Goal: Task Accomplishment & Management: Manage account settings

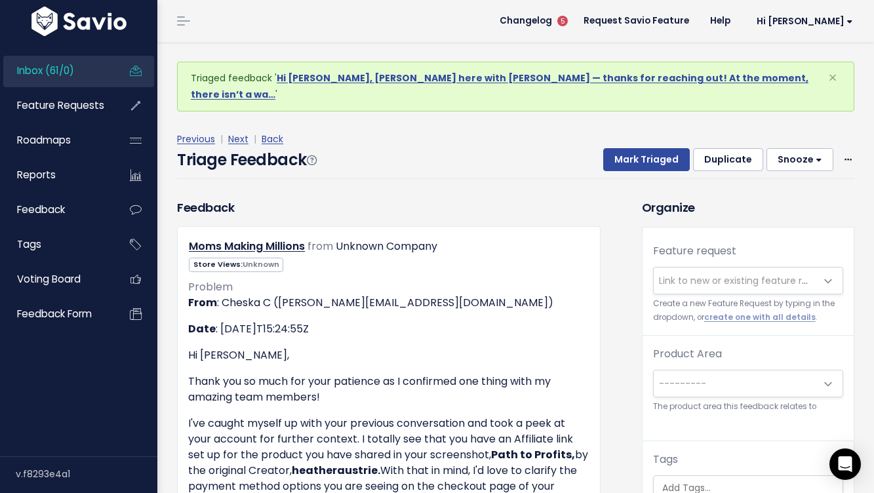
click at [103, 68] on link "Inbox (61/0)" at bounding box center [56, 71] width 106 height 30
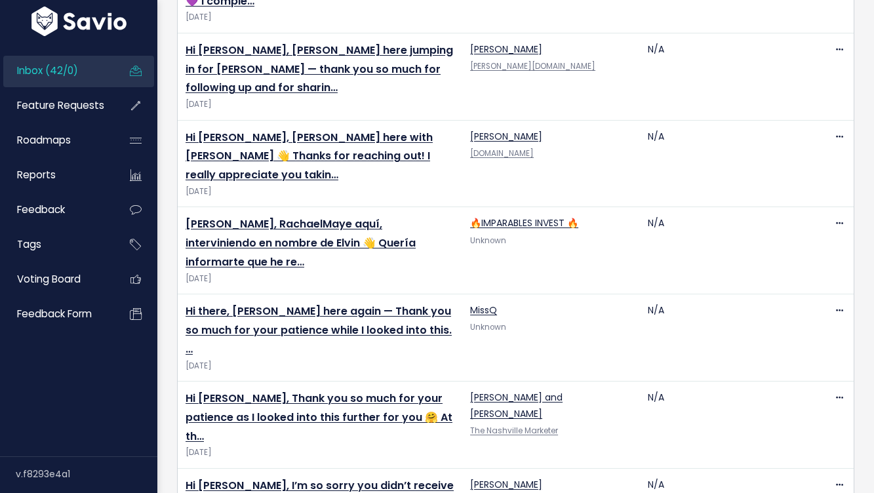
scroll to position [2729, 0]
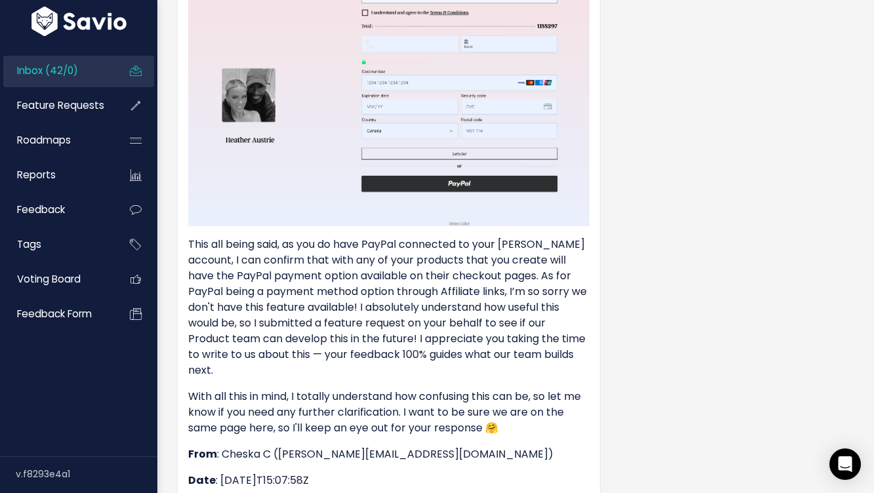
scroll to position [913, 0]
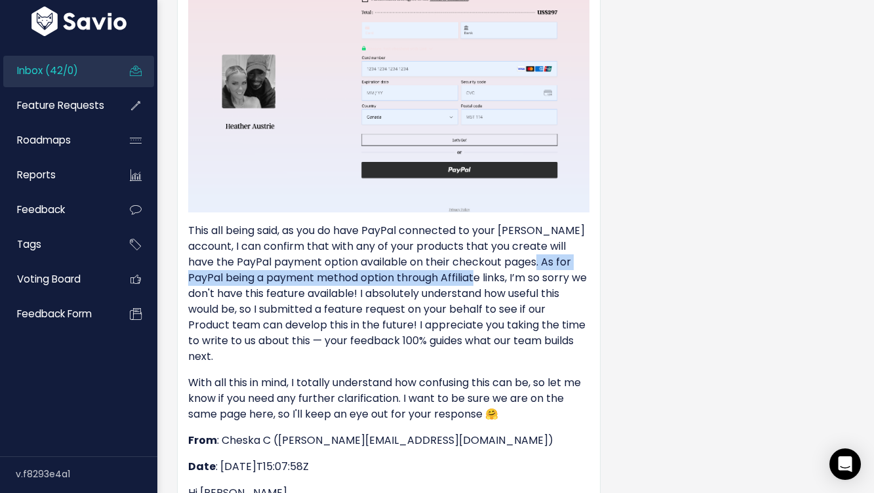
drag, startPoint x: 530, startPoint y: 260, endPoint x: 477, endPoint y: 281, distance: 57.5
click at [477, 281] on p "This all being said, as you do have PayPal connected to your Stan account, I ca…" at bounding box center [388, 294] width 401 height 142
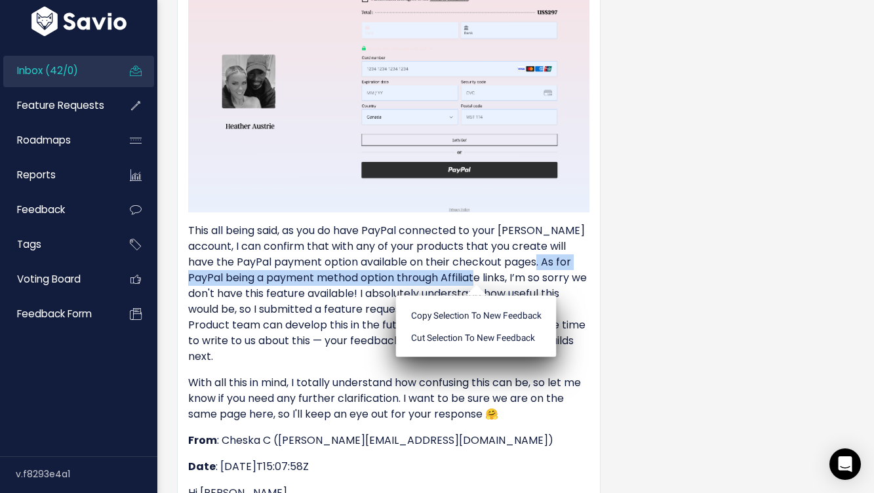
click at [341, 283] on p "This all being said, as you do have PayPal connected to your Stan account, I ca…" at bounding box center [388, 294] width 401 height 142
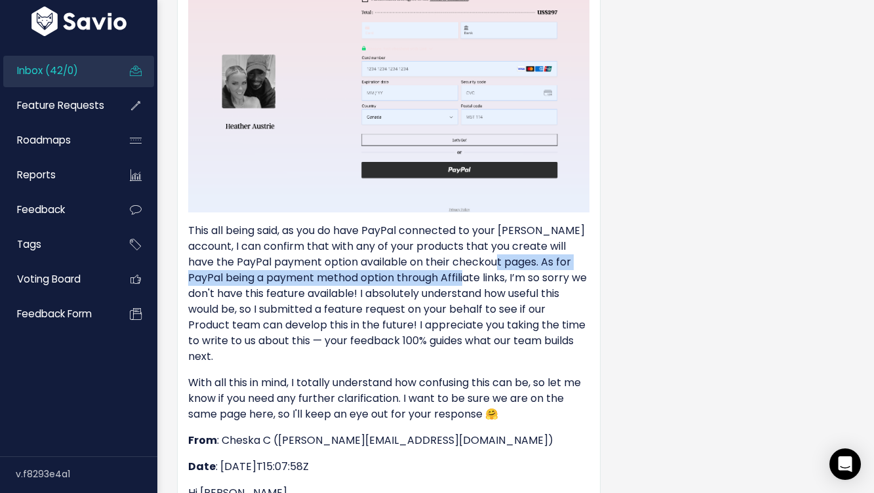
drag, startPoint x: 498, startPoint y: 261, endPoint x: 471, endPoint y: 276, distance: 30.8
click at [471, 276] on p "This all being said, as you do have PayPal connected to your Stan account, I ca…" at bounding box center [388, 294] width 401 height 142
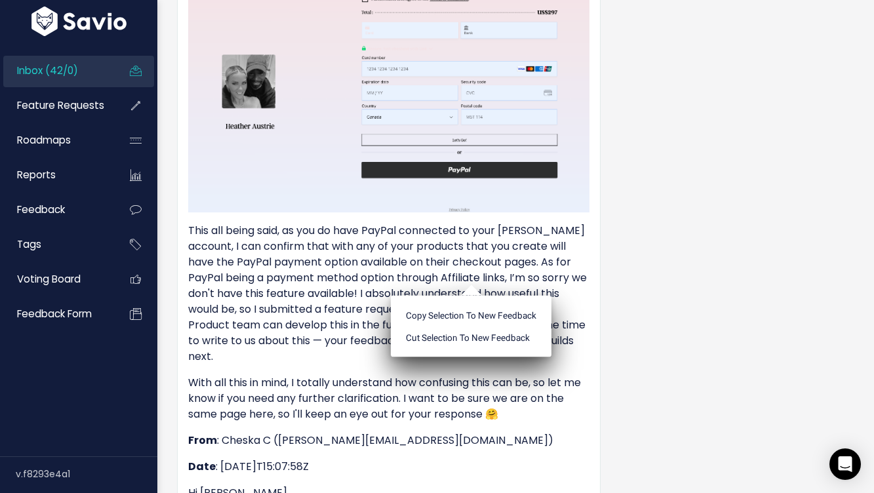
click at [349, 285] on p "This all being said, as you do have PayPal connected to your Stan account, I ca…" at bounding box center [388, 294] width 401 height 142
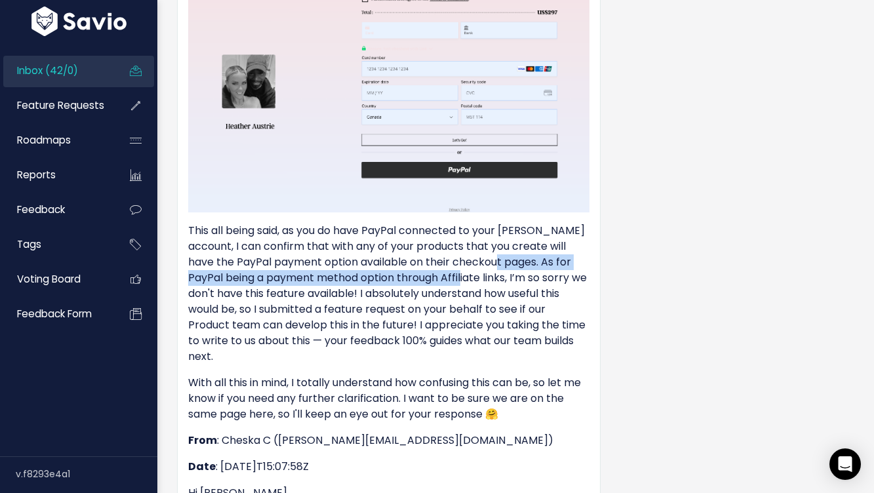
drag, startPoint x: 499, startPoint y: 261, endPoint x: 466, endPoint y: 272, distance: 34.6
click at [466, 272] on p "This all being said, as you do have PayPal connected to your Stan account, I ca…" at bounding box center [388, 294] width 401 height 142
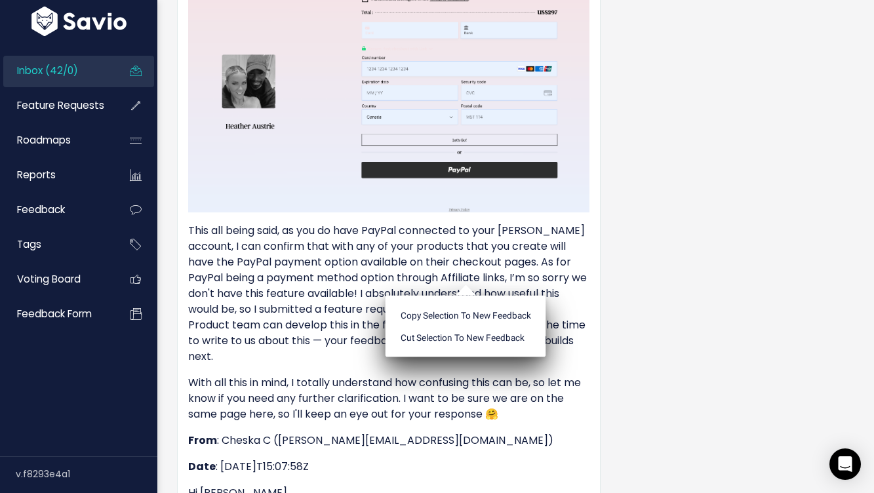
click at [471, 296] on ul "Copy selection to new Feedback Cut selection to new Feedback" at bounding box center [466, 327] width 161 height 62
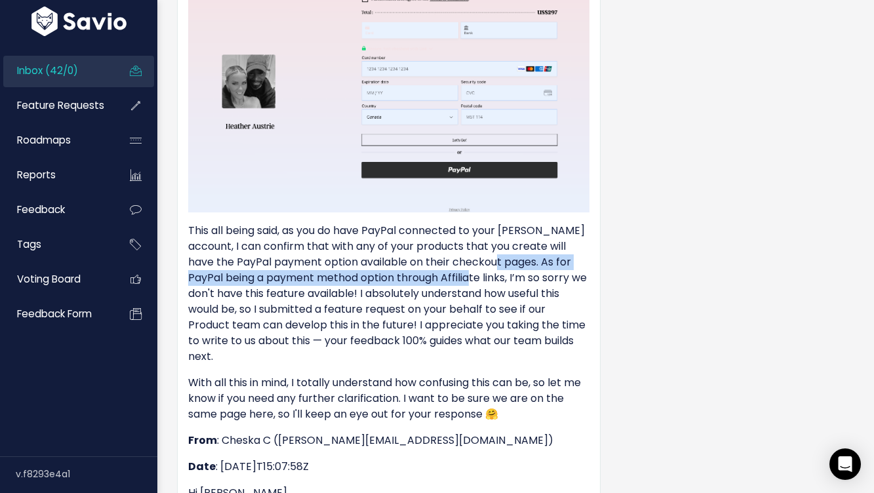
drag, startPoint x: 471, startPoint y: 279, endPoint x: 496, endPoint y: 261, distance: 30.6
click at [496, 261] on p "This all being said, as you do have PayPal connected to your Stan account, I ca…" at bounding box center [388, 294] width 401 height 142
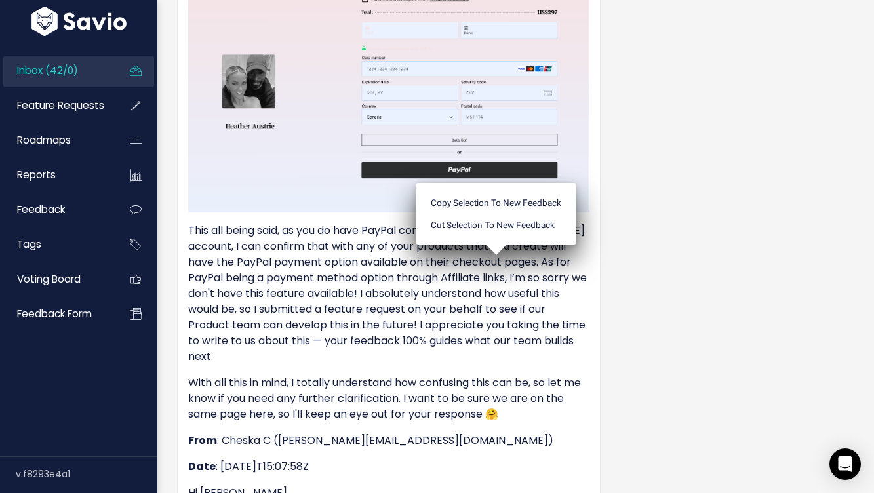
click at [496, 245] on ul "Copy selection to new Feedback Cut selection to new Feedback" at bounding box center [496, 214] width 161 height 62
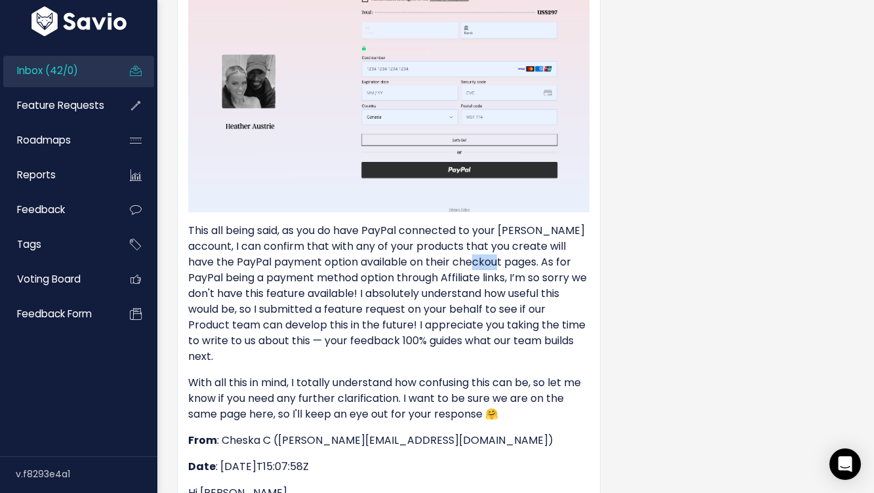
drag, startPoint x: 496, startPoint y: 261, endPoint x: 479, endPoint y: 268, distance: 18.5
click at [479, 268] on p "This all being said, as you do have PayPal connected to your Stan account, I ca…" at bounding box center [388, 294] width 401 height 142
click at [475, 274] on p "This all being said, as you do have PayPal connected to your Stan account, I ca…" at bounding box center [388, 294] width 401 height 142
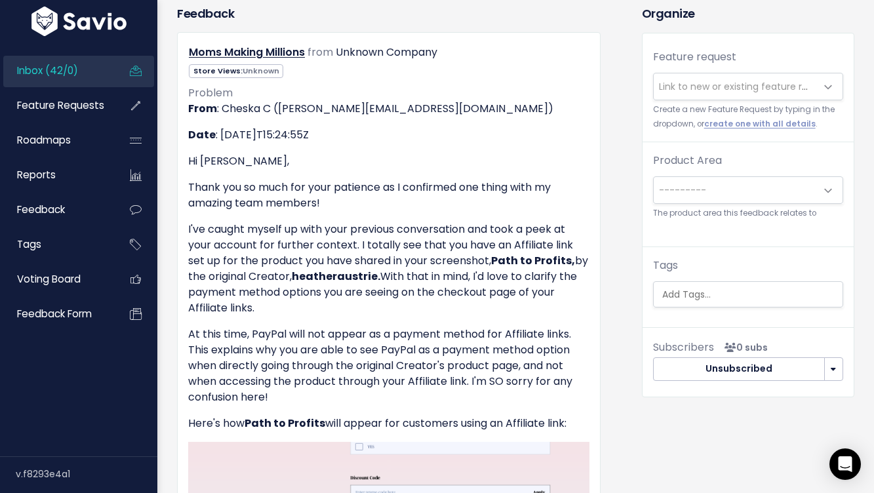
scroll to position [0, 0]
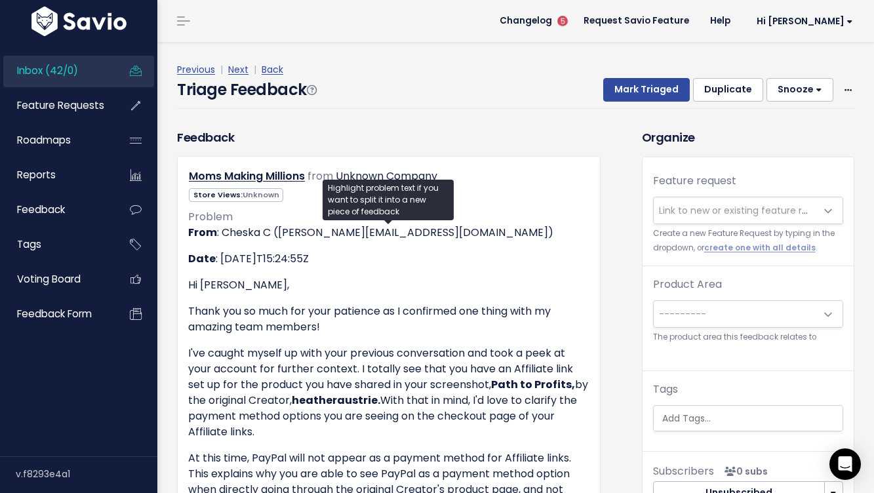
click at [692, 207] on span "Link to new or existing feature request..." at bounding box center [749, 210] width 181 height 13
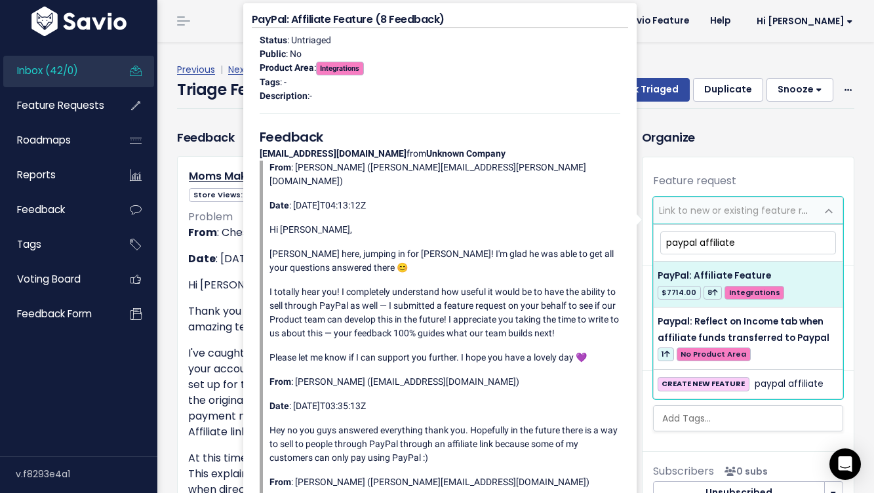
type input "paypal affiliate"
select select "45158"
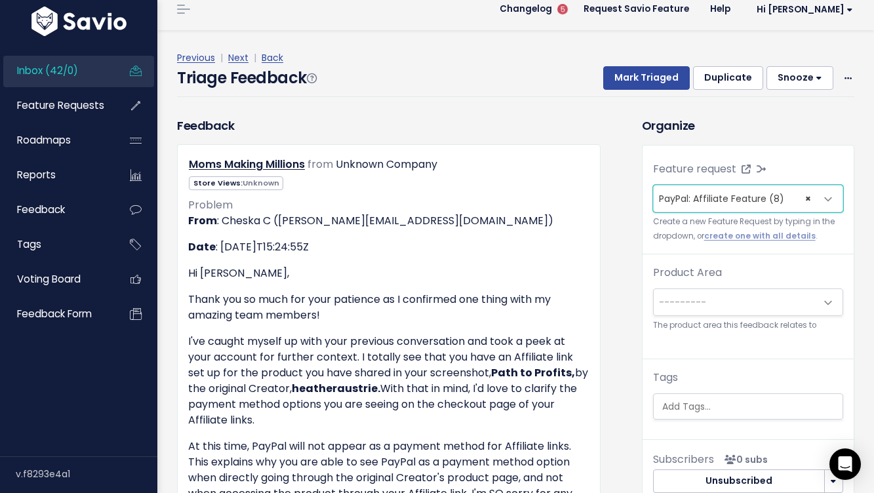
scroll to position [12, 0]
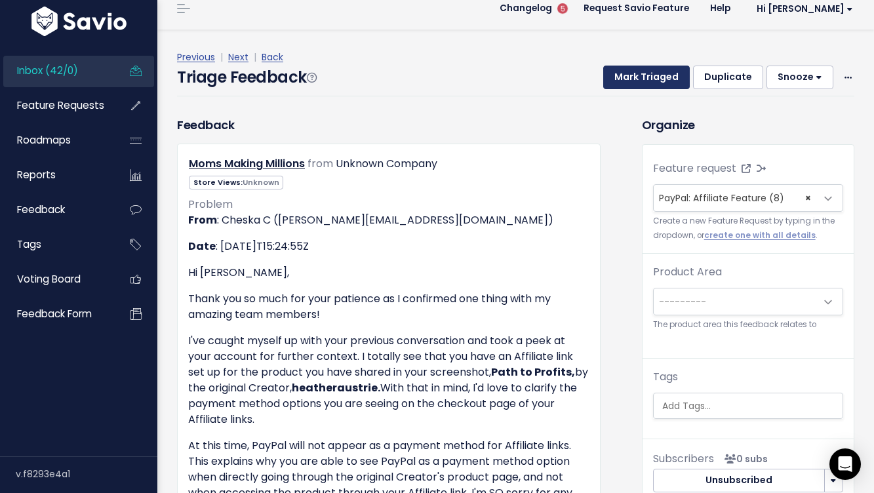
click at [658, 83] on button "Mark Triaged" at bounding box center [646, 78] width 87 height 24
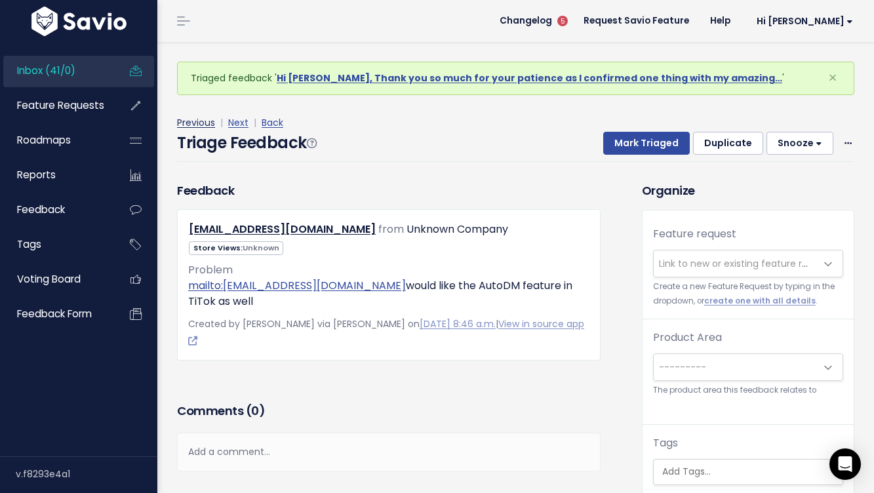
click at [197, 127] on link "Previous" at bounding box center [196, 122] width 38 height 13
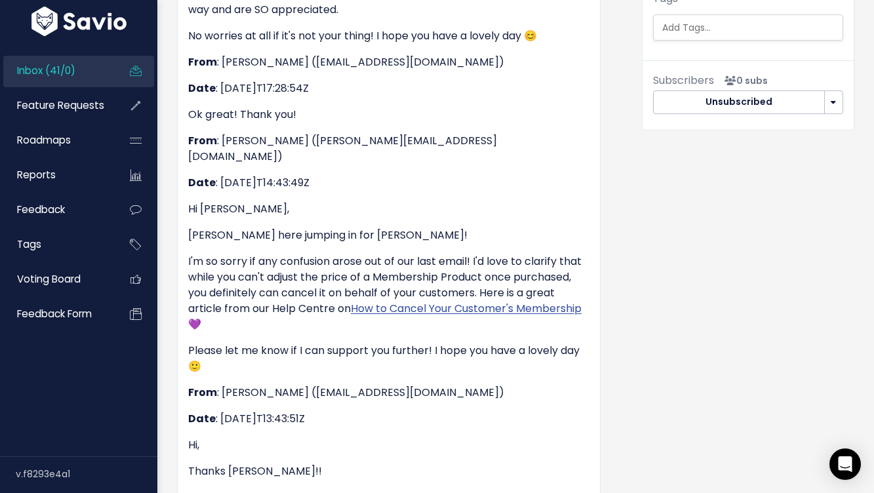
scroll to position [395, 0]
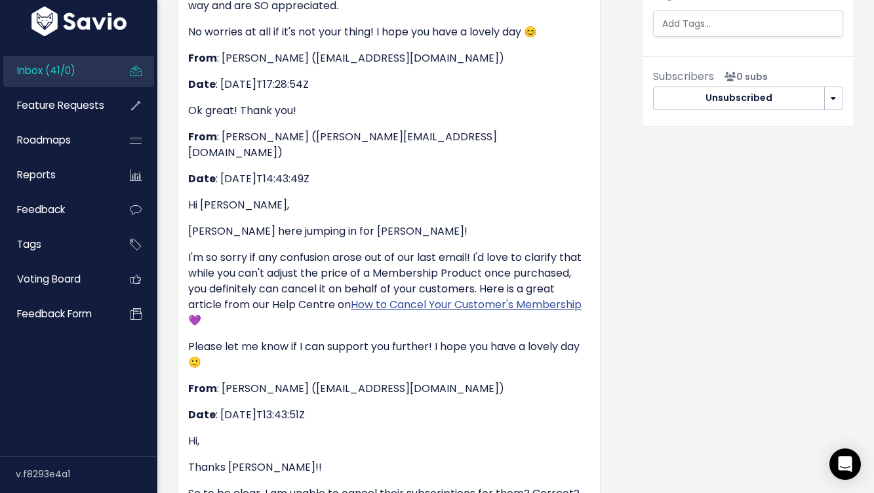
click at [82, 75] on link "Inbox (41/0)" at bounding box center [56, 71] width 106 height 30
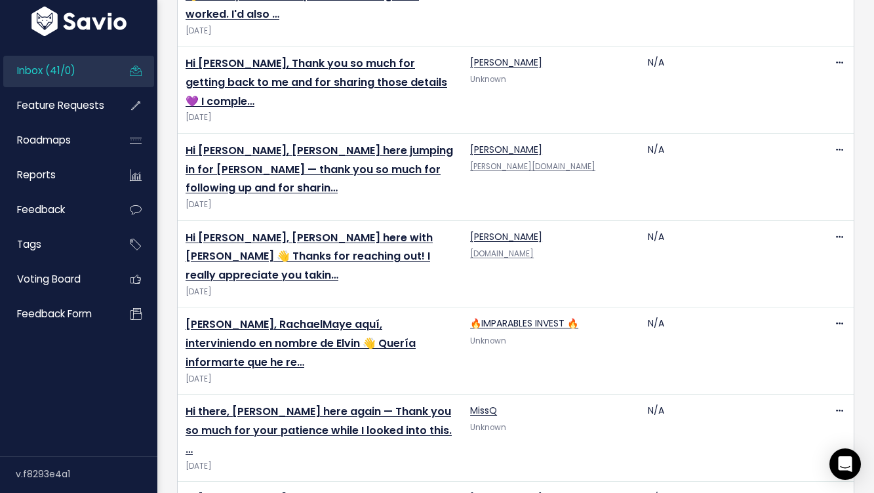
scroll to position [2642, 0]
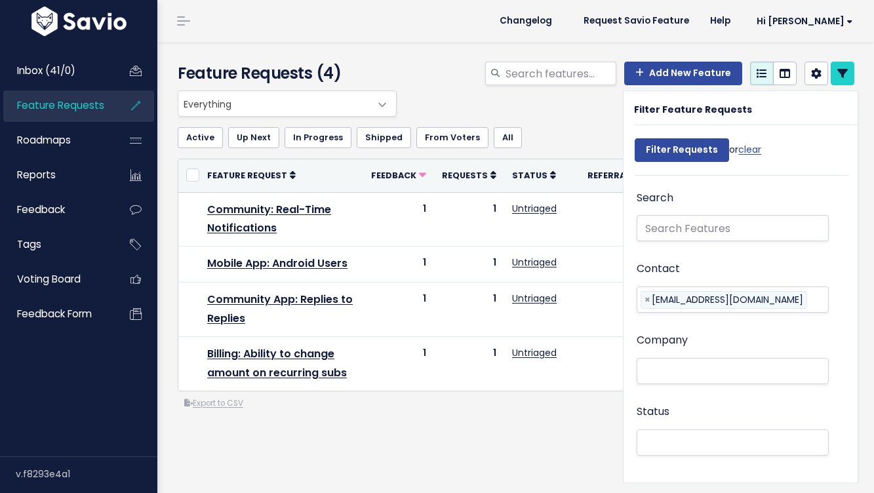
select select
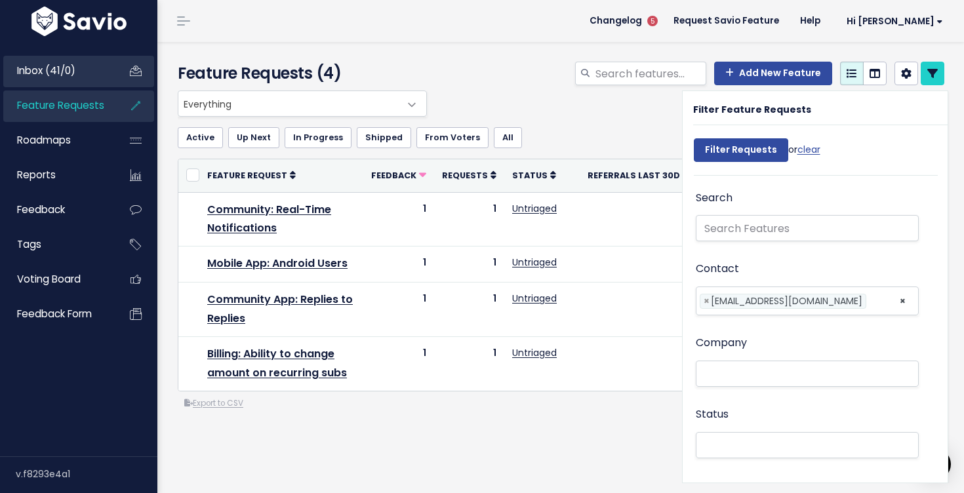
click at [69, 72] on span "Inbox (41/0)" at bounding box center [46, 71] width 58 height 14
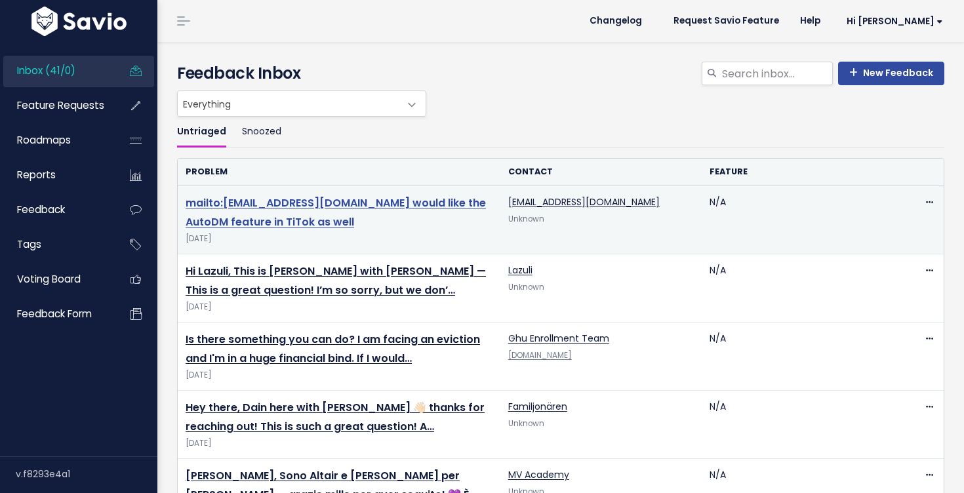
click at [272, 222] on link "mailto:[EMAIL_ADDRESS][DOMAIN_NAME] would like the AutoDM feature in TiTok as w…" at bounding box center [336, 212] width 300 height 34
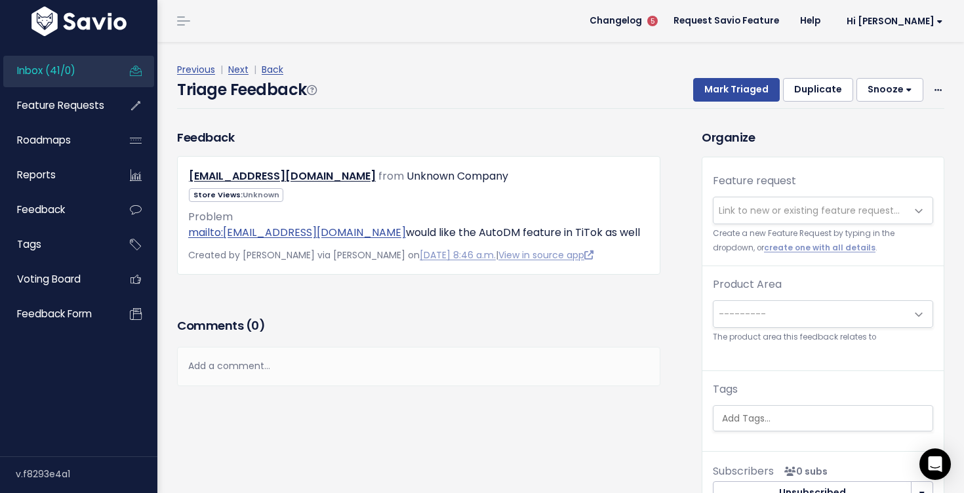
click at [35, 66] on span "Inbox (41/0)" at bounding box center [46, 71] width 58 height 14
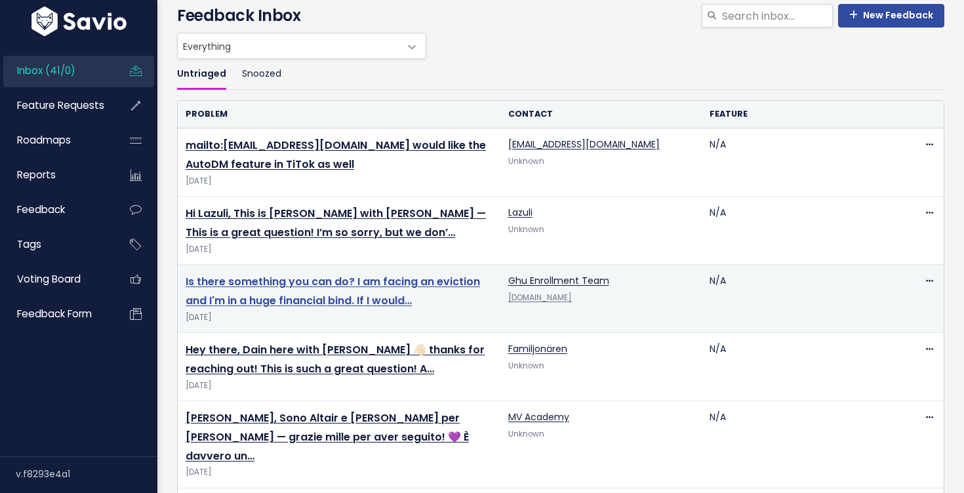
scroll to position [62, 0]
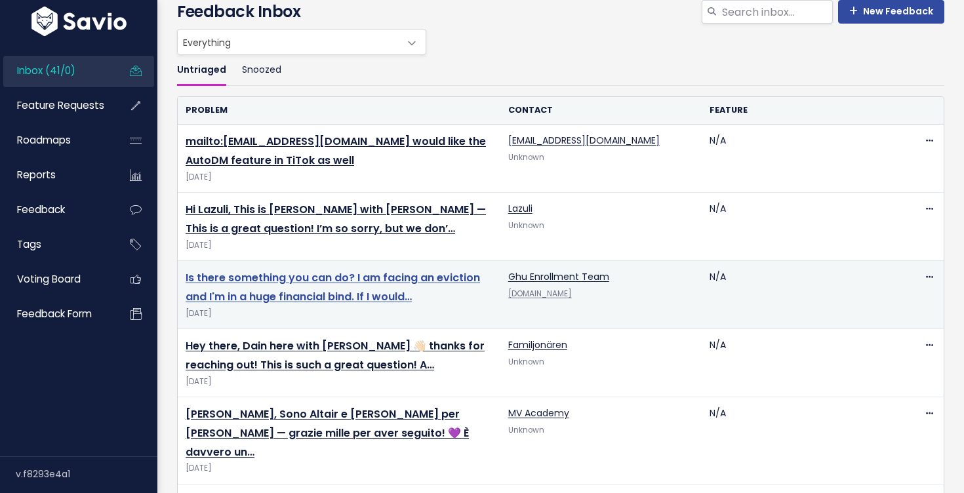
click at [383, 294] on link "Is there something you can do? I am facing an eviction and I'm in a huge financ…" at bounding box center [333, 287] width 294 height 34
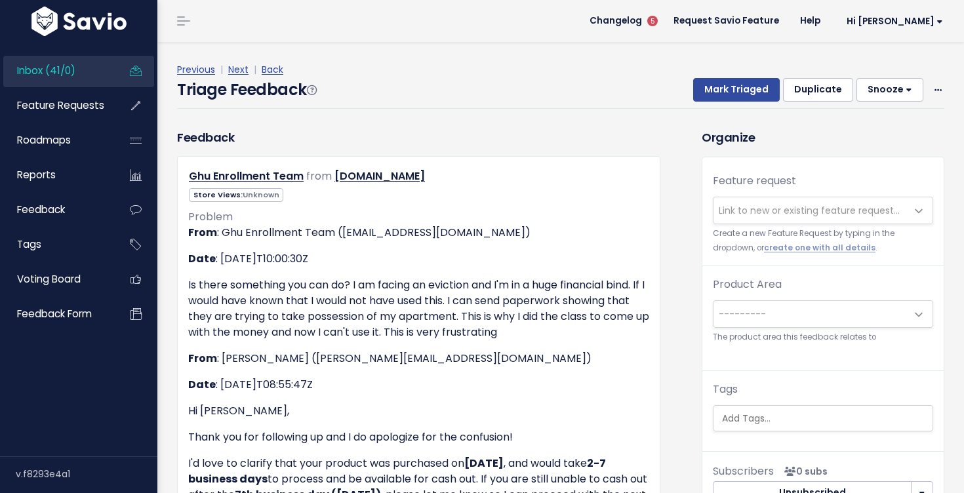
click at [79, 63] on link "Inbox (41/0)" at bounding box center [56, 71] width 106 height 30
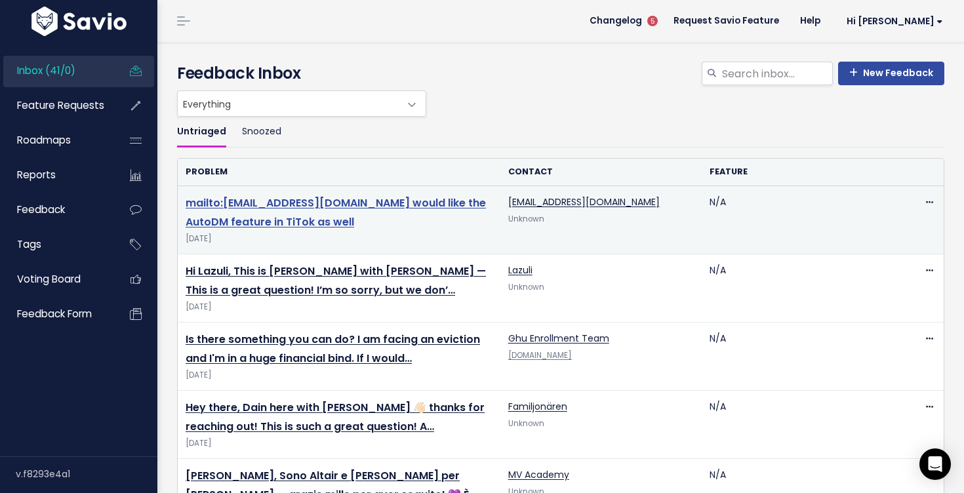
click at [324, 207] on link "mailto:morganhernandez.hpe@gmail.com would like the AutoDM feature in TiTok as …" at bounding box center [336, 212] width 300 height 34
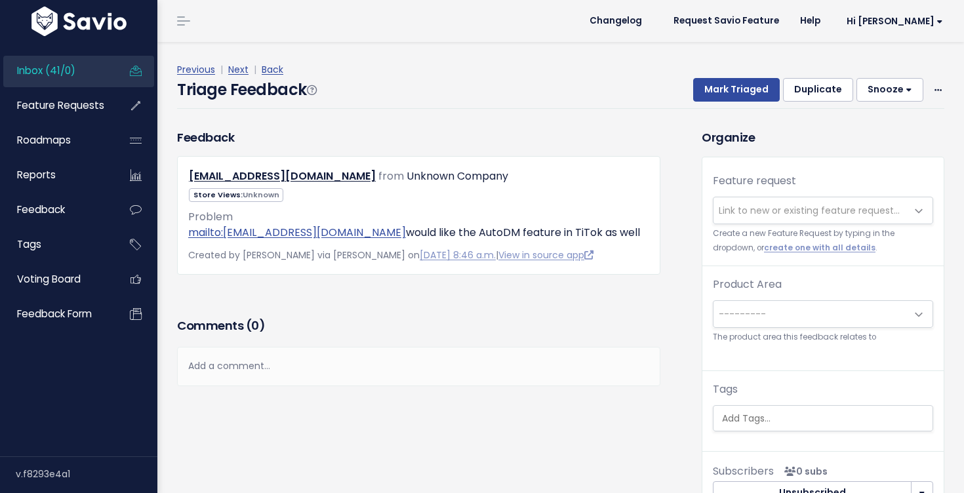
click at [94, 70] on link "Inbox (41/0)" at bounding box center [56, 71] width 106 height 30
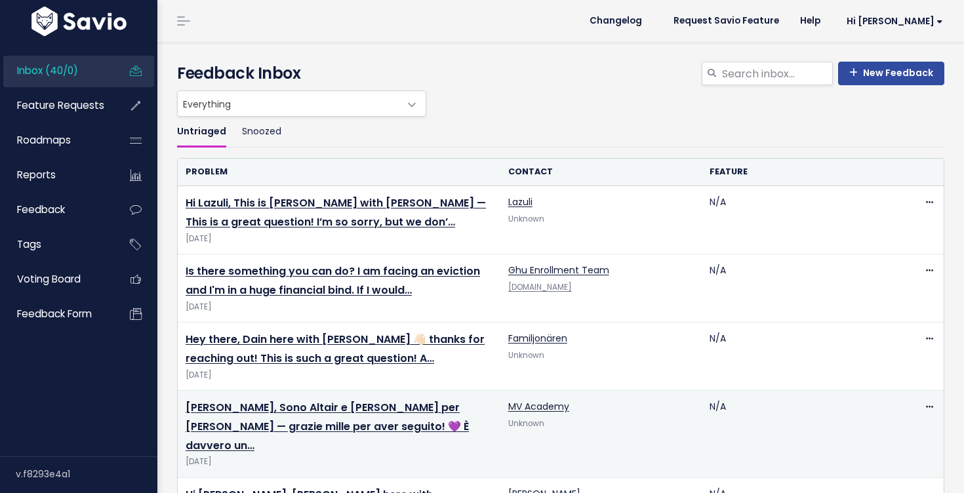
scroll to position [142, 0]
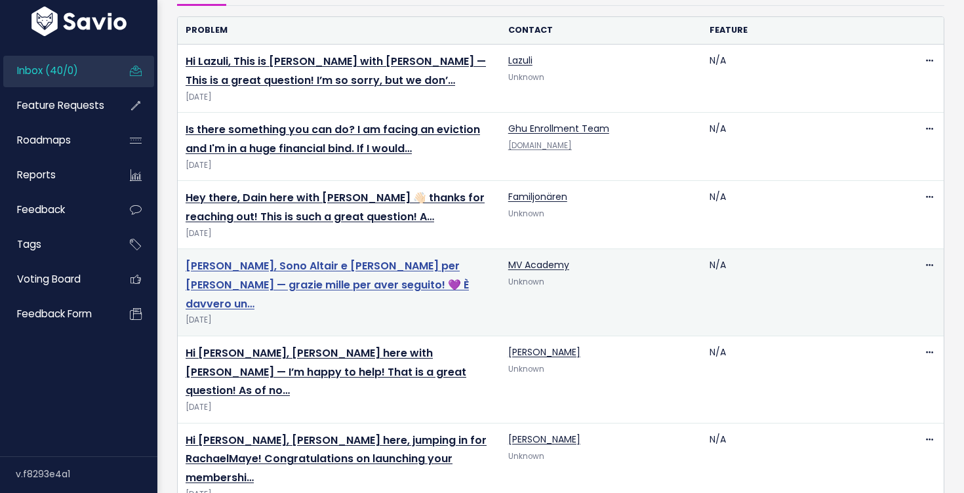
click at [298, 283] on link "Ciao Marco, Sono Altair e scrivo per Olivia — grazie mille per aver seguito! 💜 …" at bounding box center [327, 284] width 283 height 53
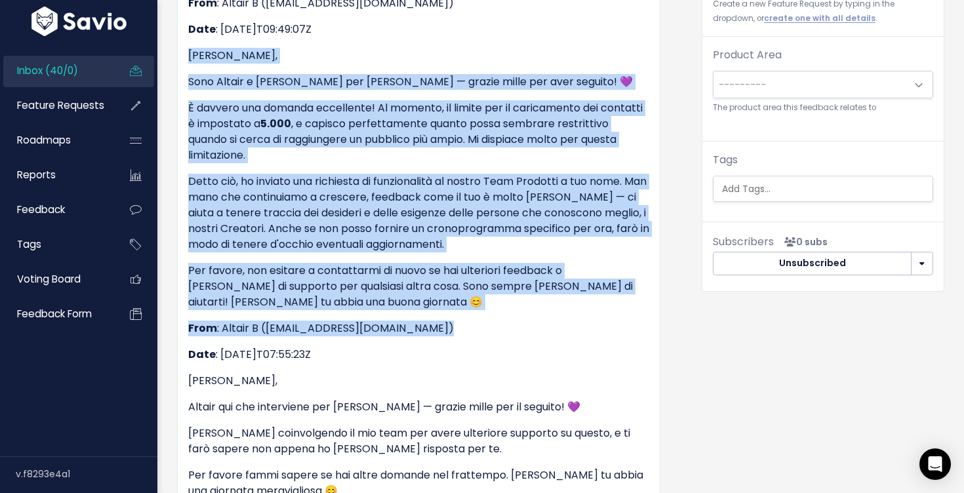
scroll to position [229, 0]
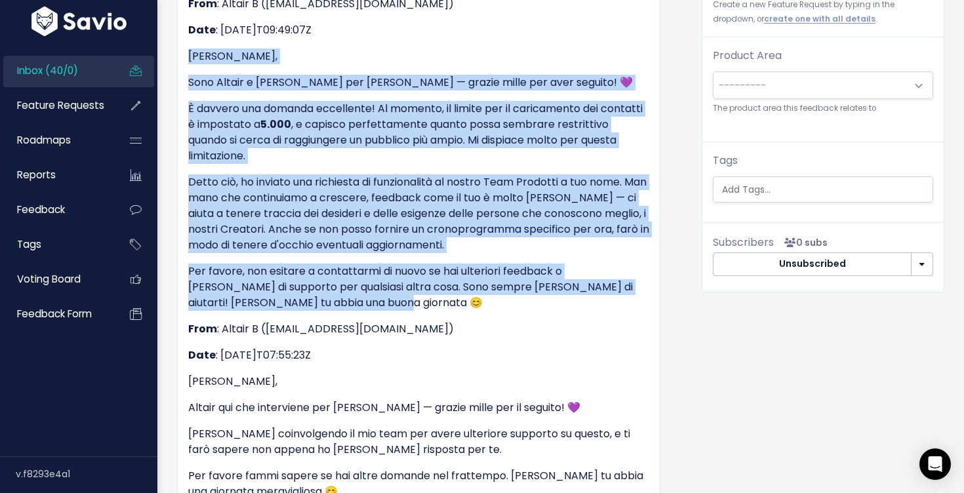
drag, startPoint x: 188, startPoint y: 56, endPoint x: 549, endPoint y: 306, distance: 439.2
copy div "Ciao Marco, Sono Altair e scrivo per Olivia — grazie mille per aver seguito! 💜 …"
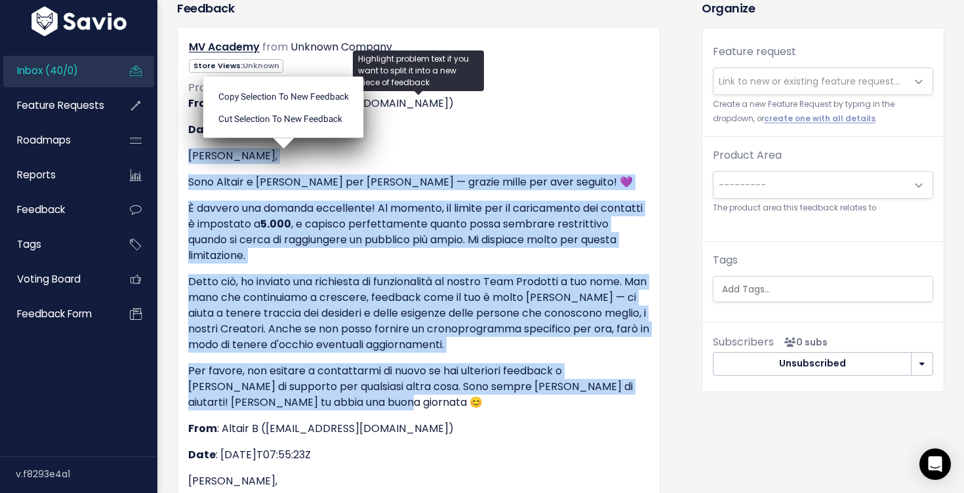
scroll to position [0, 0]
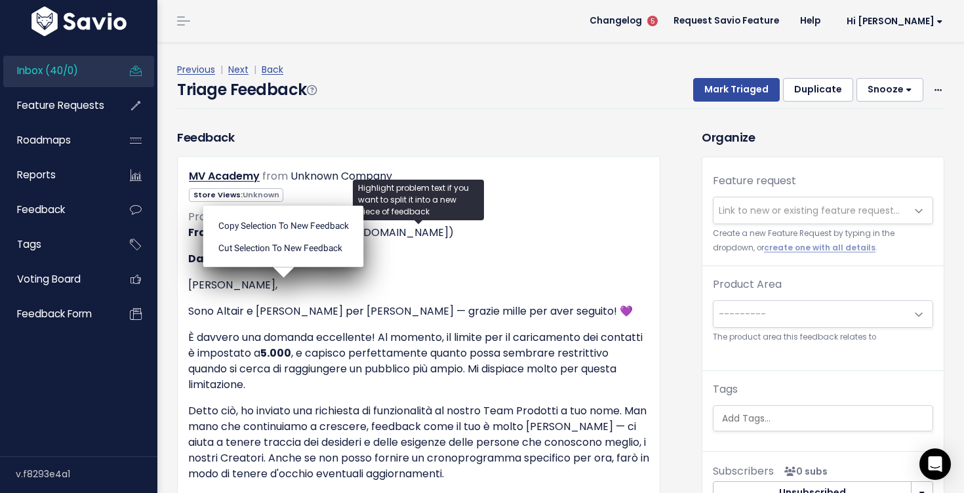
click at [793, 121] on div "Previous | Next | Back Triage Feedback Mark Triaged Duplicate Snooze 1 day 3 da…" at bounding box center [565, 85] width 777 height 87
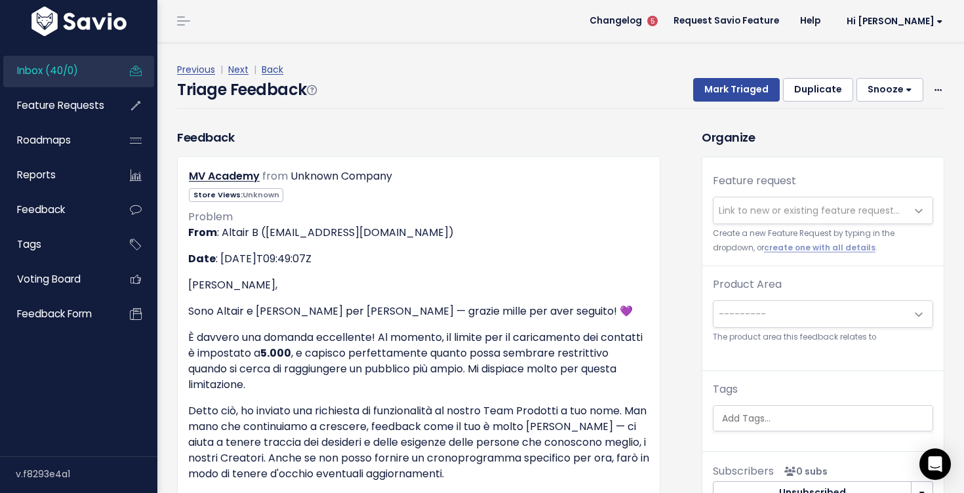
click at [786, 212] on span "Link to new or existing feature request..." at bounding box center [809, 210] width 181 height 13
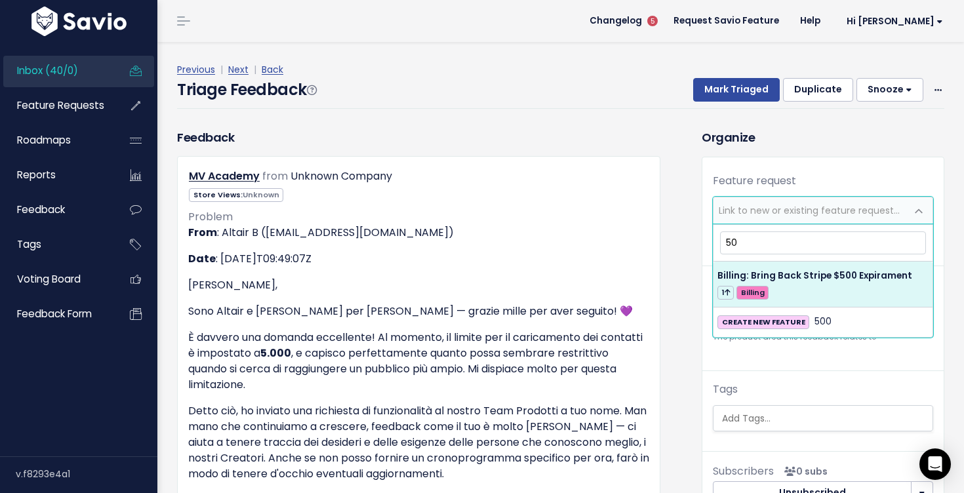
type input "5"
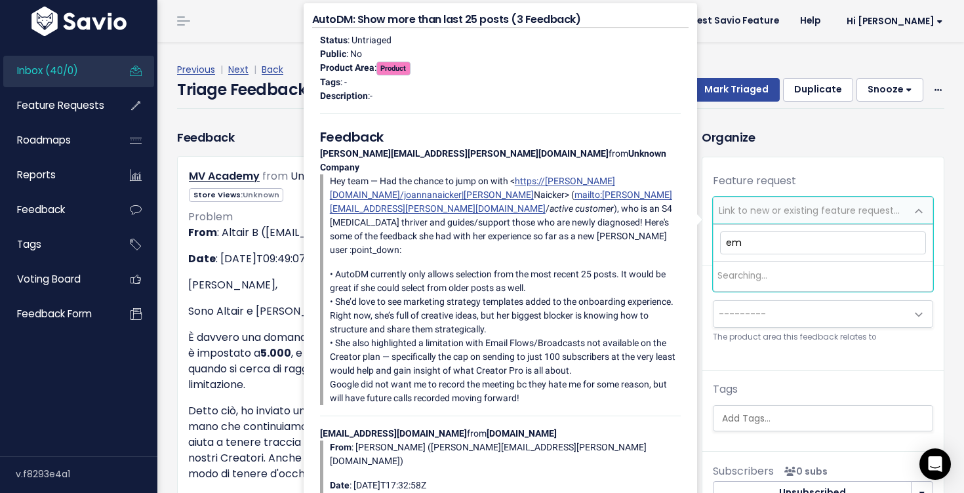
type input "e"
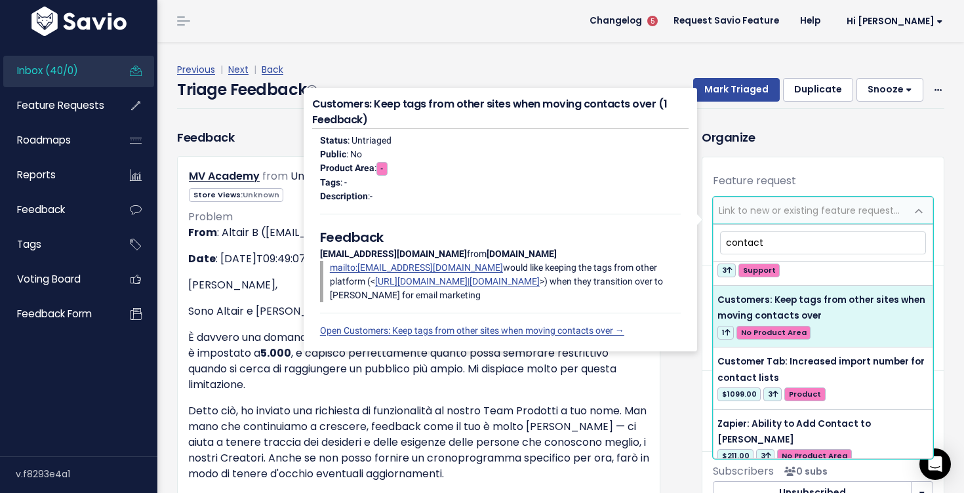
scroll to position [94, 0]
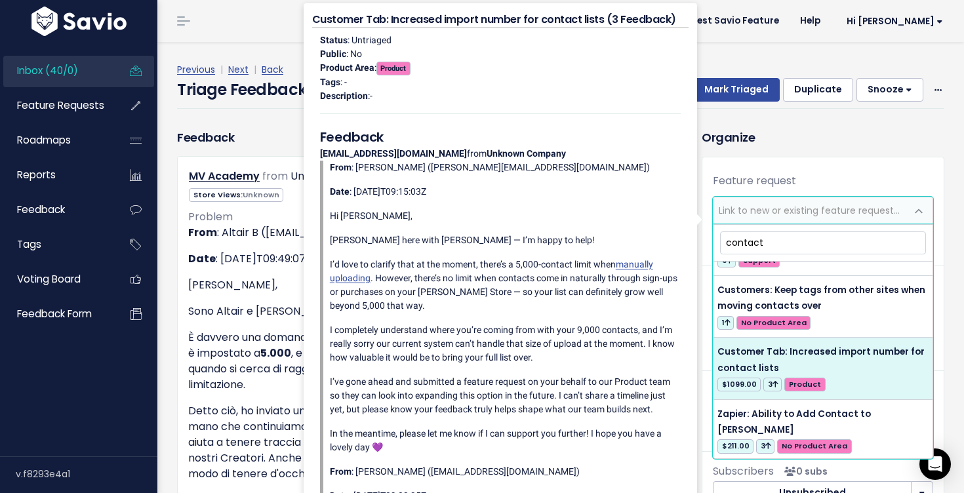
type input "contact"
select select "63847"
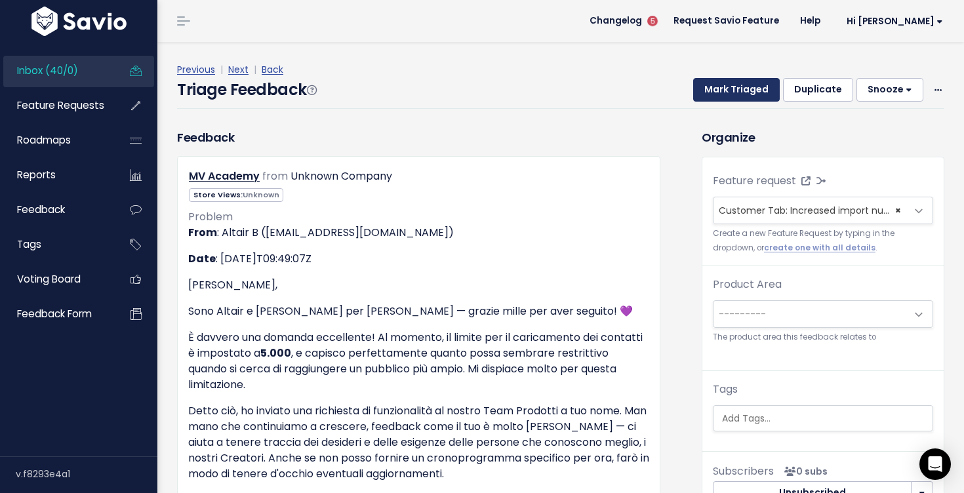
click at [760, 95] on button "Mark Triaged" at bounding box center [736, 90] width 87 height 24
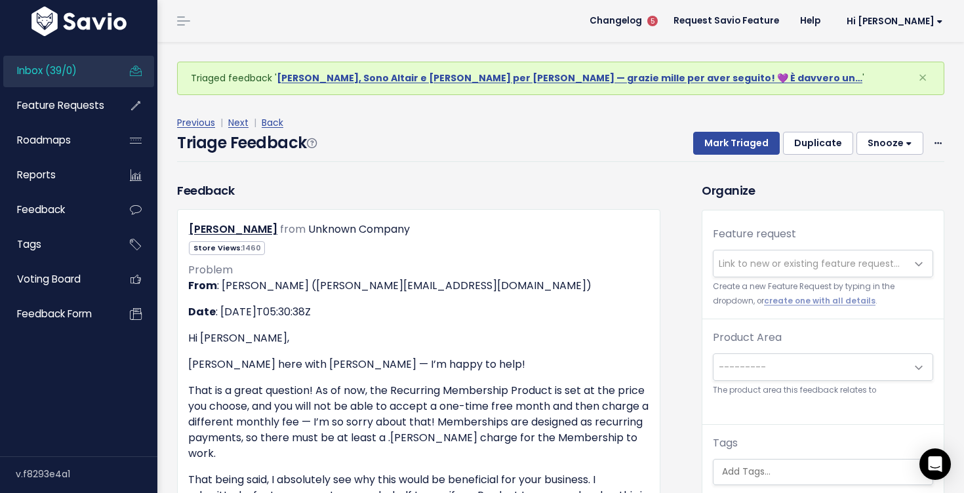
click at [763, 258] on span "Link to new or existing feature request..." at bounding box center [809, 263] width 181 height 13
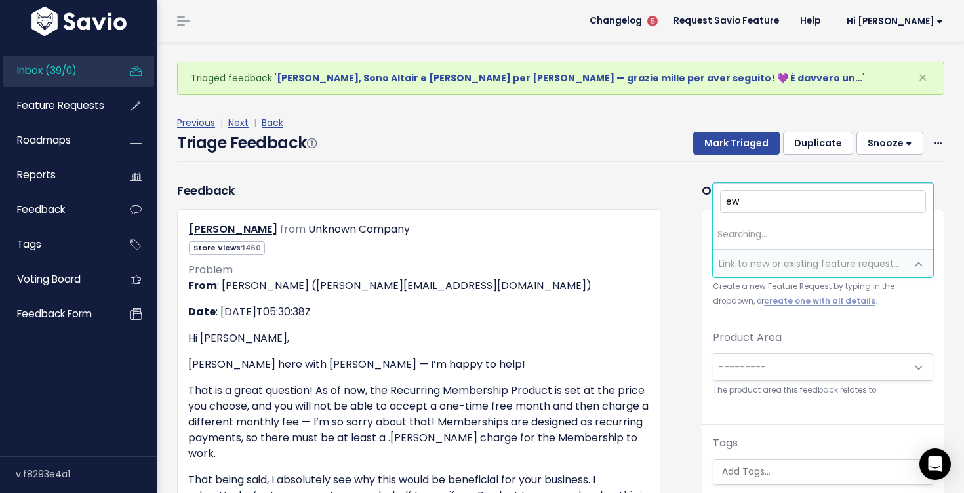
type input "e"
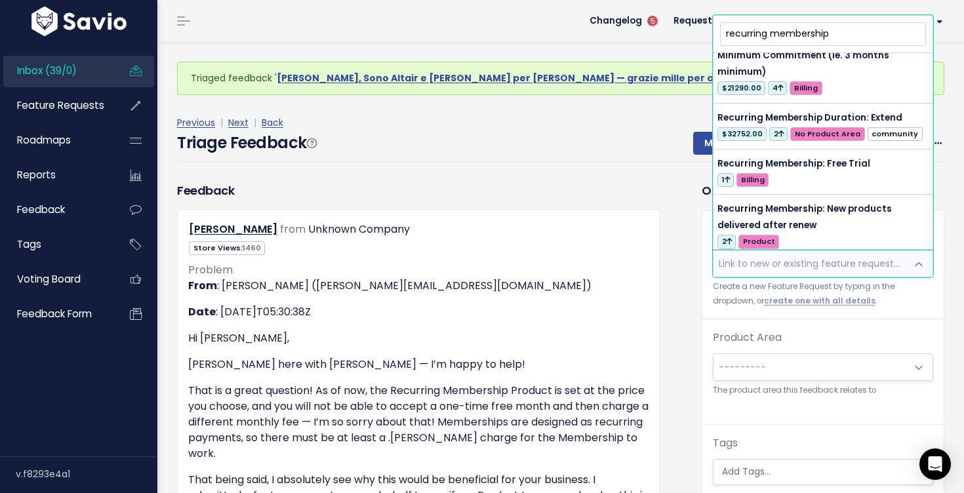
scroll to position [256, 0]
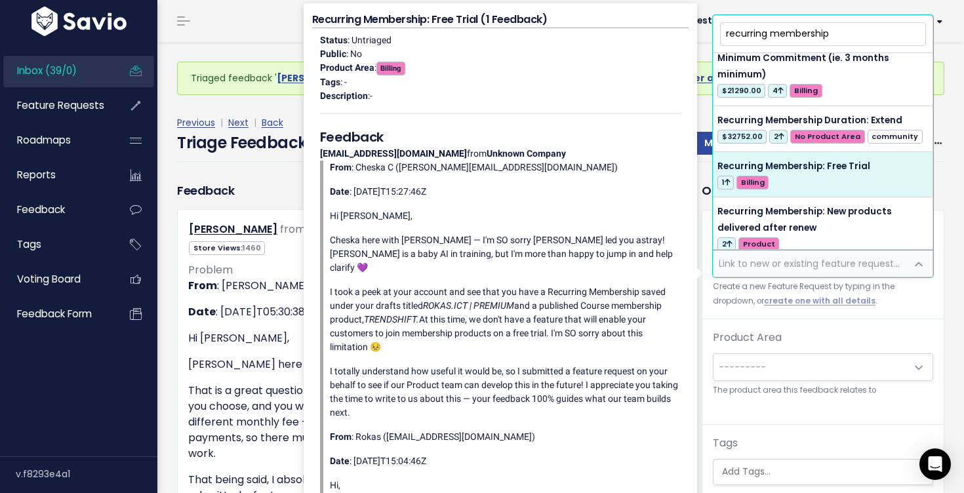
type input "recurring membership"
select select "61552"
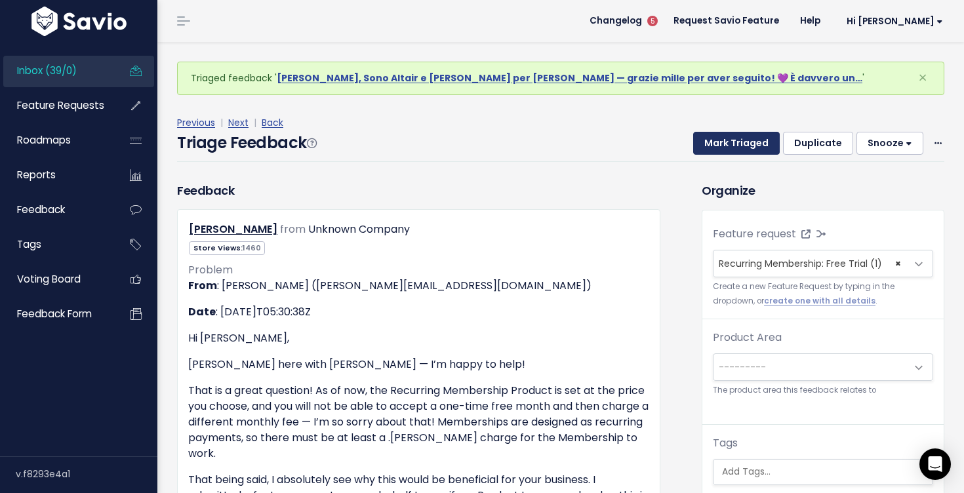
click at [751, 144] on button "Mark Triaged" at bounding box center [736, 144] width 87 height 24
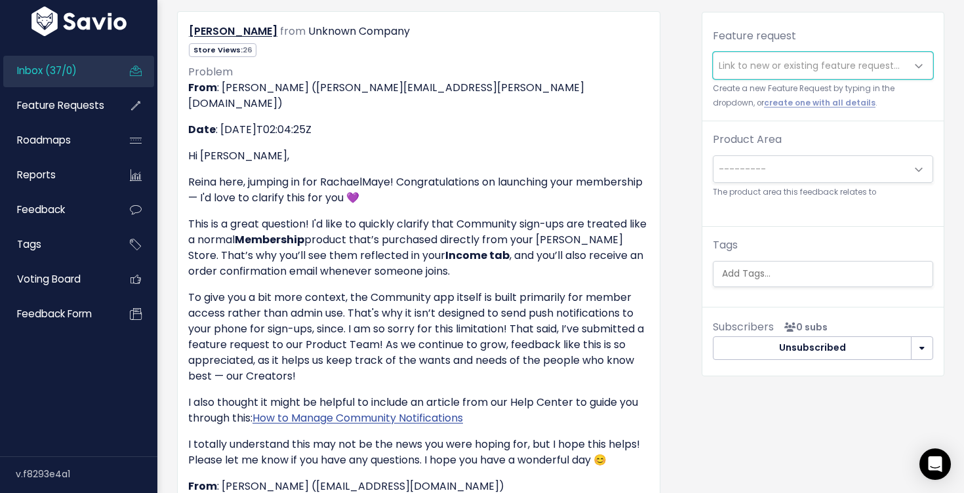
scroll to position [196, 0]
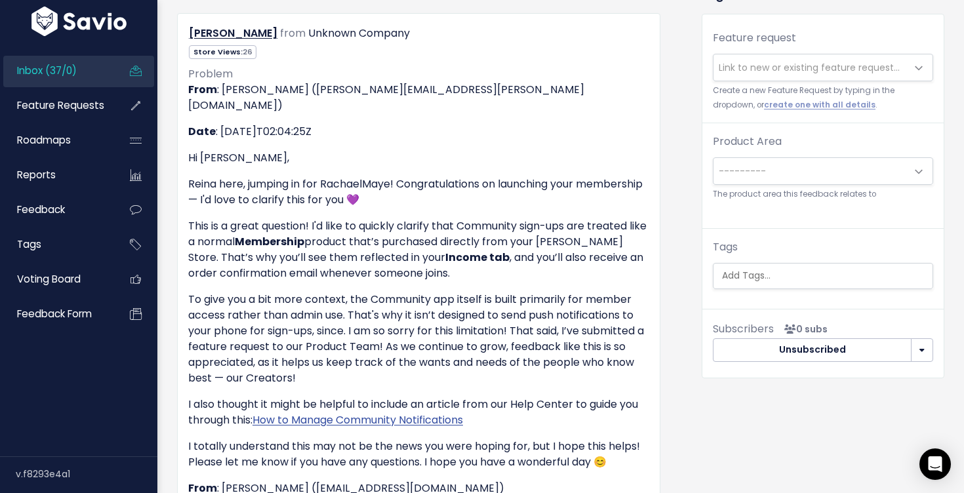
click at [772, 66] on span "Link to new or existing feature request..." at bounding box center [809, 67] width 181 height 13
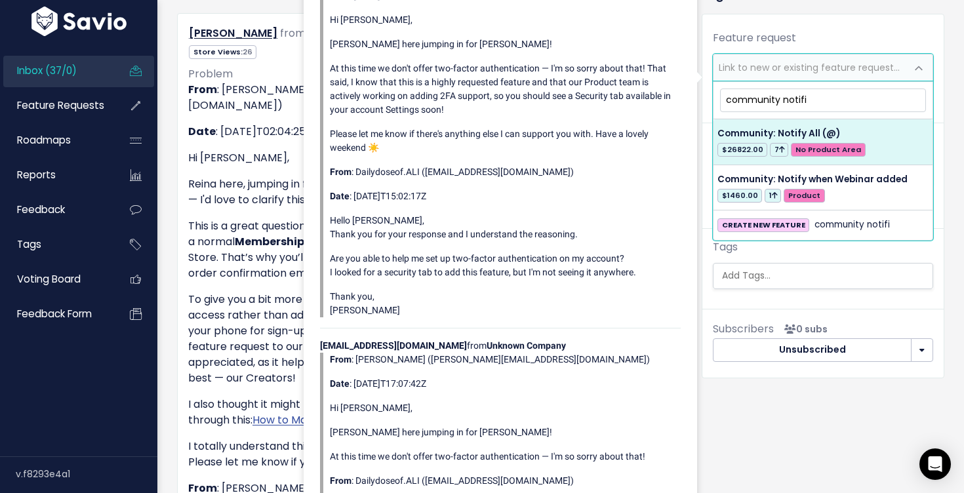
type input "community notific"
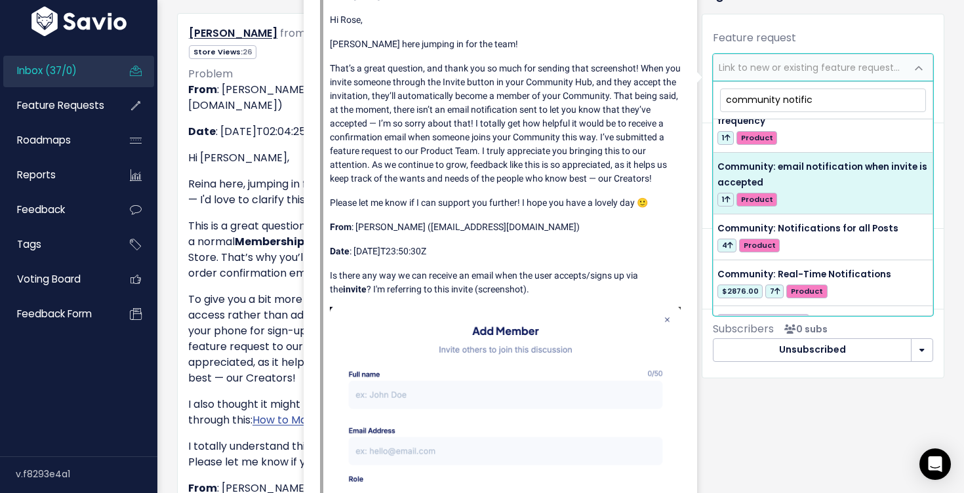
scroll to position [32, 0]
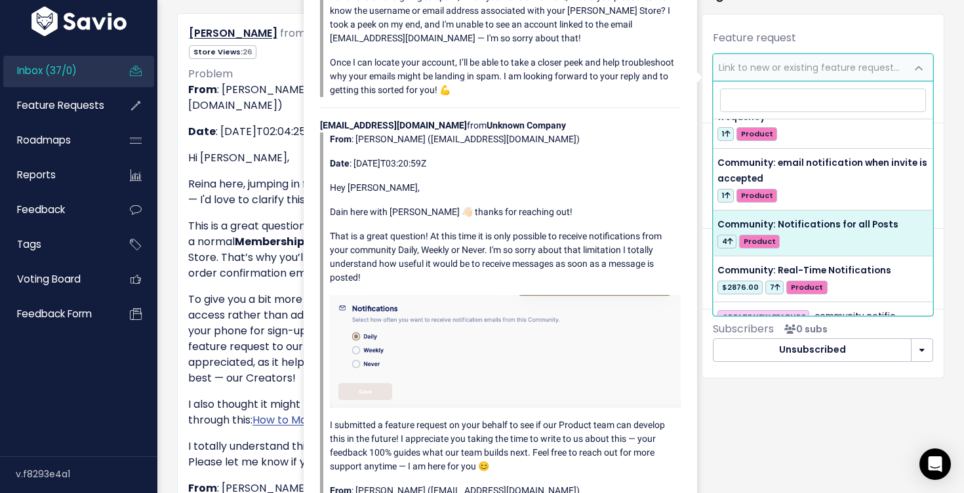
click at [186, 256] on div "[PERSON_NAME] from Unknown Company Store Views: 26" at bounding box center [418, 368] width 483 height 711
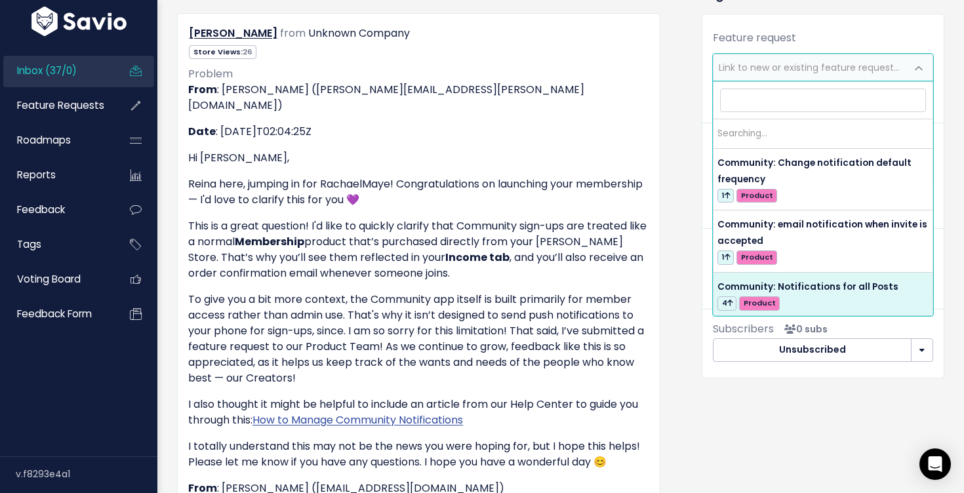
click at [793, 55] on span "Link to new or existing feature request..." at bounding box center [809, 67] width 193 height 26
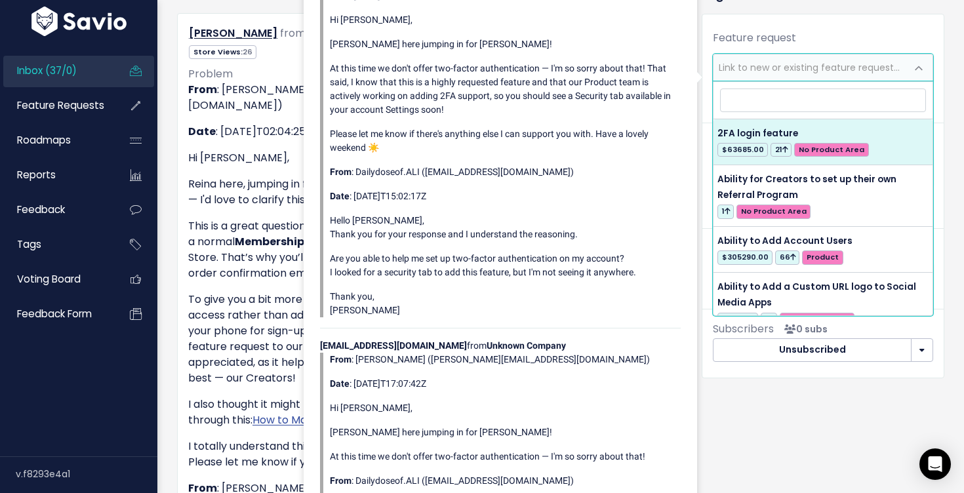
type input "o"
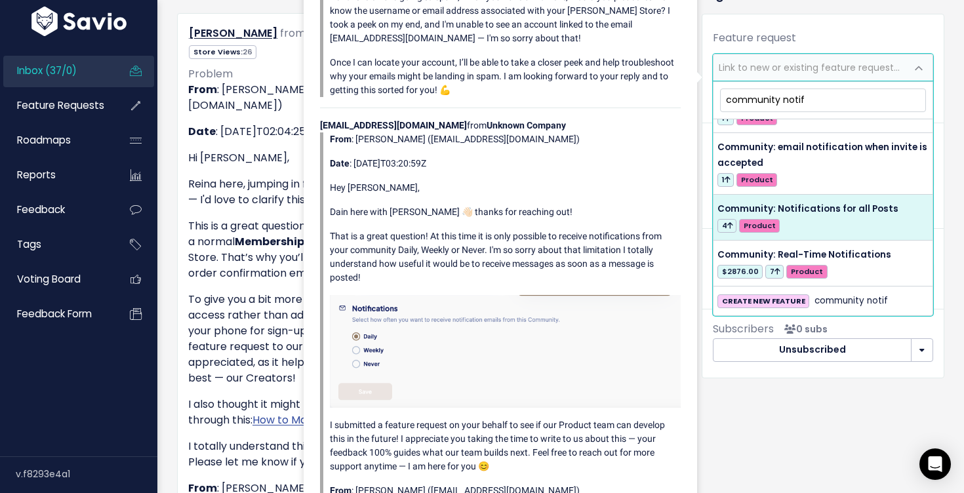
scroll to position [0, 0]
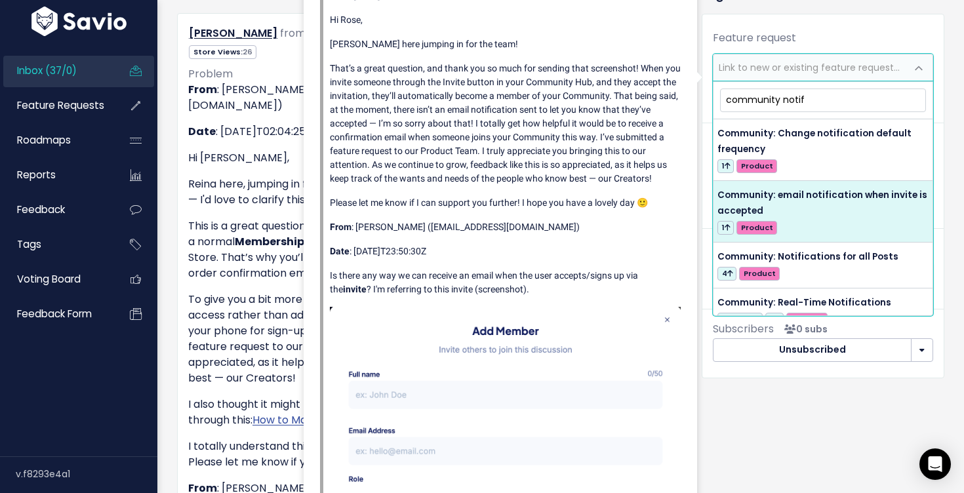
type input "community notif"
select select "62091"
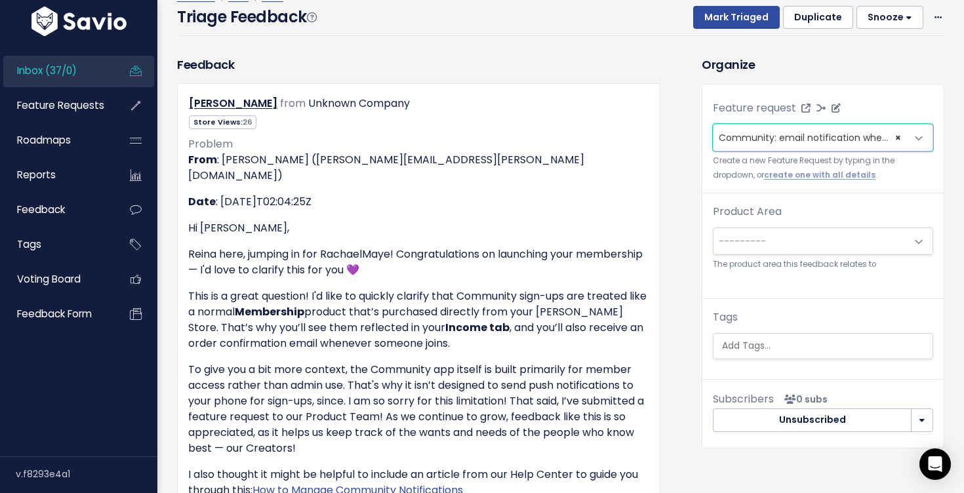
scroll to position [125, 0]
click at [738, 24] on button "Mark Triaged" at bounding box center [736, 19] width 87 height 24
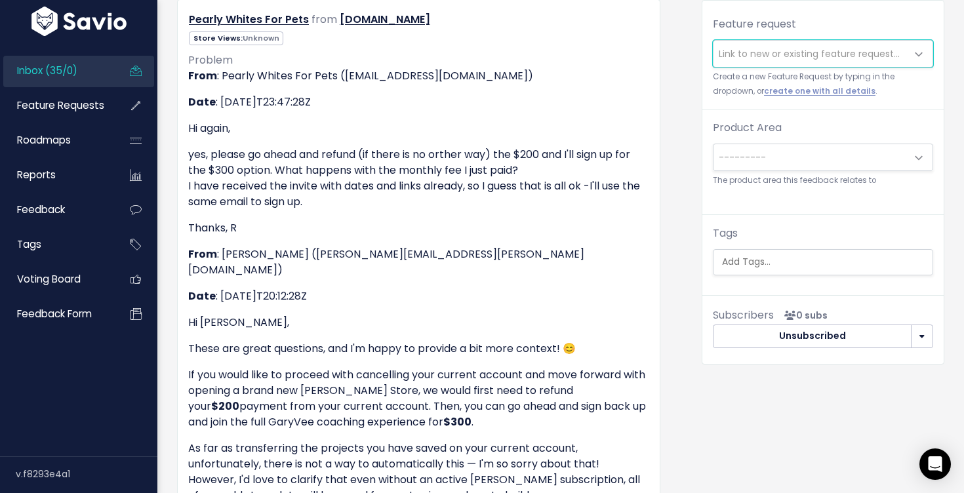
scroll to position [210, 0]
click at [743, 71] on small "Create a new Feature Request by typing in the dropdown, or create one with all …" at bounding box center [823, 84] width 220 height 28
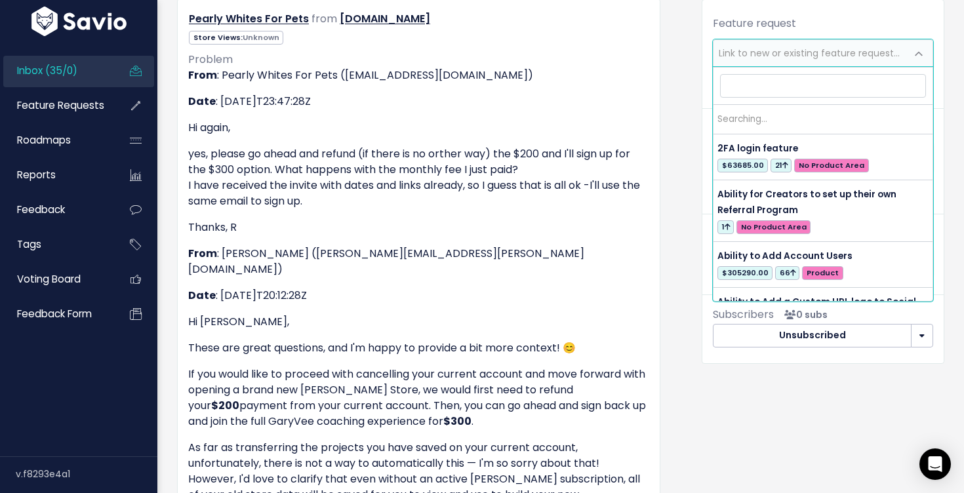
click at [738, 52] on span "Link to new or existing feature request..." at bounding box center [809, 53] width 181 height 13
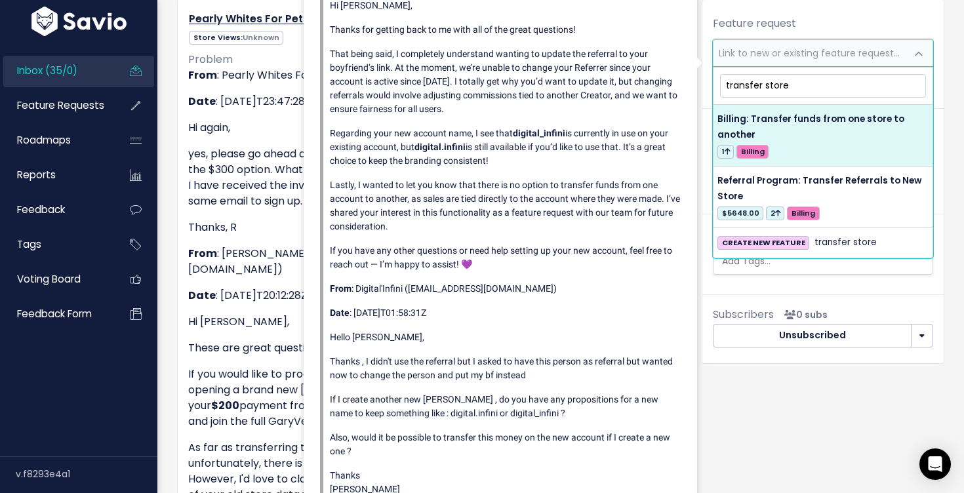
click at [776, 87] on input "transfer store" at bounding box center [823, 85] width 206 height 23
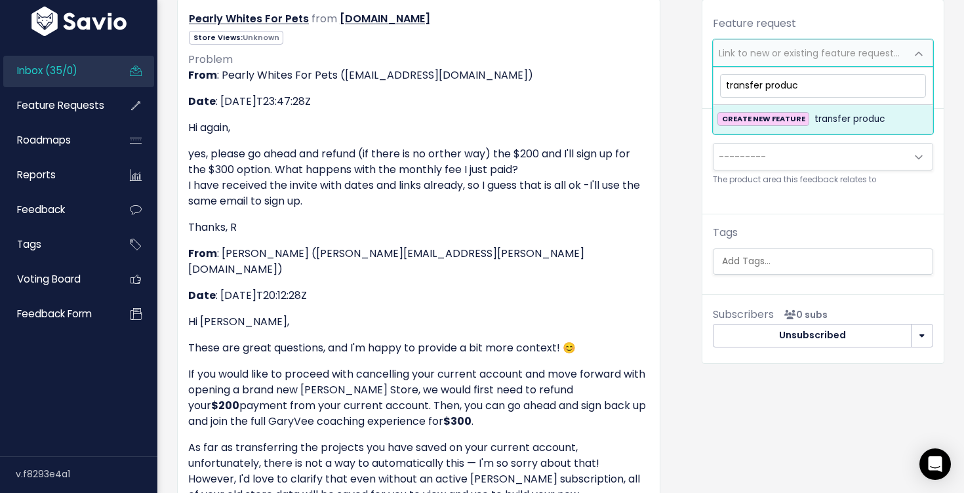
click at [776, 80] on input "transfer produc" at bounding box center [823, 85] width 206 height 23
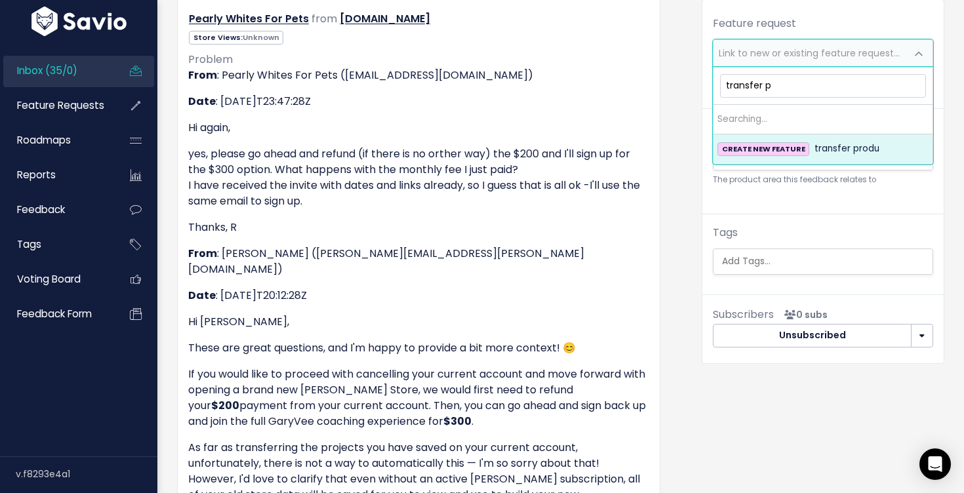
type input "transfer"
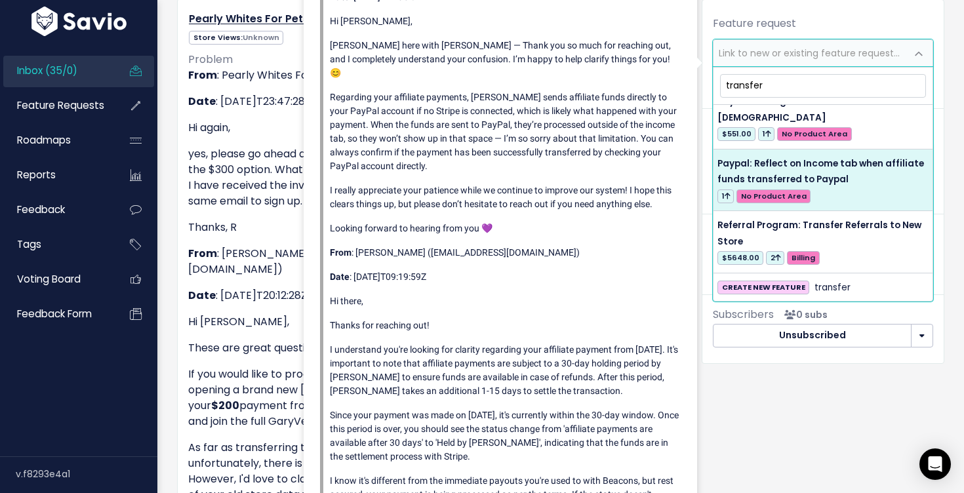
scroll to position [188, 0]
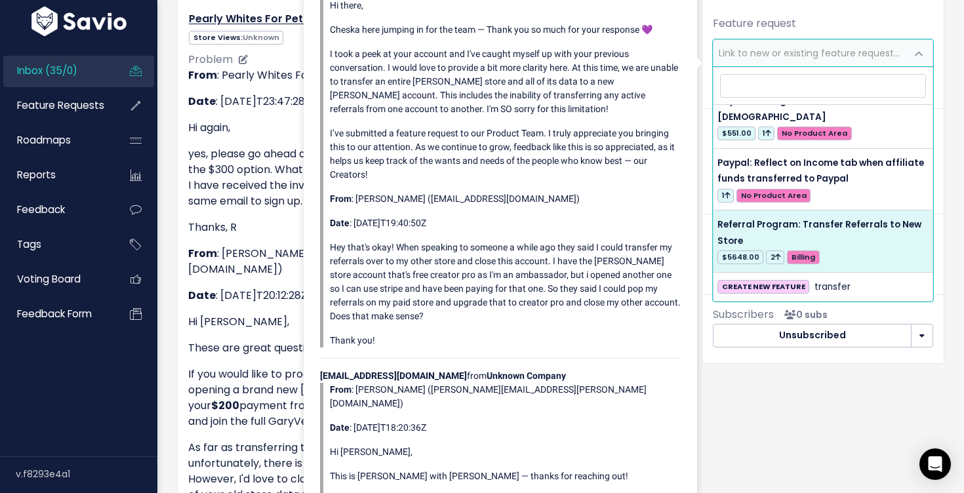
click at [269, 314] on p "Hi Renata," at bounding box center [418, 322] width 461 height 16
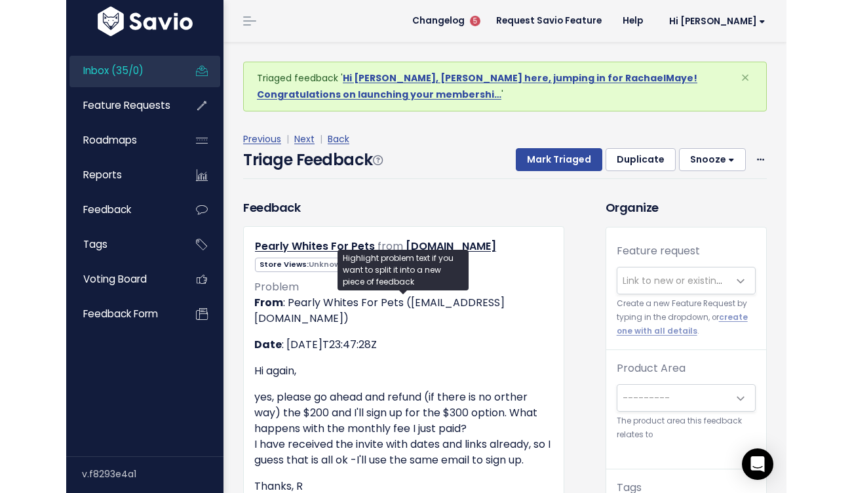
scroll to position [79, 0]
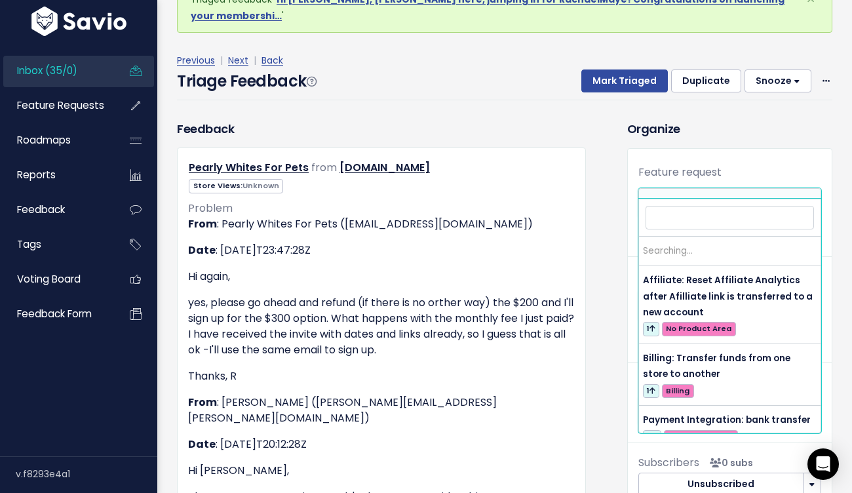
click at [801, 196] on span at bounding box center [807, 202] width 26 height 26
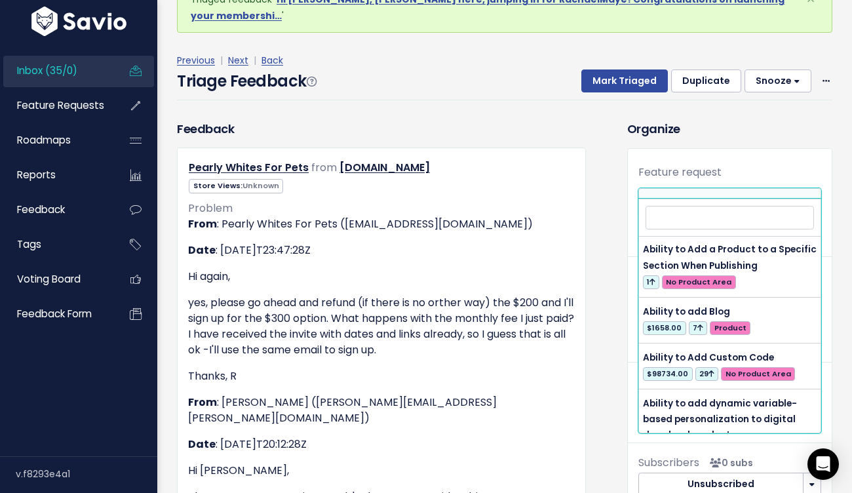
scroll to position [0, 0]
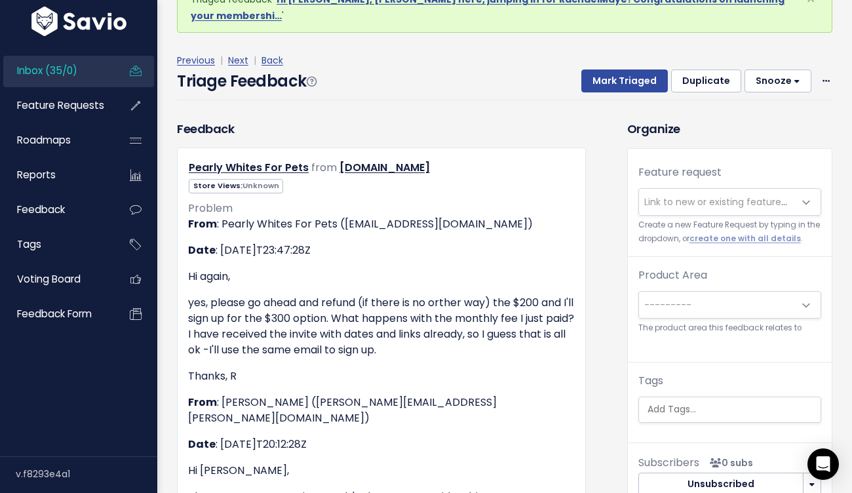
click at [820, 165] on div "Feature request --------- Link to new or existing feature request... Create a n…" at bounding box center [730, 211] width 204 height 93
click at [799, 190] on span at bounding box center [807, 202] width 26 height 26
click at [801, 120] on h3 "Organize" at bounding box center [729, 129] width 205 height 18
click at [814, 189] on span at bounding box center [807, 202] width 26 height 26
click at [805, 165] on div "Feature request --------- Link to new or existing feature request... Create a n…" at bounding box center [730, 211] width 204 height 93
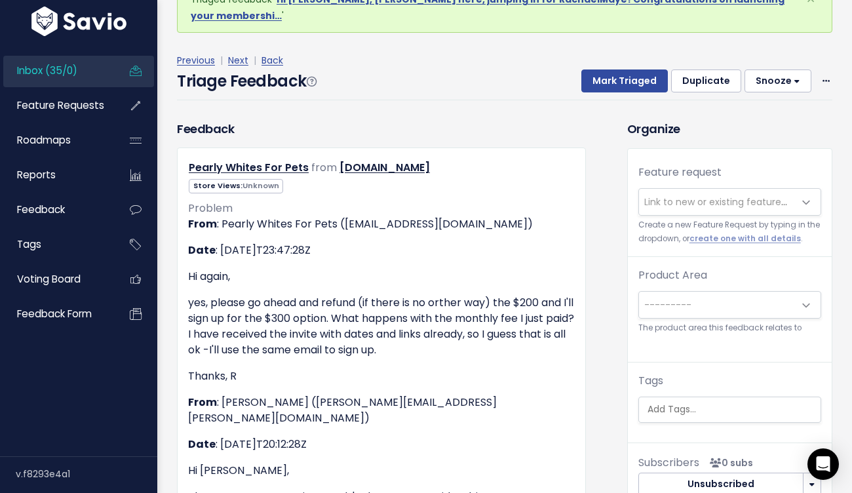
click at [810, 189] on span at bounding box center [807, 202] width 26 height 26
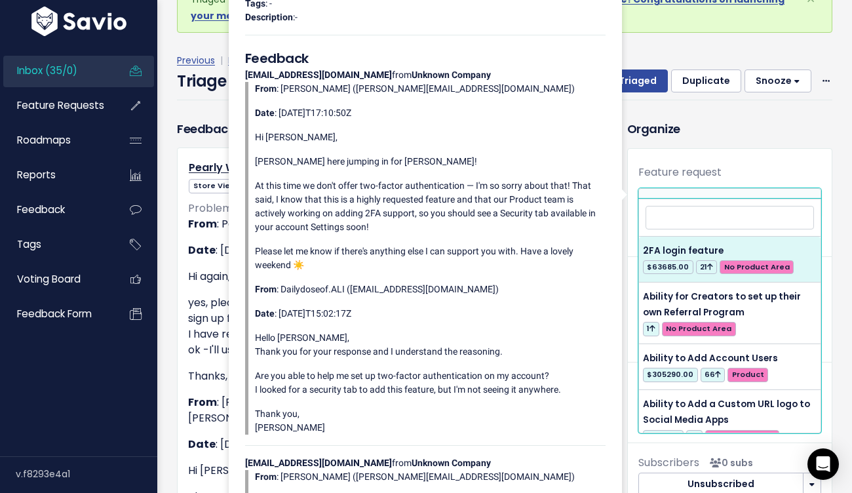
click at [803, 149] on div "Feature request --------- Link to new or existing feature request... Create a n…" at bounding box center [730, 299] width 204 height 300
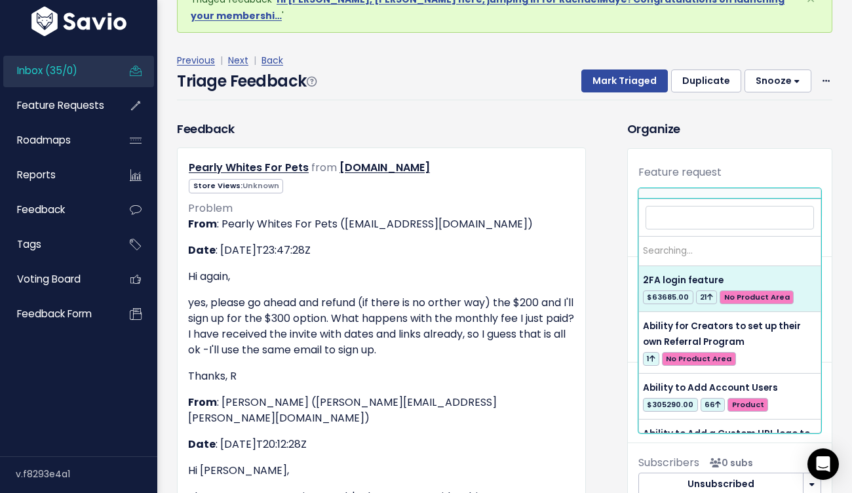
click at [704, 195] on span "Link to new or existing feature request..." at bounding box center [735, 201] width 181 height 13
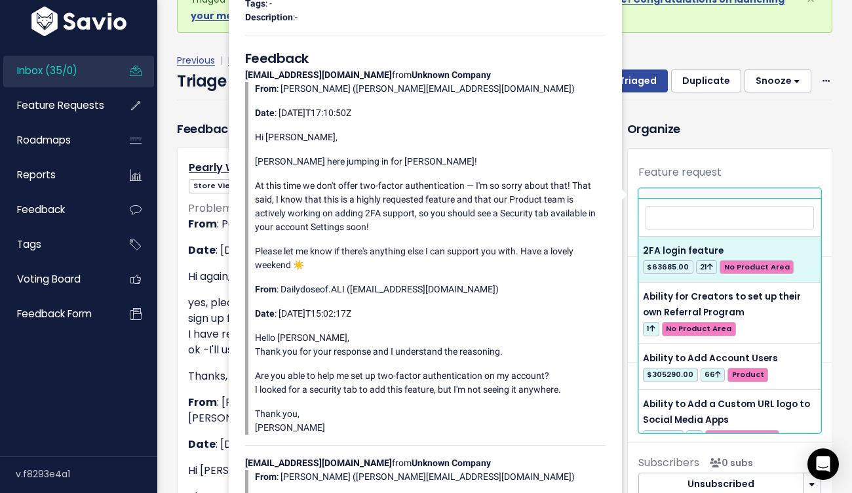
click at [698, 120] on h3 "Organize" at bounding box center [729, 129] width 205 height 18
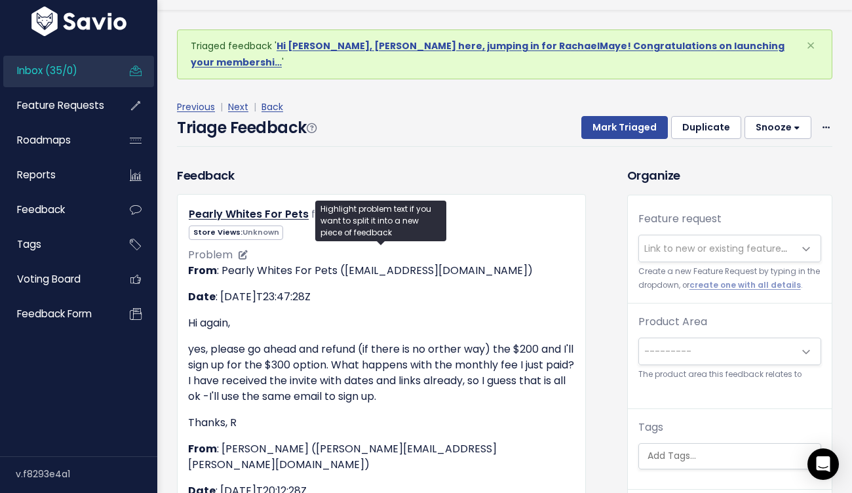
scroll to position [47, 0]
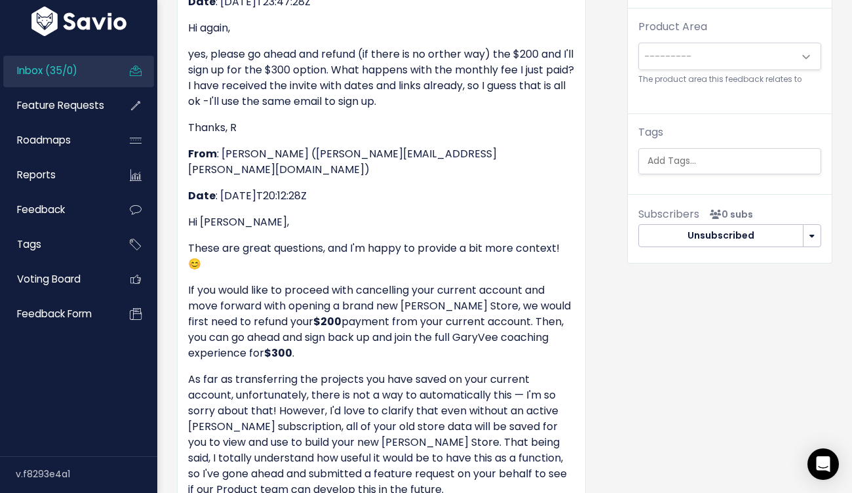
scroll to position [330, 0]
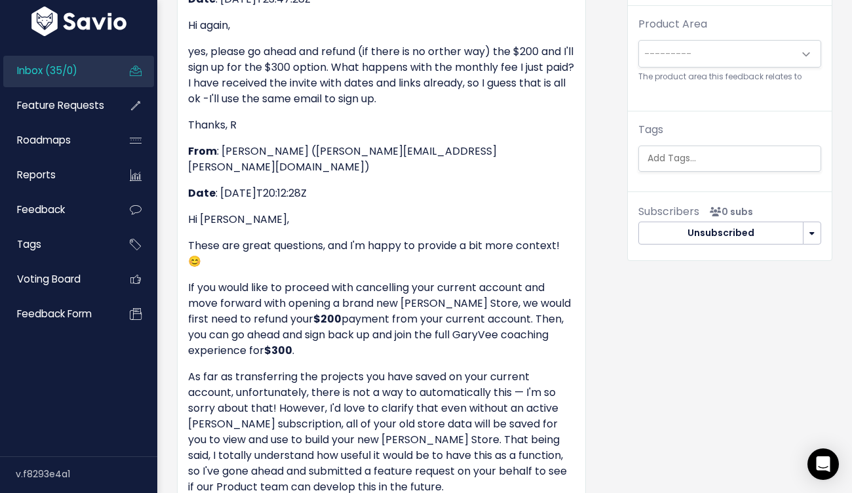
click at [688, 47] on span "---------" at bounding box center [716, 54] width 155 height 26
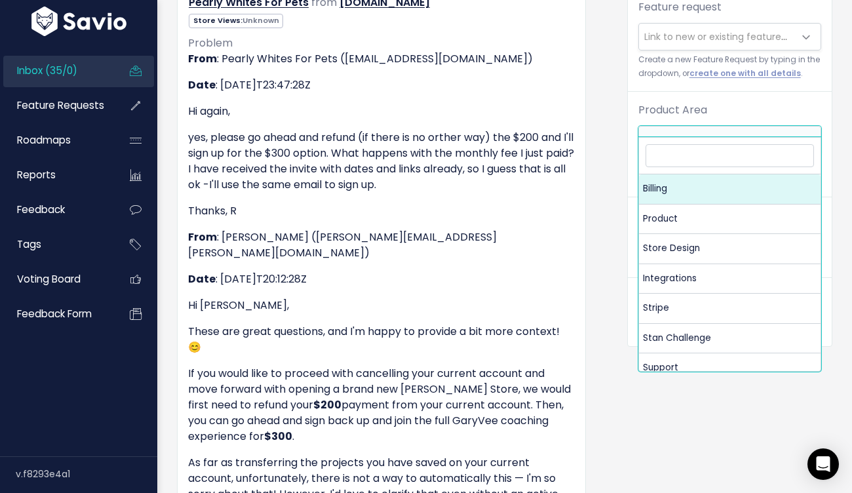
scroll to position [241, 0]
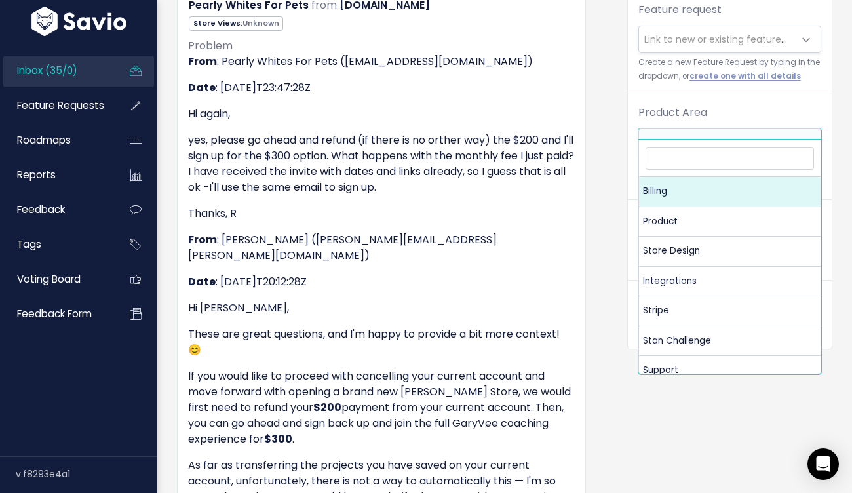
click at [725, 79] on div "Feature request --------- Link to new or existing feature request... Create a n…" at bounding box center [730, 136] width 204 height 300
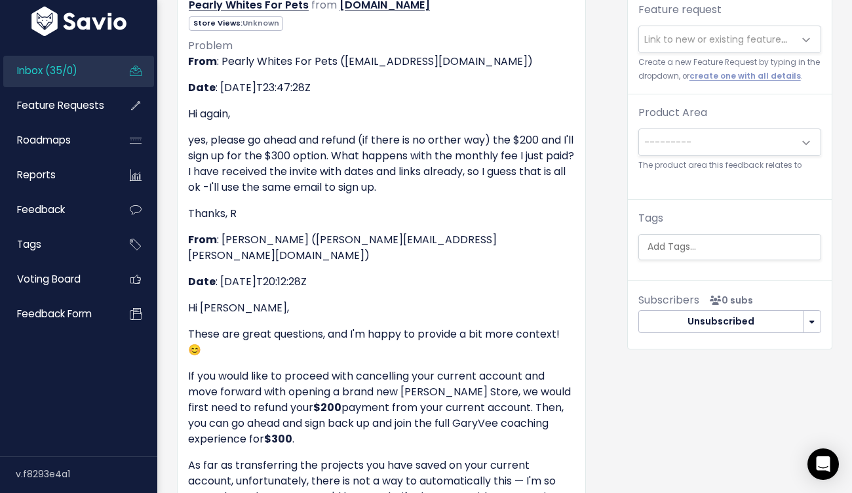
click at [708, 33] on span "Link to new or existing feature request..." at bounding box center [735, 39] width 181 height 13
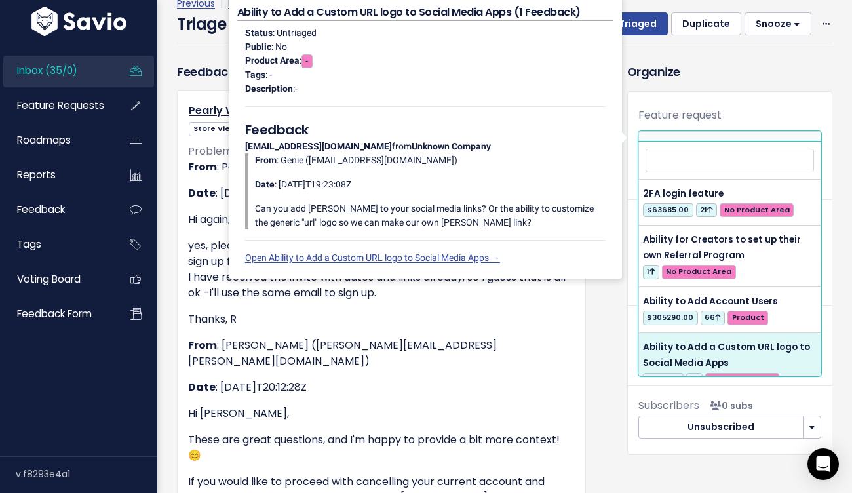
scroll to position [132, 0]
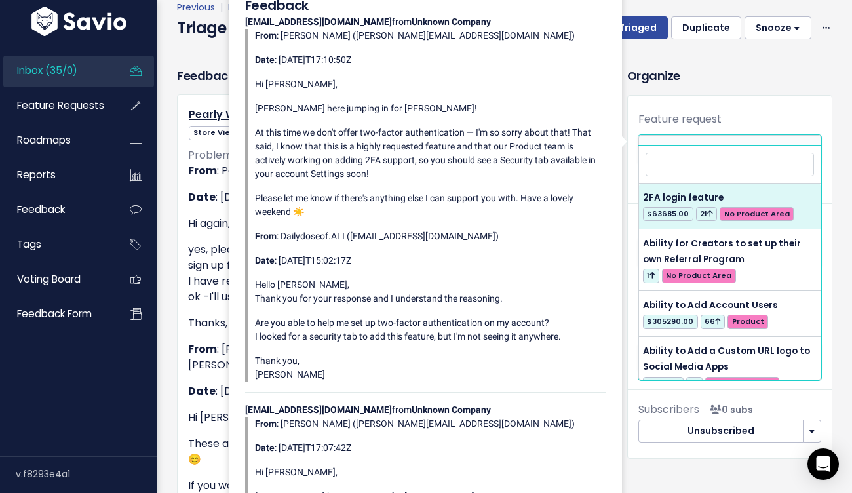
click at [725, 142] on span "Link to new or existing feature request..." at bounding box center [735, 148] width 181 height 13
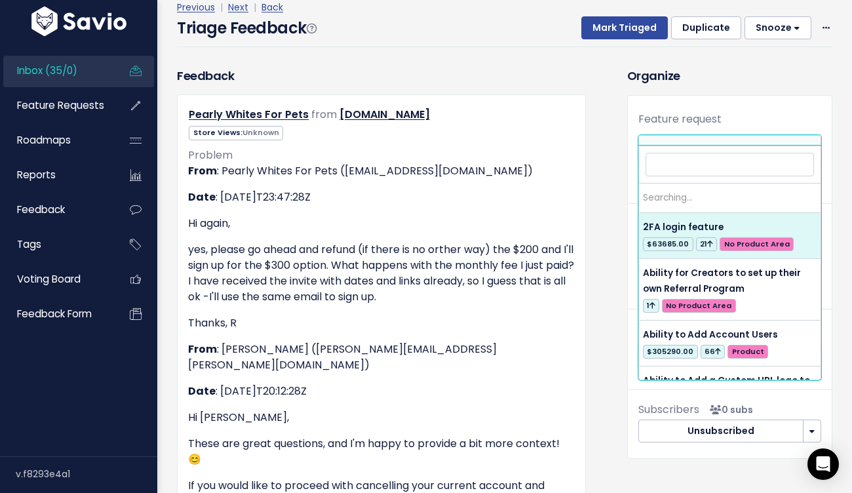
click at [725, 142] on span "Link to new or existing feature request..." at bounding box center [735, 148] width 181 height 13
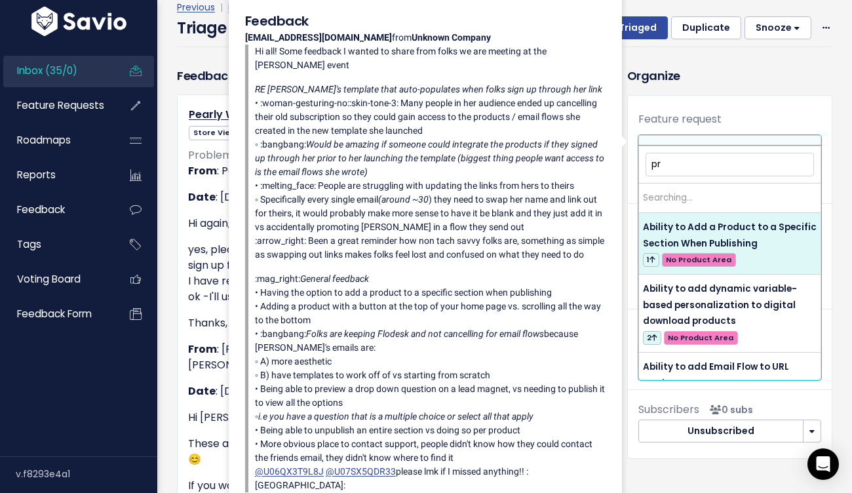
type input "p"
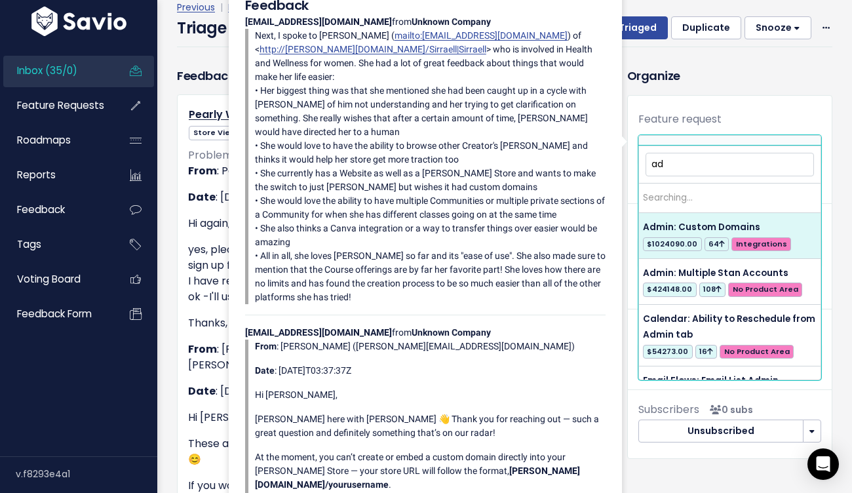
type input "a"
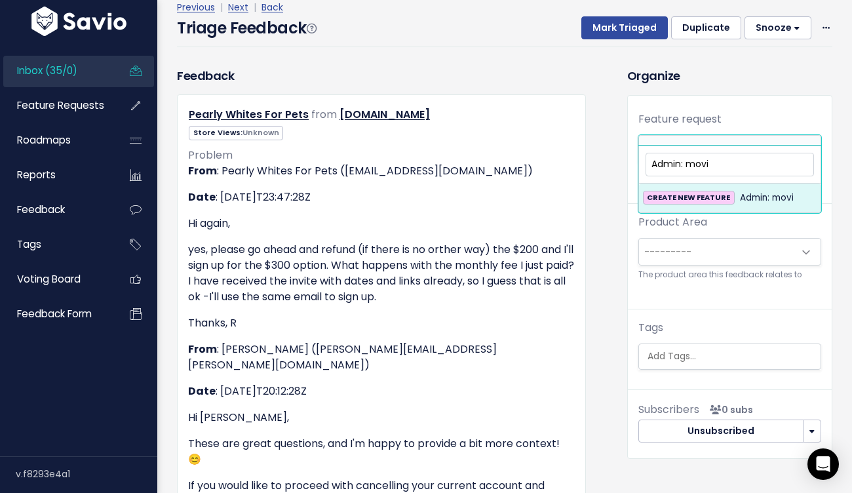
scroll to position [0, 0]
type input "A"
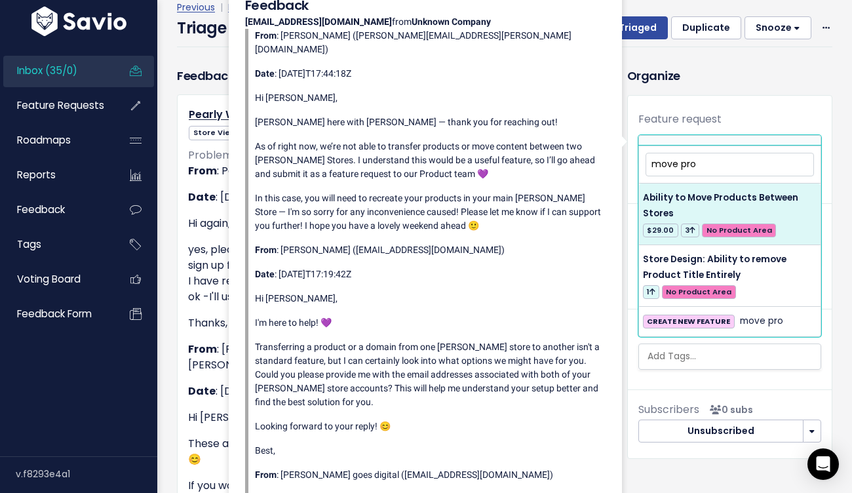
type input "move pro"
select select "48604"
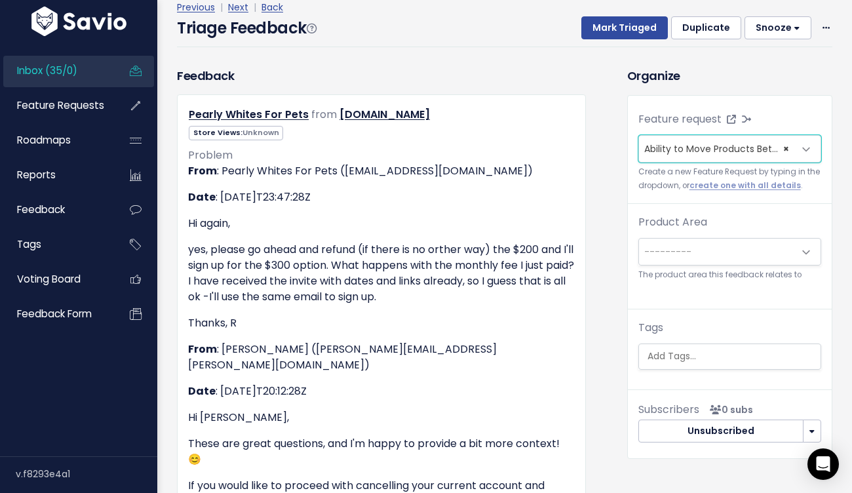
scroll to position [110, 0]
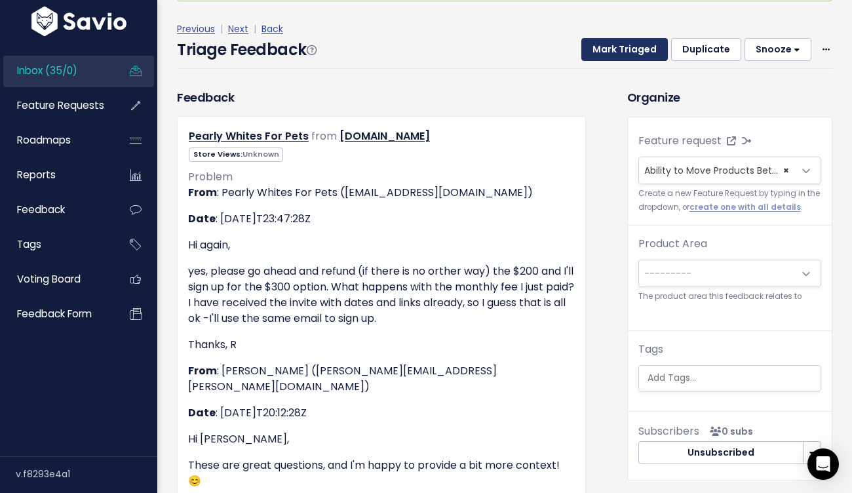
click at [628, 38] on button "Mark Triaged" at bounding box center [625, 50] width 87 height 24
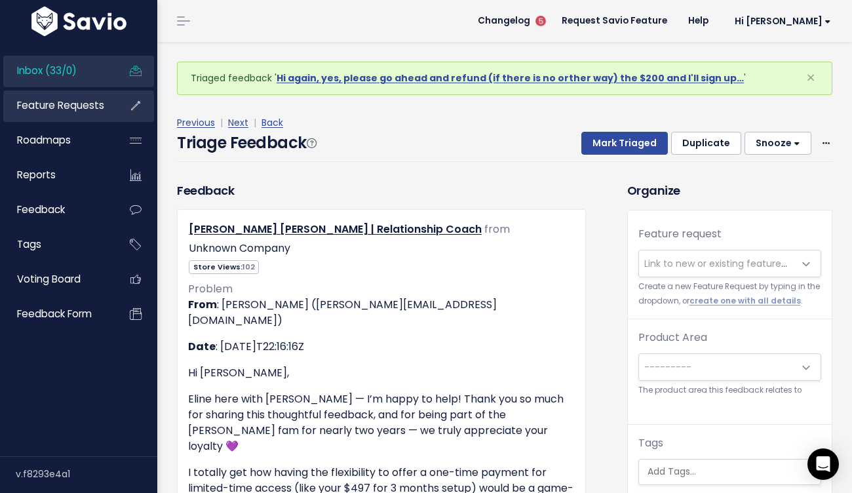
click at [100, 102] on span "Feature Requests" at bounding box center [60, 105] width 87 height 14
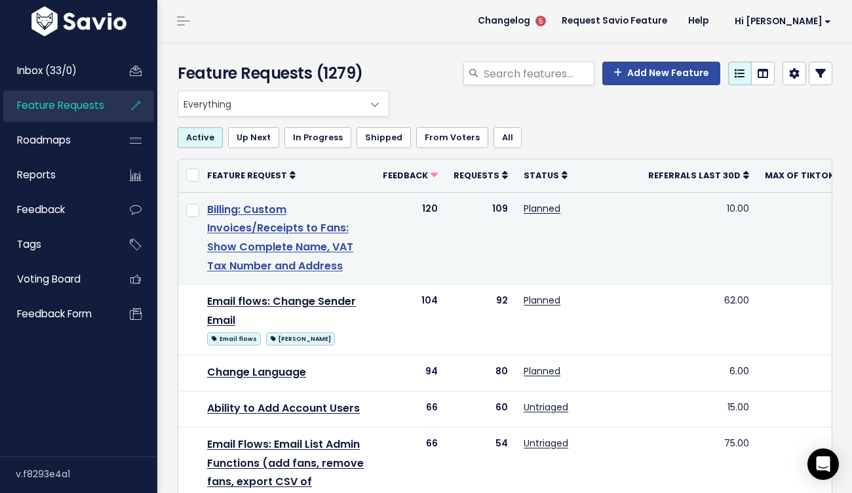
click at [268, 227] on link "Billing: Custom Invoices/Receipts to Fans: Show Complete Name, VAT Tax Number a…" at bounding box center [280, 237] width 146 height 71
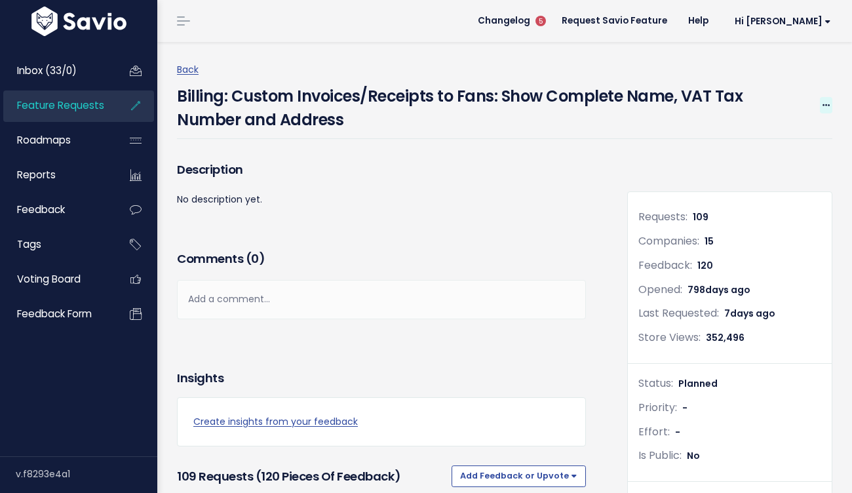
click at [824, 108] on icon at bounding box center [826, 106] width 7 height 9
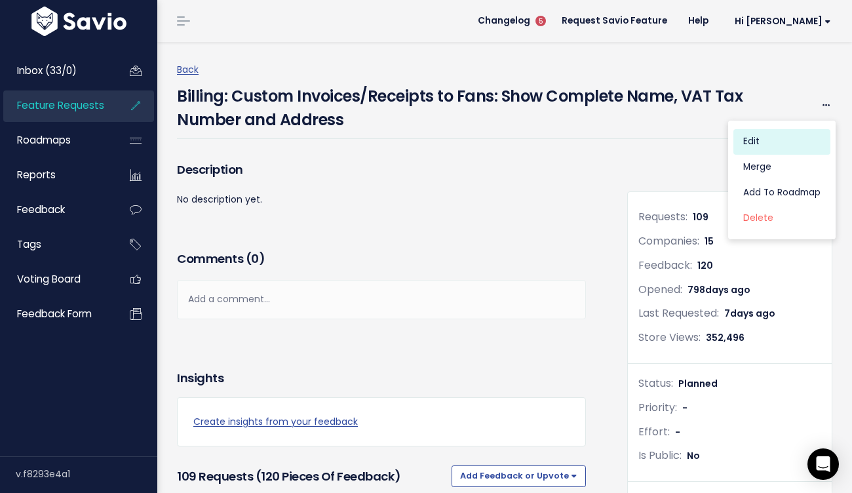
click at [753, 136] on link "Edit" at bounding box center [782, 142] width 97 height 26
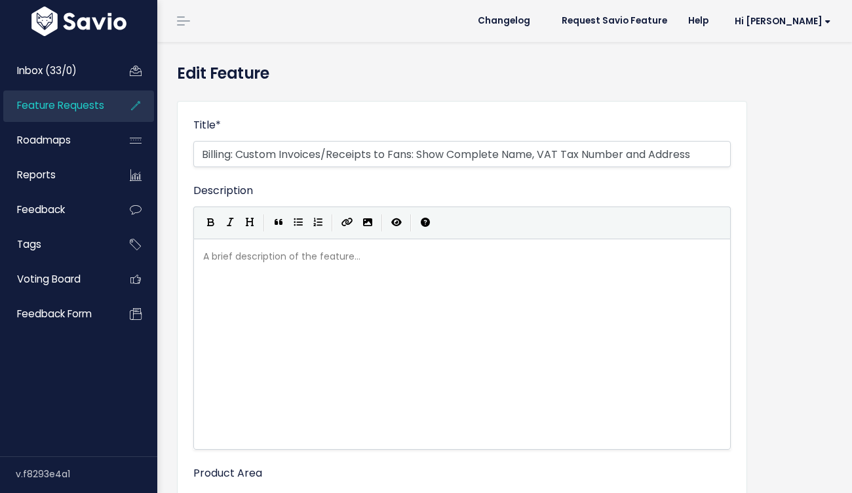
select select
click at [82, 102] on span "Feature Requests" at bounding box center [60, 105] width 87 height 14
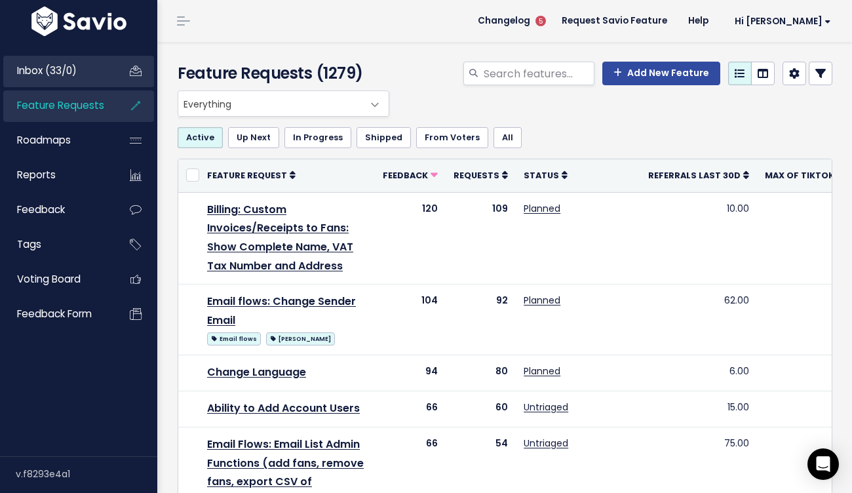
click at [54, 79] on link "Inbox (33/0)" at bounding box center [56, 71] width 106 height 30
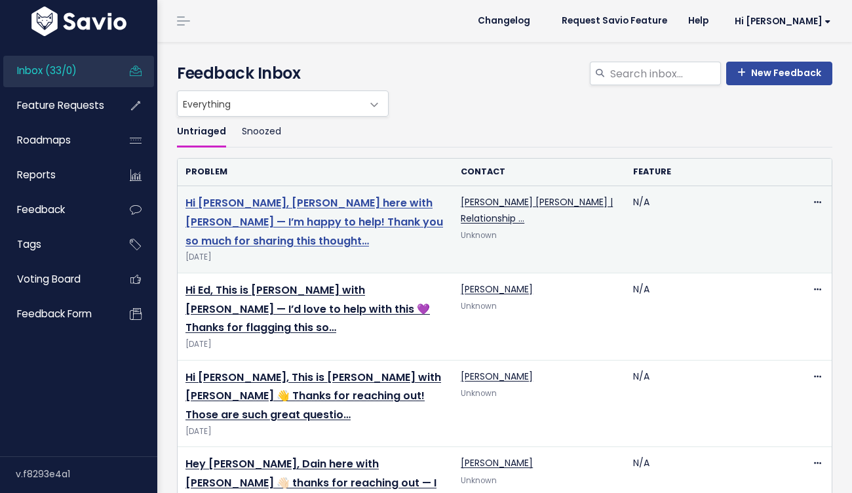
click at [285, 205] on link "Hi [PERSON_NAME], [PERSON_NAME] here with [PERSON_NAME] — I’m happy to help! Th…" at bounding box center [315, 221] width 258 height 53
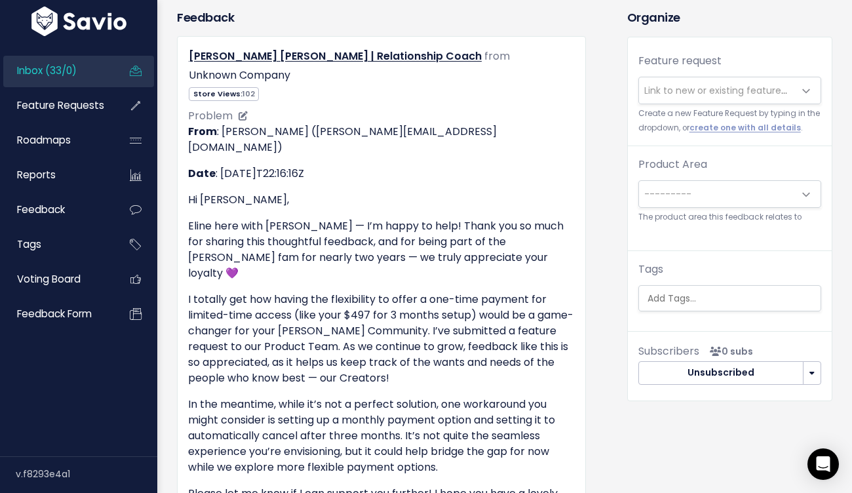
scroll to position [115, 0]
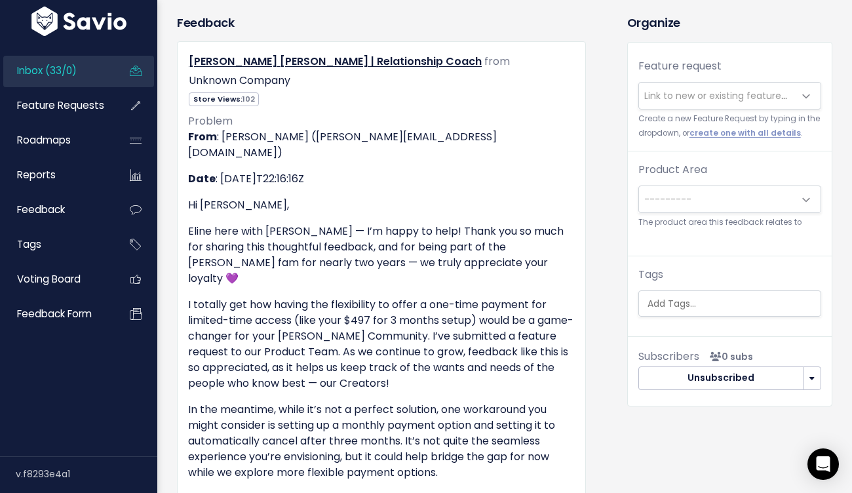
click at [688, 91] on span "Link to new or existing feature request..." at bounding box center [735, 95] width 181 height 13
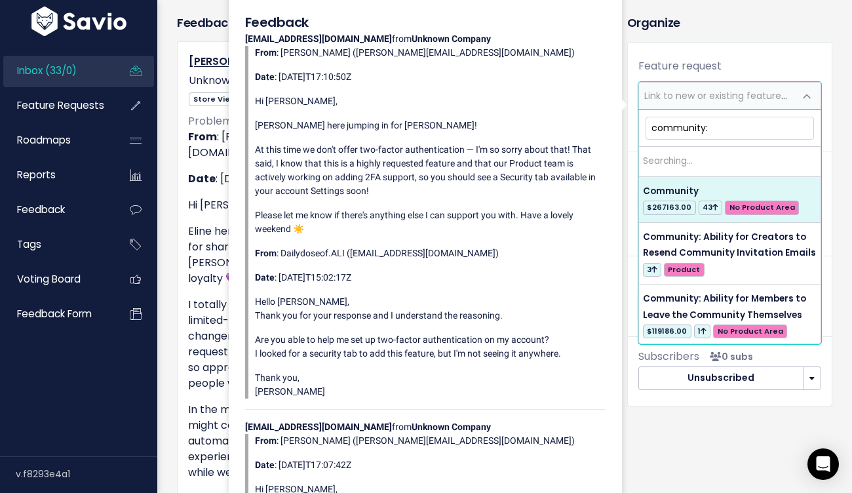
type input "community:"
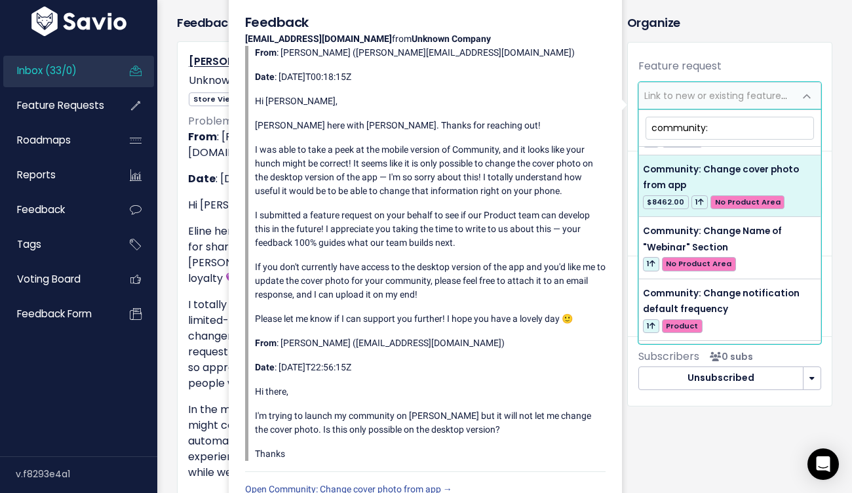
scroll to position [1302, 0]
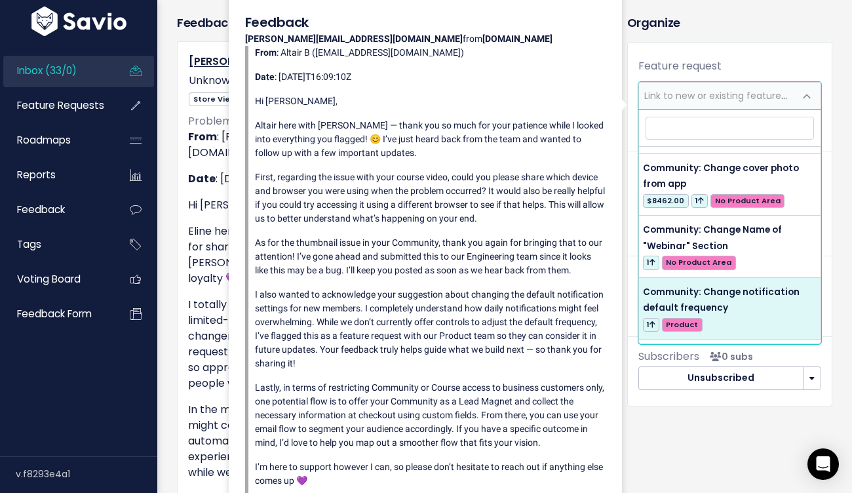
click at [200, 340] on p "I totally get how having the flexibility to offer a one-time payment for limite…" at bounding box center [381, 344] width 387 height 94
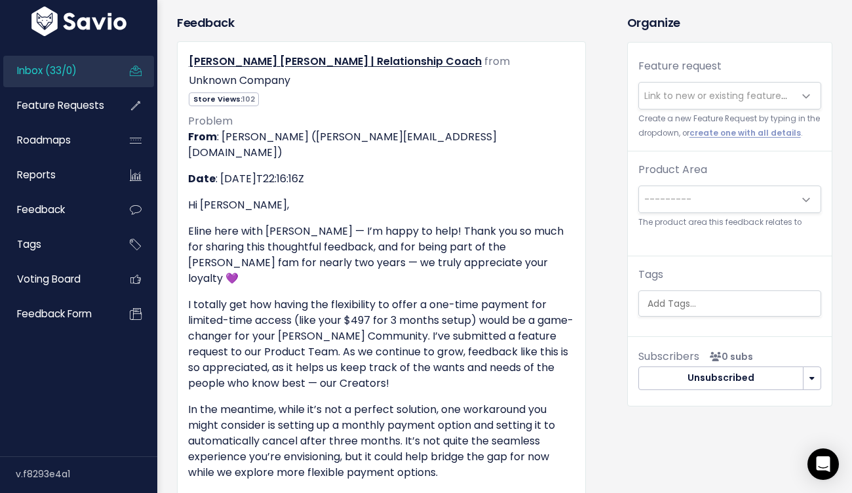
click at [688, 91] on span "Link to new or existing feature request..." at bounding box center [735, 95] width 181 height 13
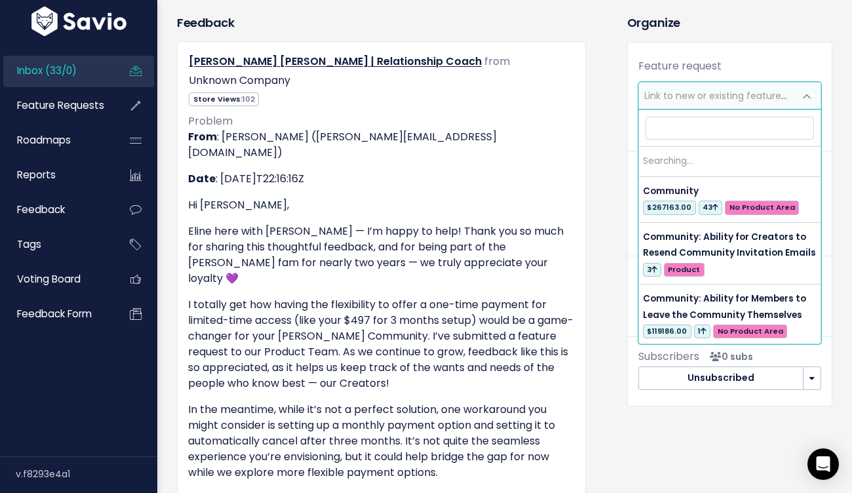
scroll to position [0, 0]
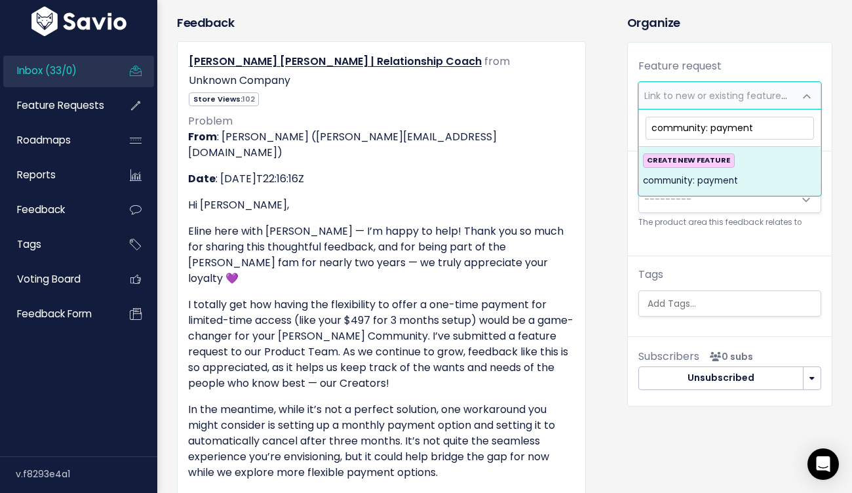
click at [732, 125] on input "community: payment" at bounding box center [730, 128] width 169 height 23
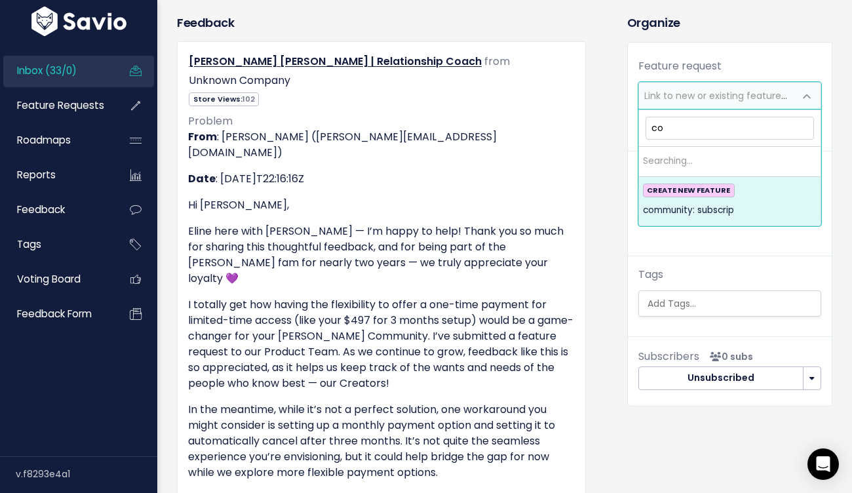
type input "c"
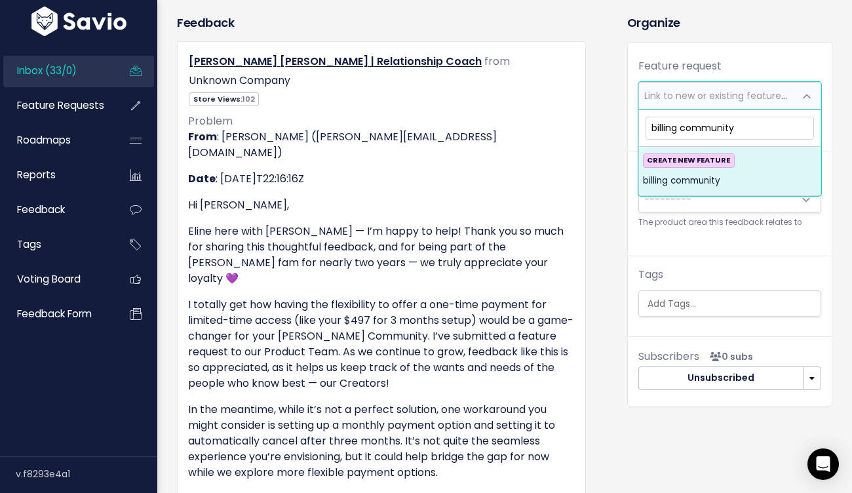
click at [726, 123] on input "billing community" at bounding box center [730, 128] width 169 height 23
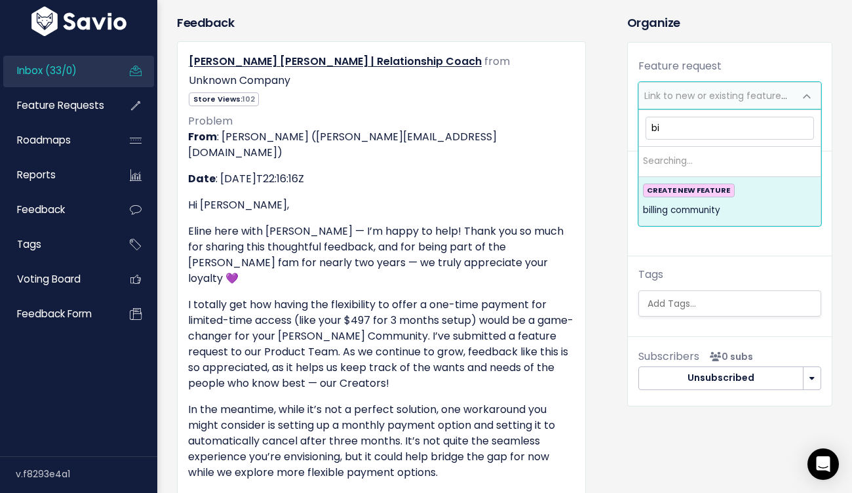
type input "b"
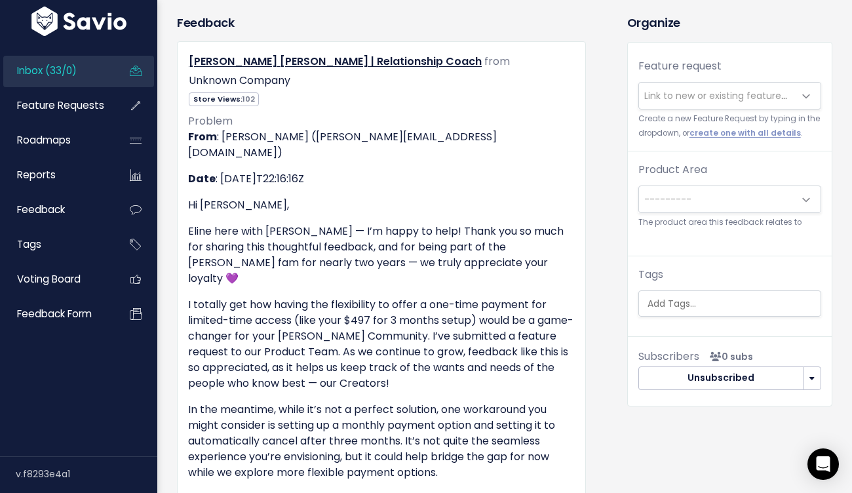
click at [177, 238] on div "Amanda Nicole | Relationship Coach from Unknown Company Store Views: 102" at bounding box center [381, 466] width 409 height 851
click at [740, 200] on span "---------" at bounding box center [716, 199] width 155 height 26
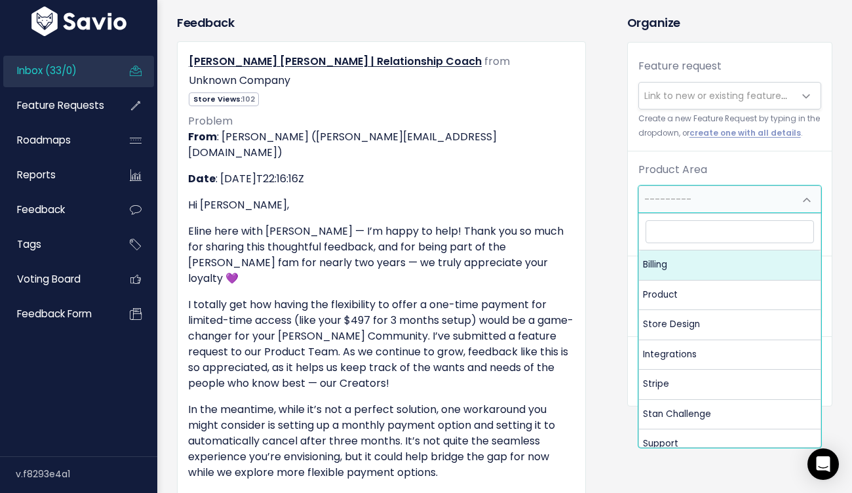
click at [721, 91] on span "Link to new or existing feature request..." at bounding box center [735, 95] width 181 height 13
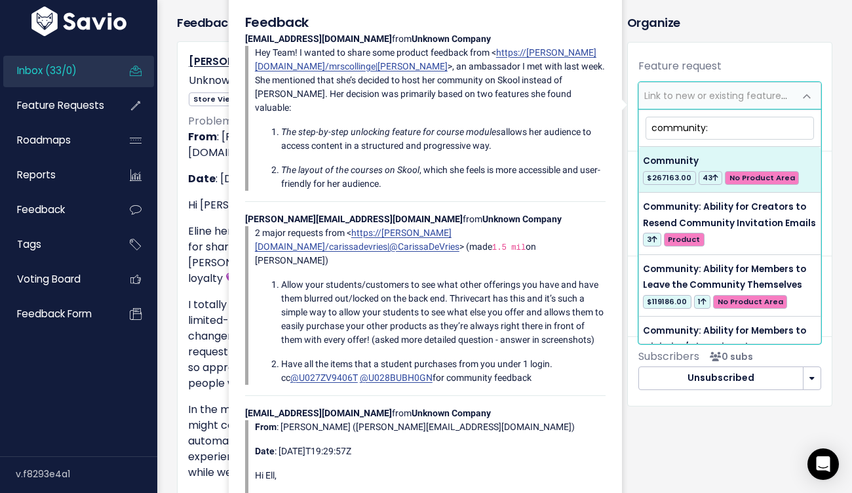
click at [656, 130] on input "community:" at bounding box center [730, 128] width 169 height 23
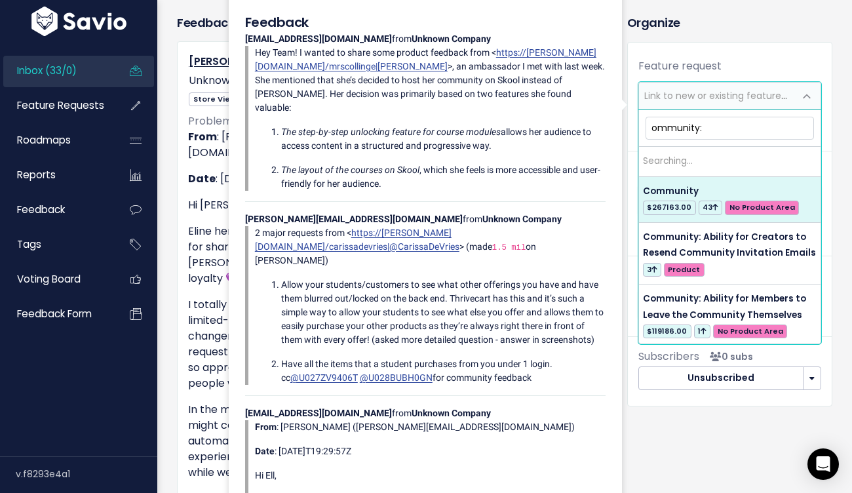
type input "Community:"
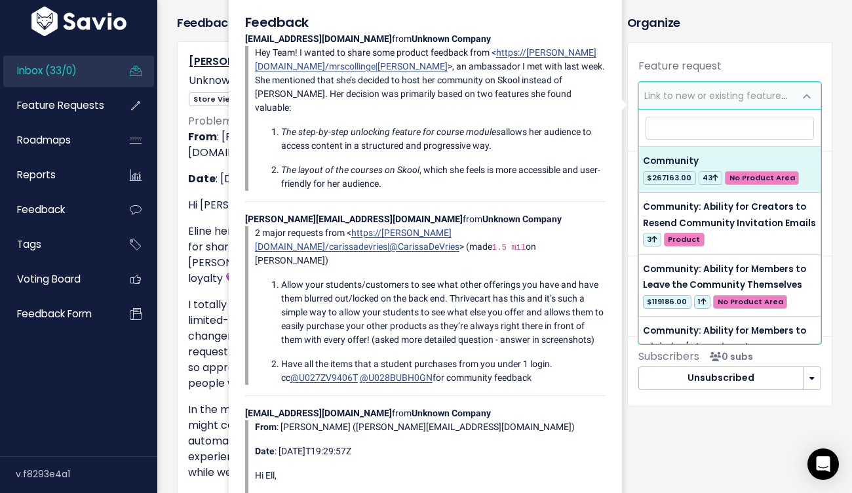
click at [205, 224] on p "Eline here with Stan — I’m happy to help! Thank you so much for sharing this th…" at bounding box center [381, 255] width 387 height 63
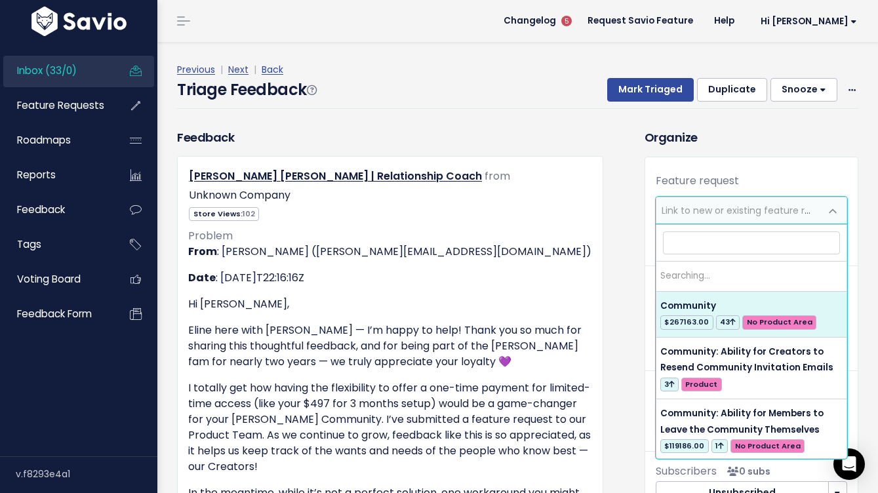
click at [753, 211] on span "Link to new or existing feature request..." at bounding box center [752, 210] width 181 height 13
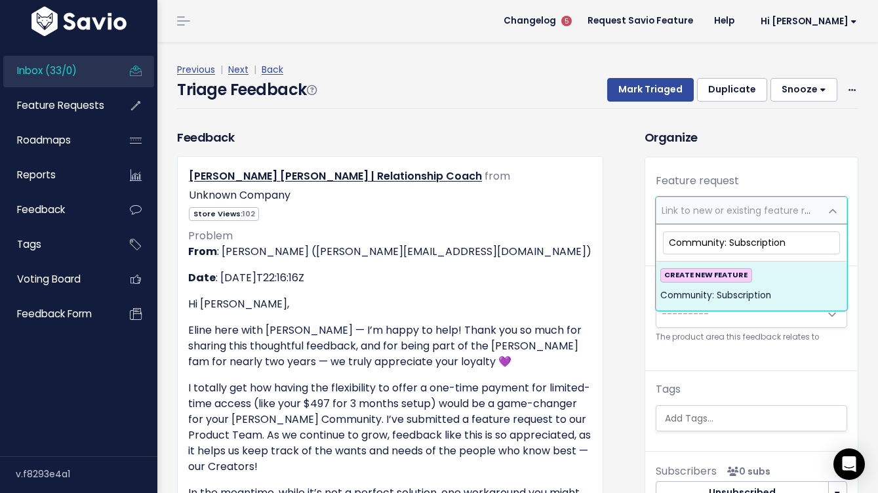
click at [747, 241] on input "Community: Subscription" at bounding box center [751, 242] width 177 height 23
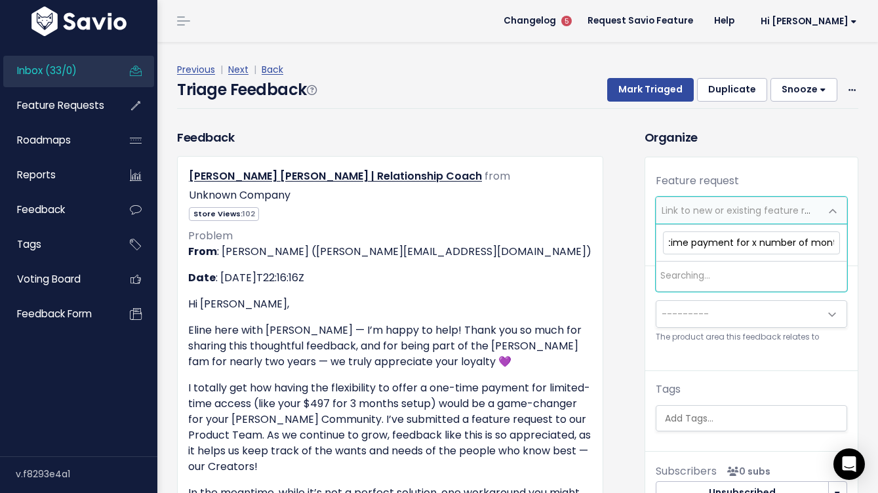
scroll to position [0, 89]
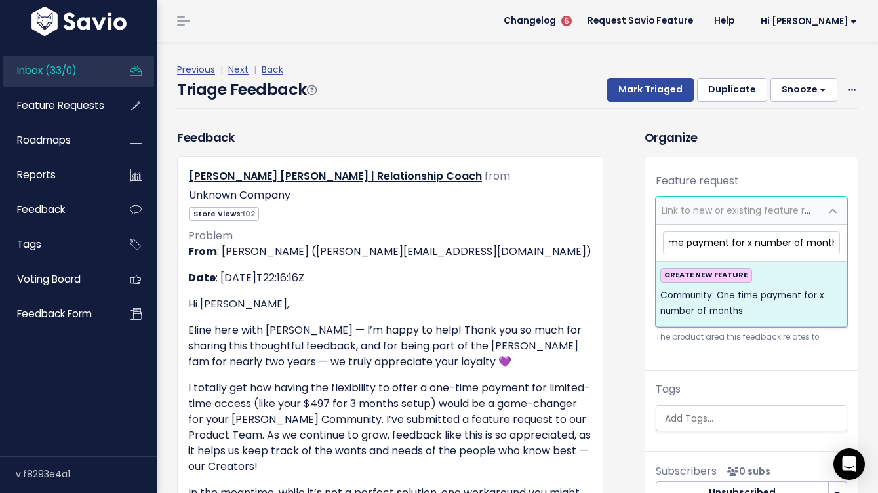
click at [733, 246] on input "Community: One time payment for x number of months" at bounding box center [751, 242] width 177 height 23
click at [729, 240] on input "Community: One time payment for x number of months" at bounding box center [751, 242] width 177 height 23
click at [743, 243] on input "Community: One time payment for x number of months" at bounding box center [751, 242] width 177 height 23
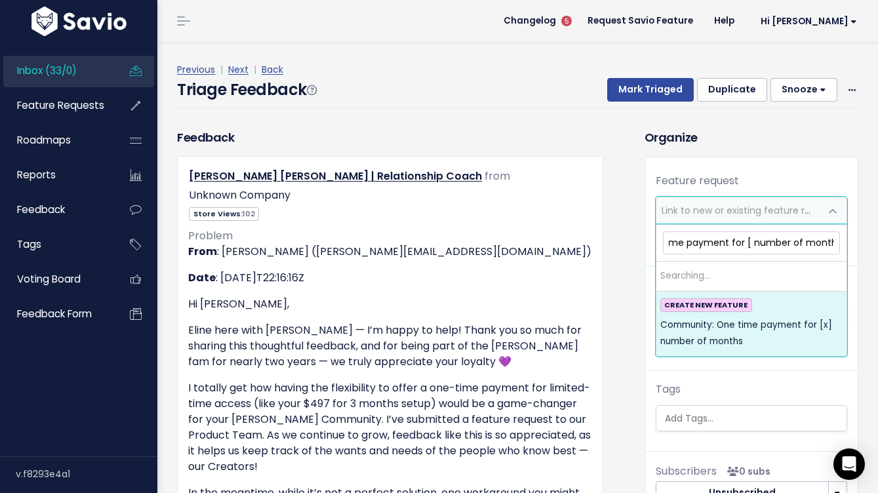
scroll to position [0, 85]
type input "Community: One time payment for X number of months"
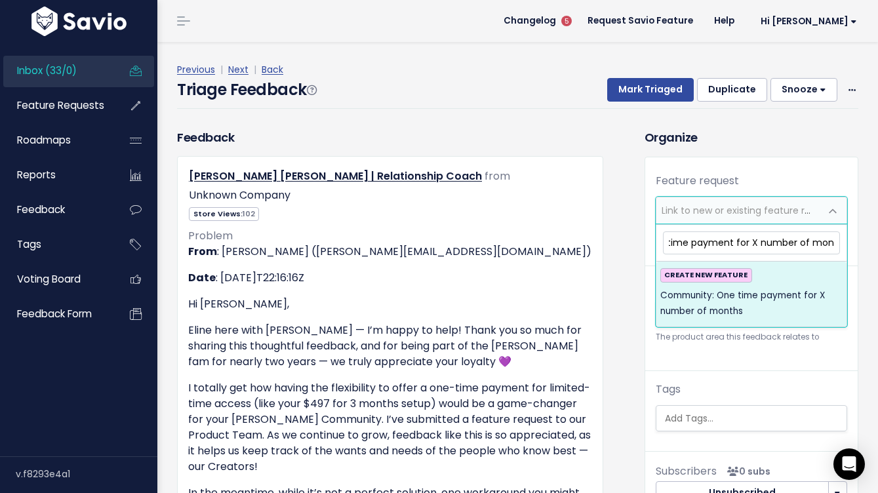
drag, startPoint x: 780, startPoint y: 244, endPoint x: 682, endPoint y: 235, distance: 98.1
click at [682, 235] on input "Community: One time payment for X number of months" at bounding box center [751, 242] width 177 height 23
click at [692, 239] on input "Community: One time payment for X number of months" at bounding box center [751, 242] width 177 height 23
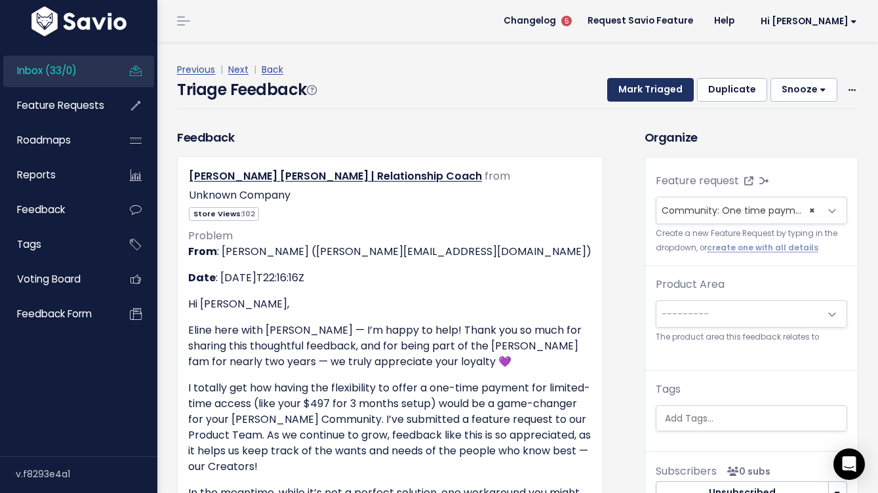
click at [666, 90] on button "Mark Triaged" at bounding box center [650, 90] width 87 height 24
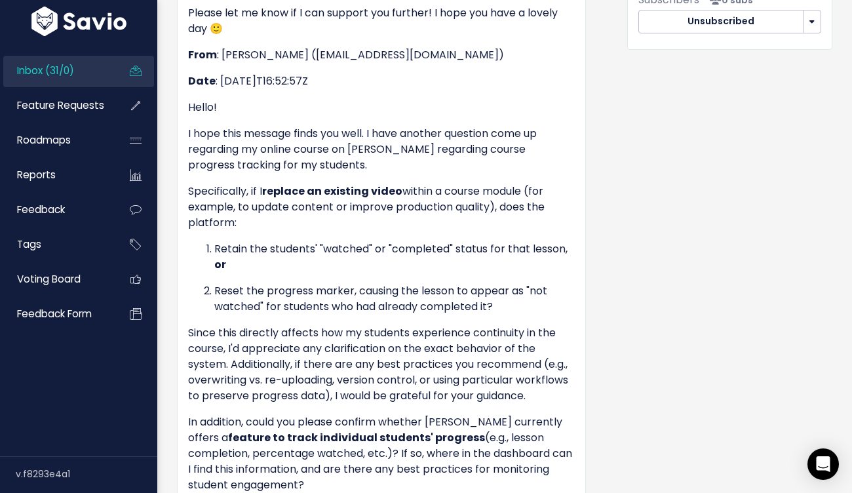
scroll to position [483, 0]
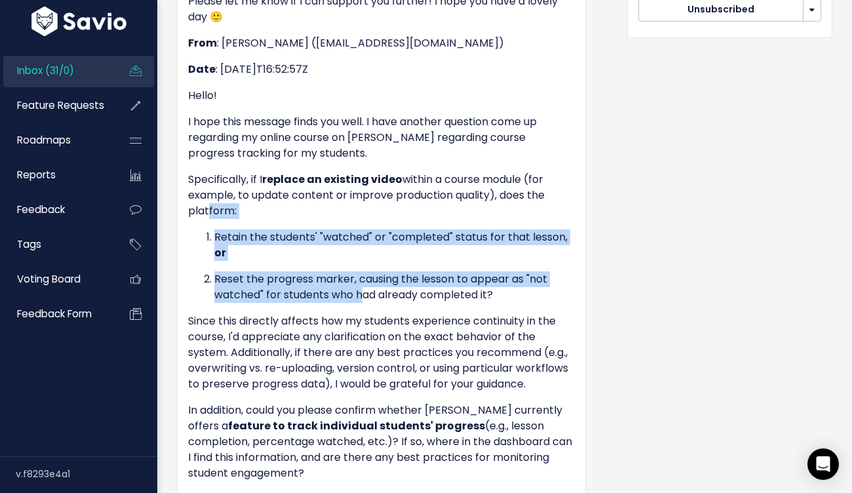
drag, startPoint x: 367, startPoint y: 279, endPoint x: 203, endPoint y: 201, distance: 180.9
click at [203, 201] on div "From : [PERSON_NAME] ([PERSON_NAME][EMAIL_ADDRESS][DOMAIN_NAME]) Date : [DATE]T…" at bounding box center [381, 159] width 387 height 834
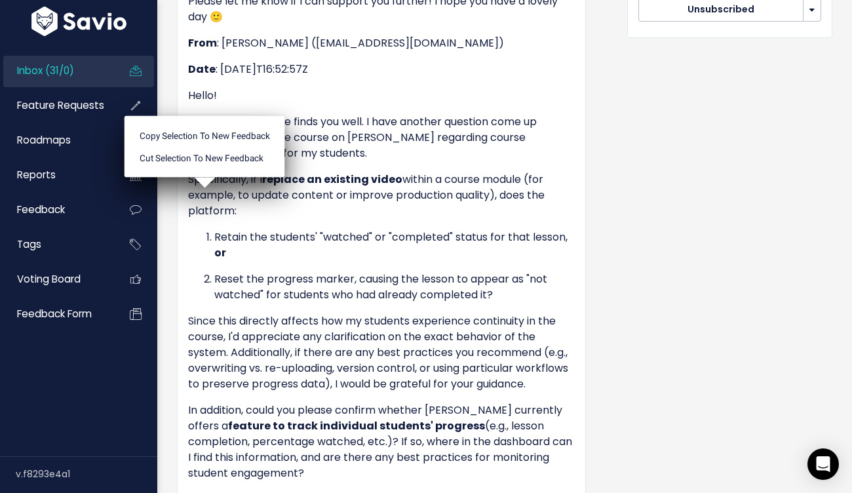
click at [233, 229] on p "Retain the students' "watched" or "completed" status for that lesson, or" at bounding box center [394, 244] width 361 height 31
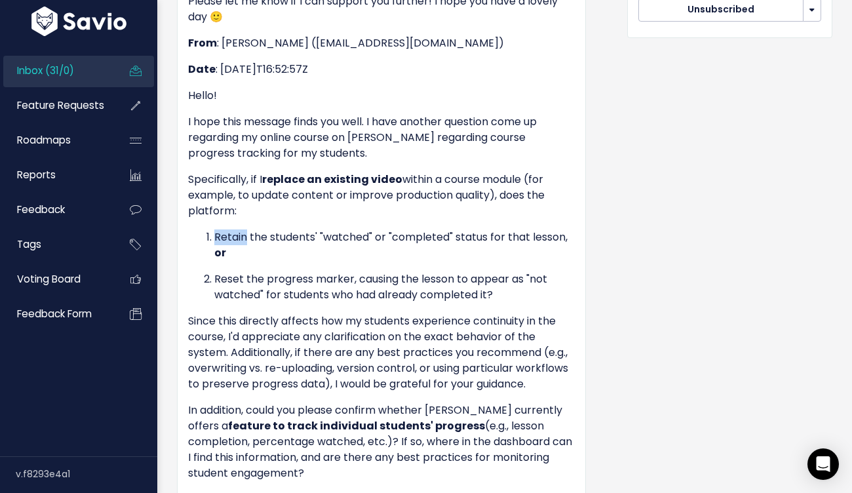
drag, startPoint x: 233, startPoint y: 217, endPoint x: 476, endPoint y: 315, distance: 262.4
click at [470, 317] on div "From : [PERSON_NAME] ([PERSON_NAME][EMAIL_ADDRESS][DOMAIN_NAME]) Date : [DATE]T…" at bounding box center [381, 159] width 387 height 834
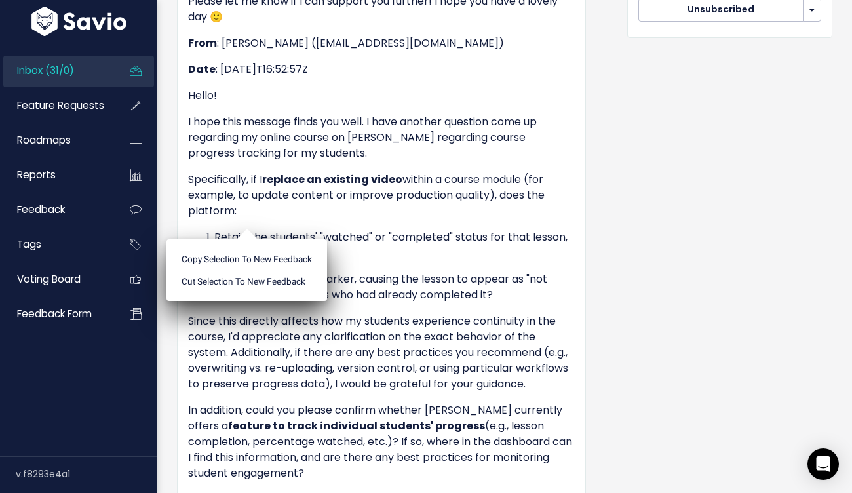
click at [490, 313] on p "Since this directly affects how my students experience continuity in the course…" at bounding box center [381, 352] width 387 height 79
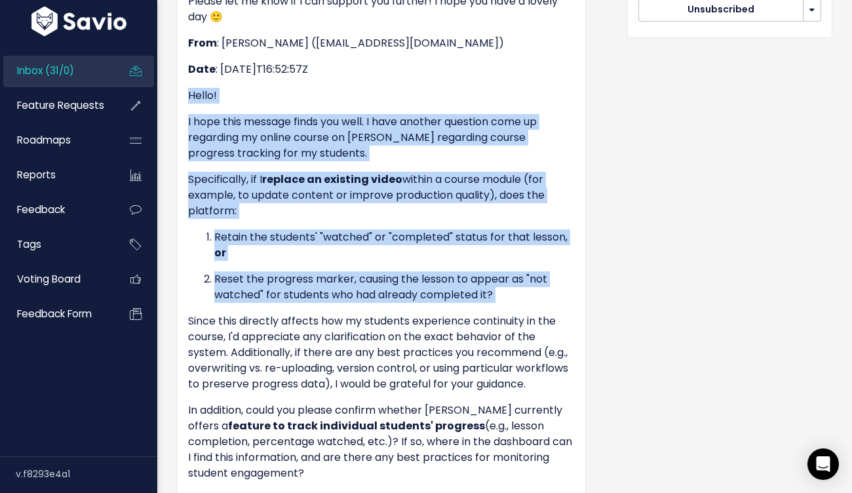
drag, startPoint x: 497, startPoint y: 288, endPoint x: 166, endPoint y: 66, distance: 398.4
click at [166, 66] on div "Triage Feedback To Triage this Feedback Decide whether you'll act on this Feedb…" at bounding box center [504, 183] width 695 height 1249
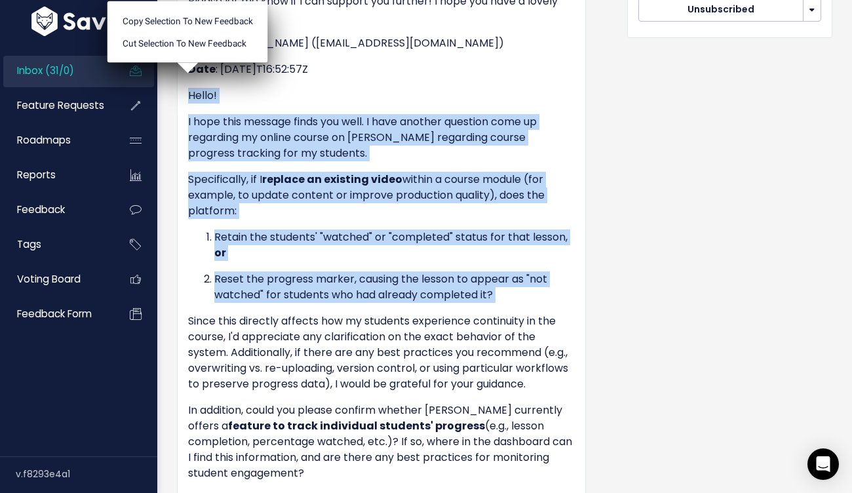
click at [194, 93] on div "From : [PERSON_NAME] ([PERSON_NAME][EMAIL_ADDRESS][DOMAIN_NAME]) Date : [DATE]T…" at bounding box center [381, 159] width 387 height 834
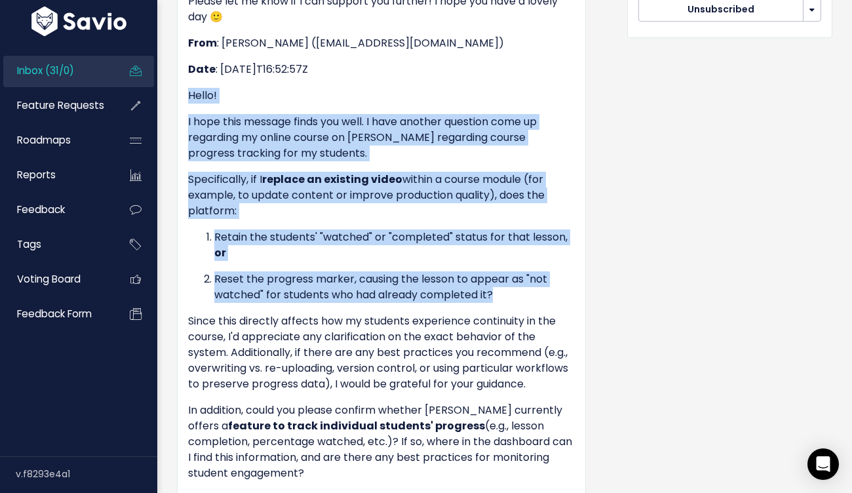
drag, startPoint x: 190, startPoint y: 85, endPoint x: 503, endPoint y: 281, distance: 369.1
click at [506, 281] on div "From : [PERSON_NAME] ([PERSON_NAME][EMAIL_ADDRESS][DOMAIN_NAME]) Date : [DATE]T…" at bounding box center [381, 159] width 387 height 834
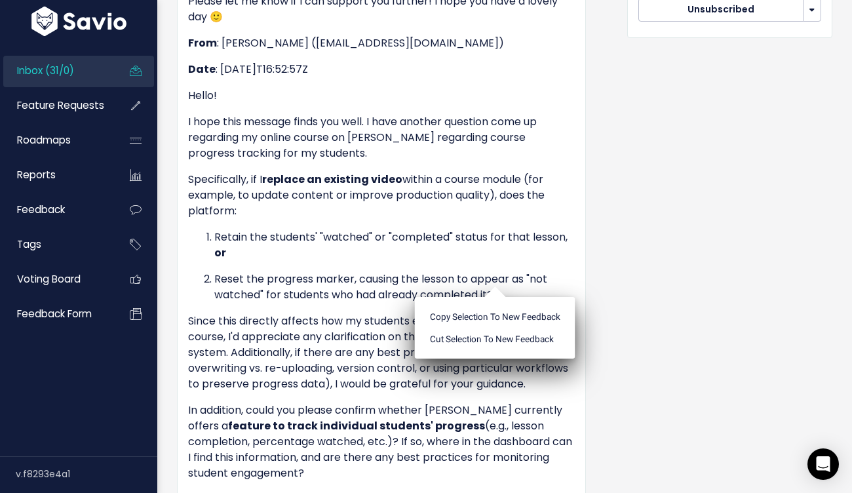
click at [278, 445] on p "In addition, could you please confirm whether [PERSON_NAME] currently offers a …" at bounding box center [381, 442] width 387 height 79
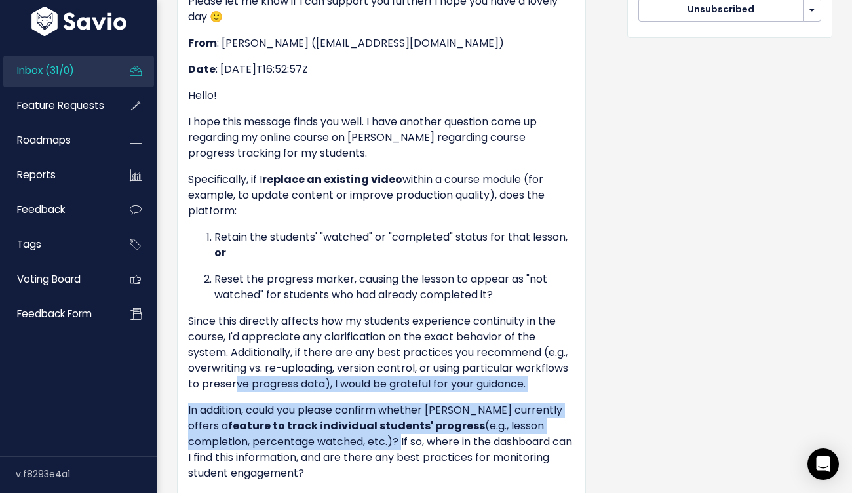
drag, startPoint x: 330, startPoint y: 431, endPoint x: 234, endPoint y: 329, distance: 140.1
click at [231, 346] on div "From : [PERSON_NAME] ([PERSON_NAME][EMAIL_ADDRESS][DOMAIN_NAME]) Date : [DATE]T…" at bounding box center [381, 159] width 387 height 834
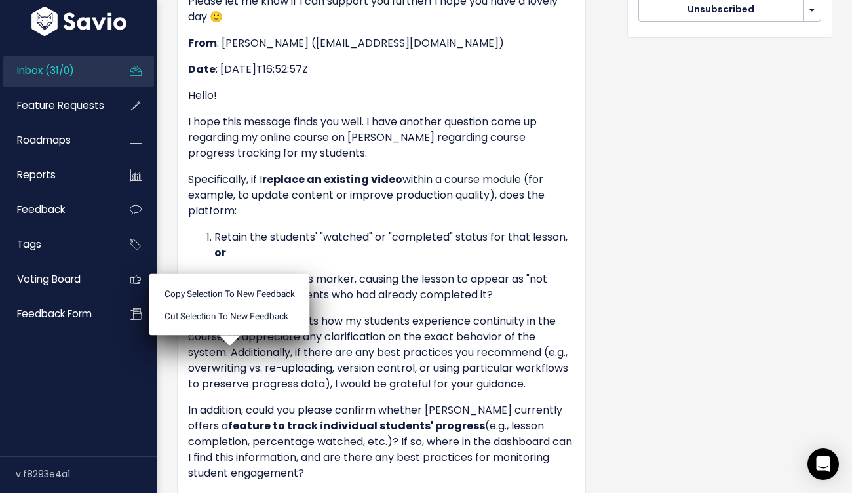
click at [234, 329] on ul "Copy selection to new Feedback Cut selection to new Feedback" at bounding box center [229, 305] width 161 height 62
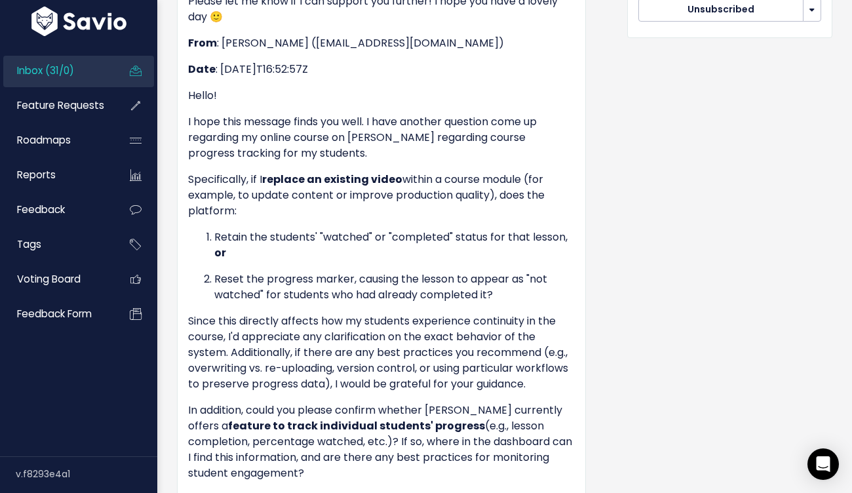
click at [546, 172] on p "Specifically, if I replace an existing video within a course module (for exampl…" at bounding box center [381, 195] width 387 height 47
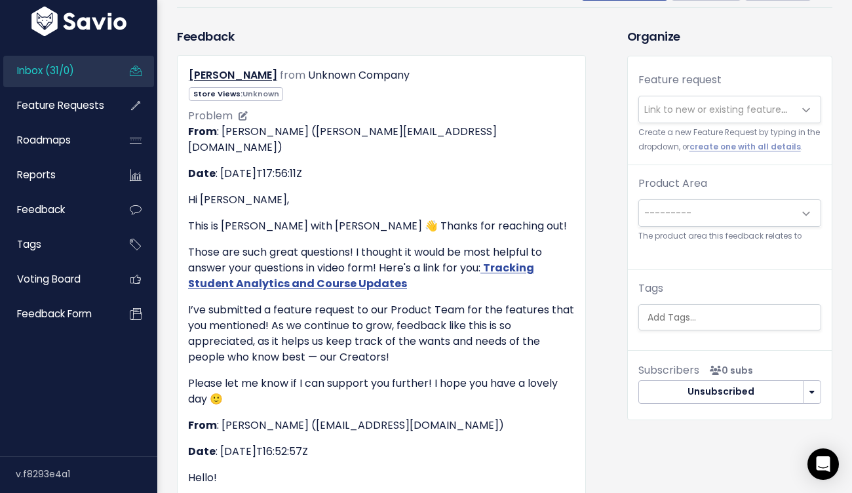
scroll to position [0, 0]
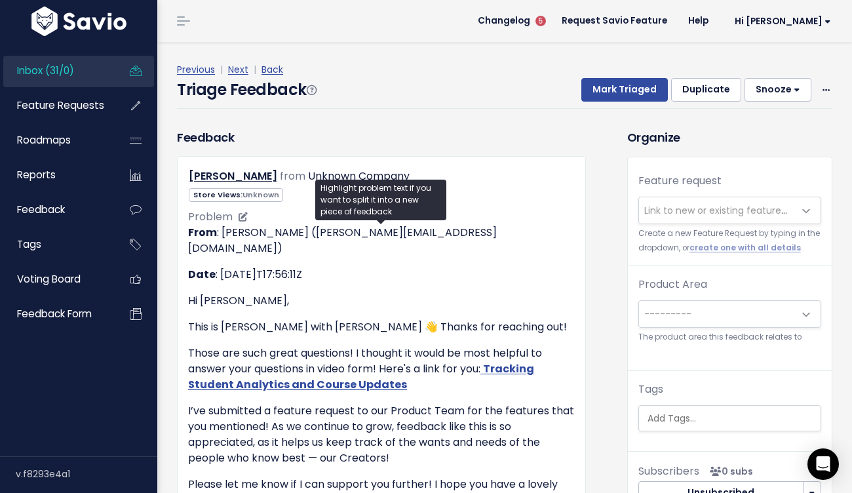
click at [454, 363] on p "Those are such great questions! I thought it would be most helpful to answer yo…" at bounding box center [381, 369] width 387 height 47
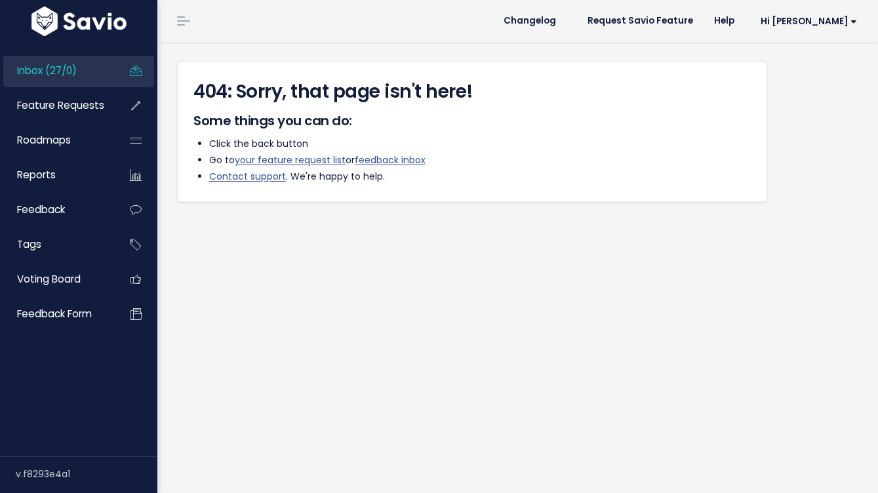
click at [90, 72] on link "Inbox (27/0)" at bounding box center [56, 71] width 106 height 30
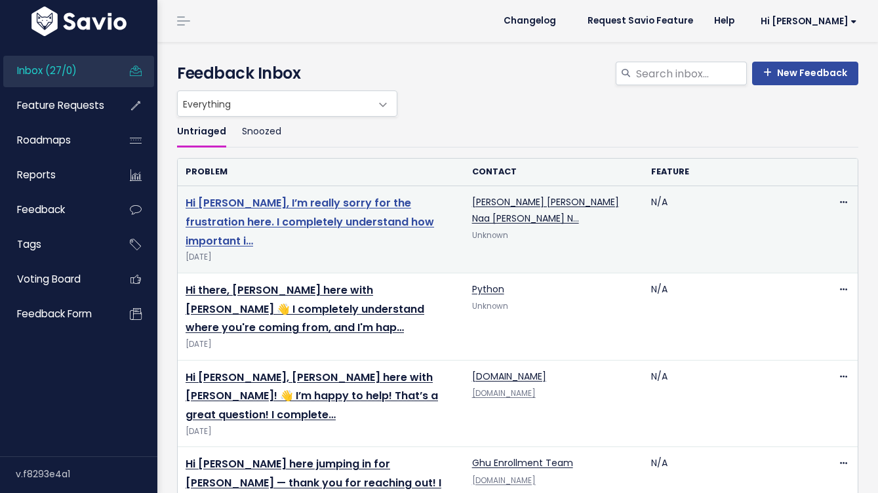
click at [252, 220] on link "Hi [PERSON_NAME], I’m really sorry for the frustration here. I completely under…" at bounding box center [310, 221] width 248 height 53
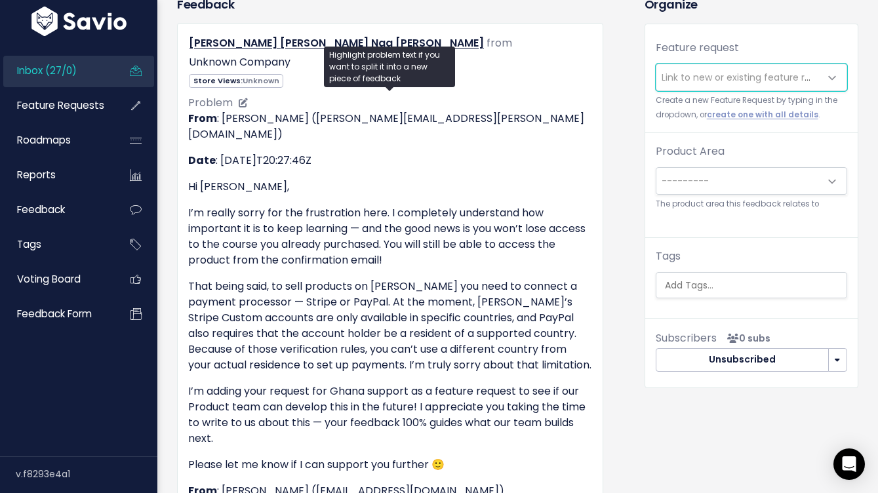
scroll to position [145, 0]
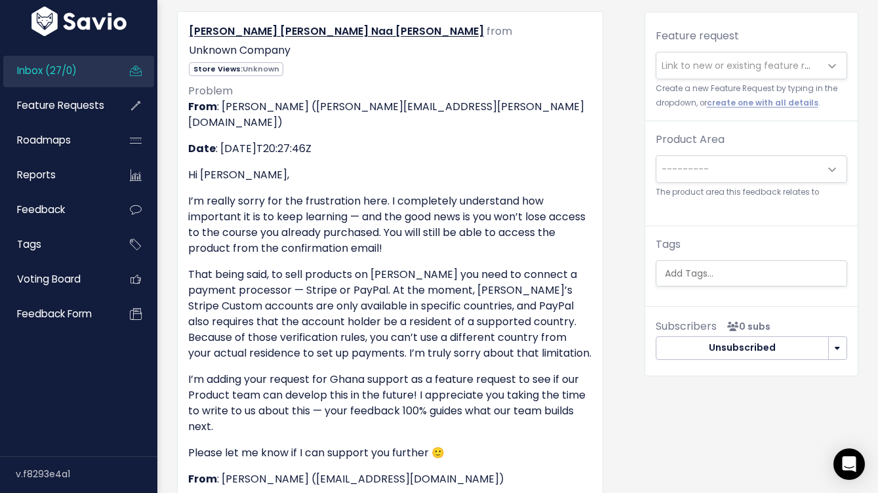
click at [737, 66] on span "Link to new or existing feature request..." at bounding box center [752, 65] width 181 height 13
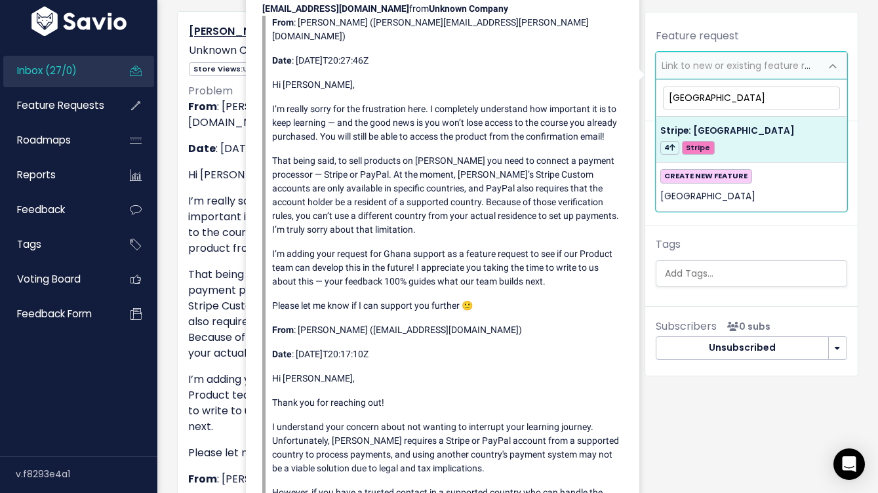
type input "ghana"
select select "48633"
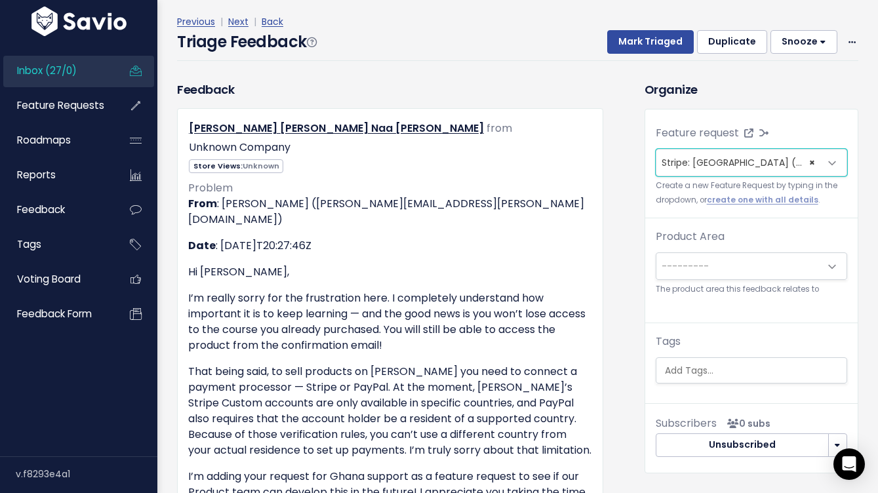
scroll to position [40, 0]
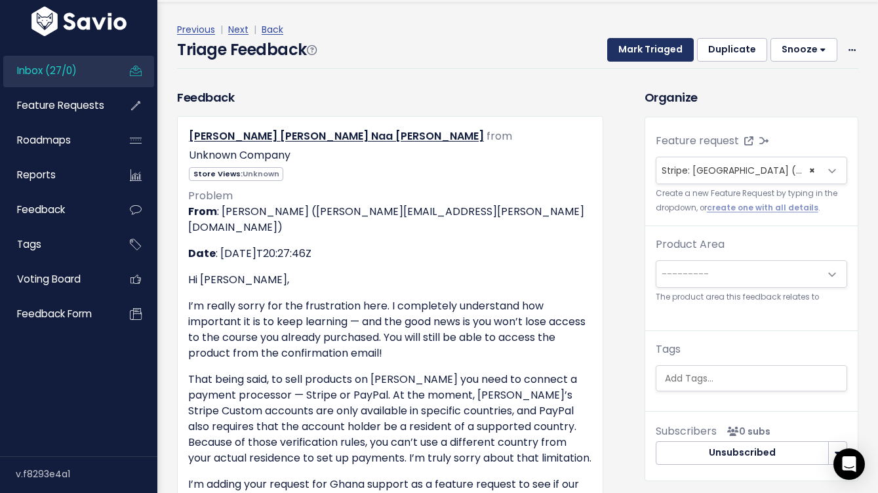
click at [649, 43] on button "Mark Triaged" at bounding box center [650, 50] width 87 height 24
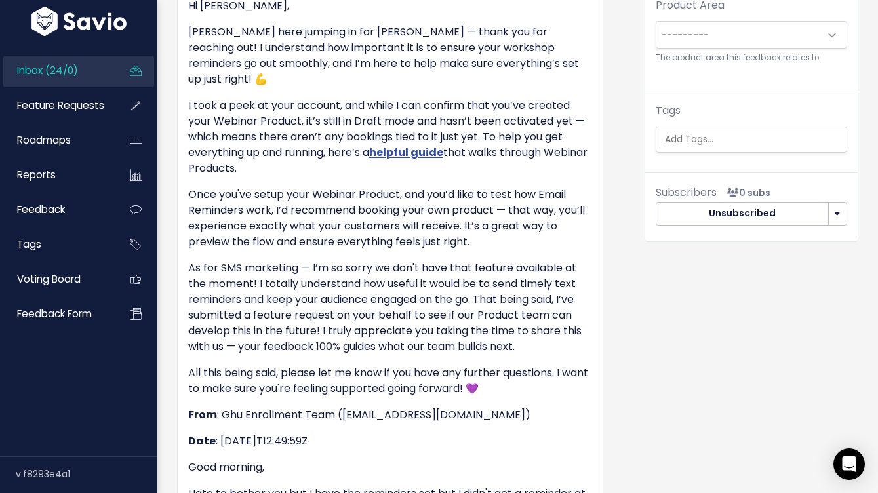
scroll to position [315, 0]
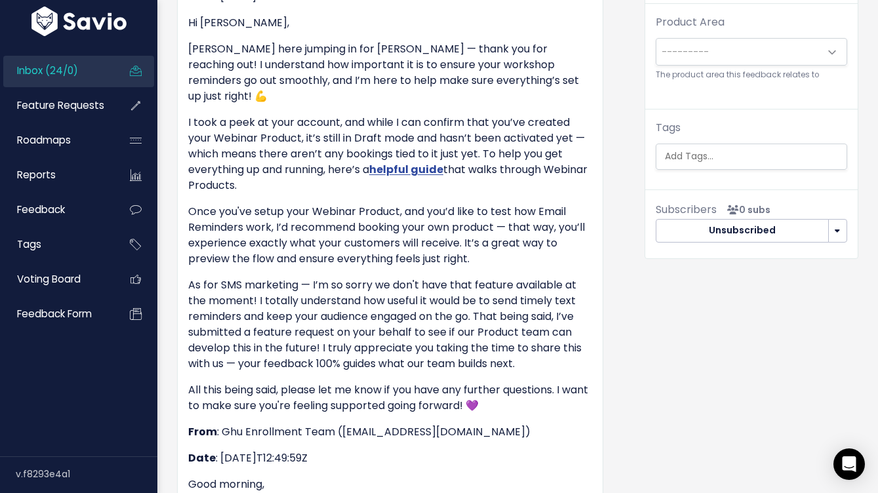
click at [589, 332] on p "As for SMS marketing — I’m so sorry we don't have that feature available at the…" at bounding box center [390, 324] width 404 height 94
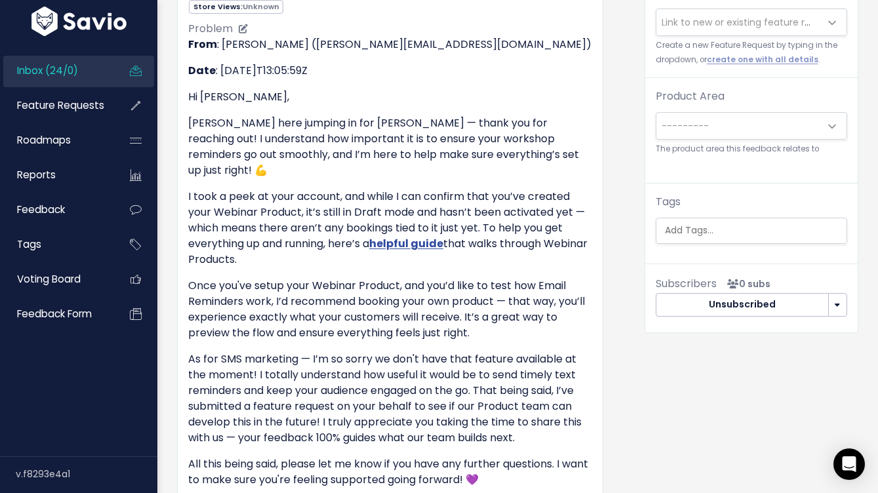
scroll to position [37, 0]
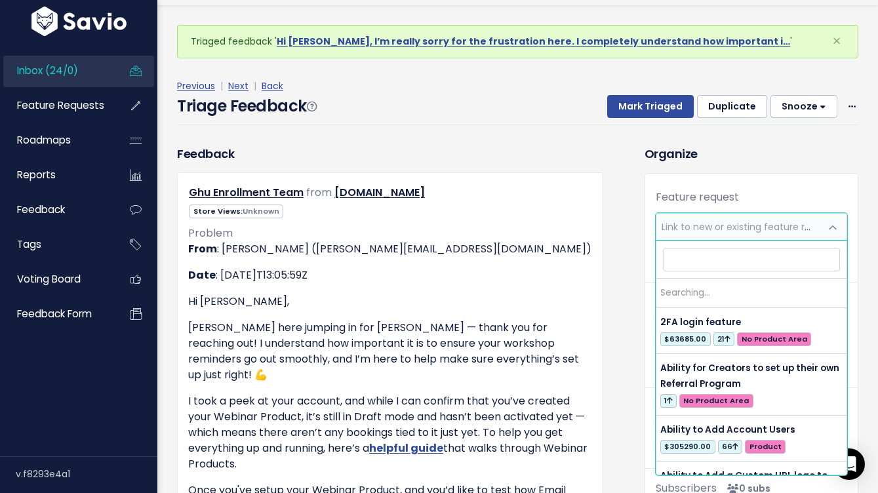
click at [700, 222] on span "Link to new or existing feature request..." at bounding box center [752, 226] width 181 height 13
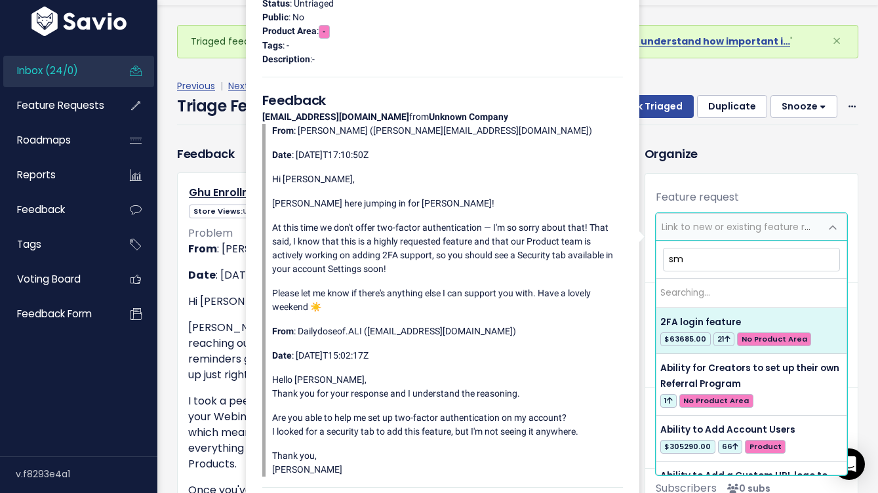
type input "sms"
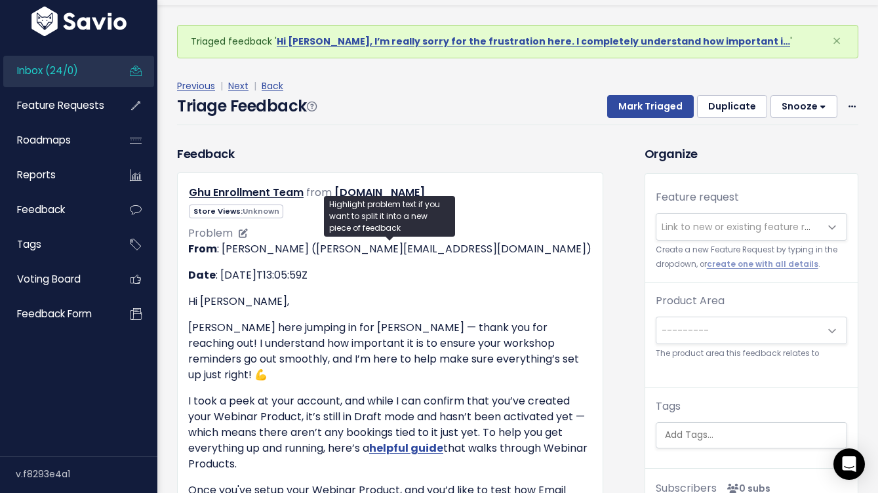
click at [520, 393] on p "I took a peek at your account, and while I can confirm that you’ve created your…" at bounding box center [390, 432] width 404 height 79
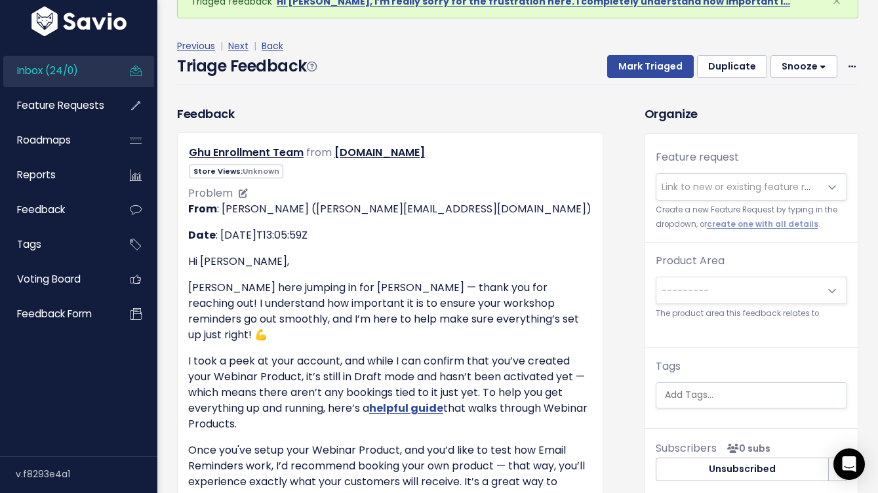
scroll to position [0, 0]
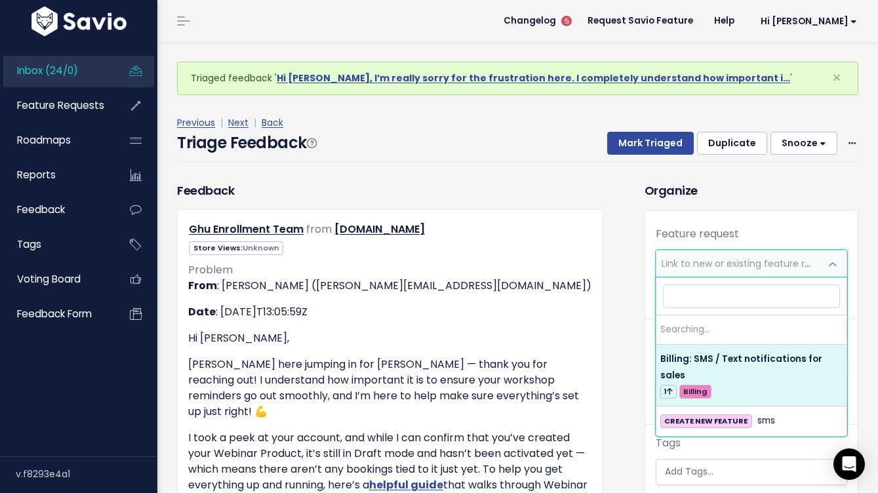
click at [761, 263] on span "Link to new or existing feature request..." at bounding box center [752, 263] width 181 height 13
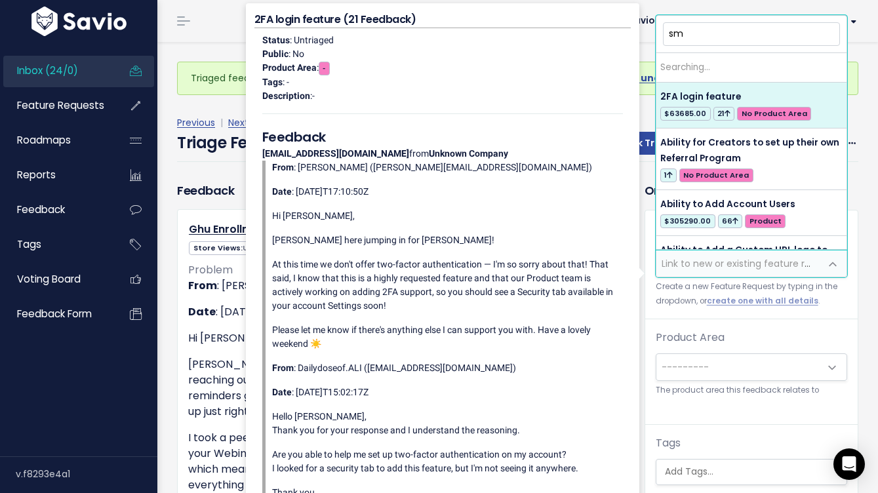
type input "sms"
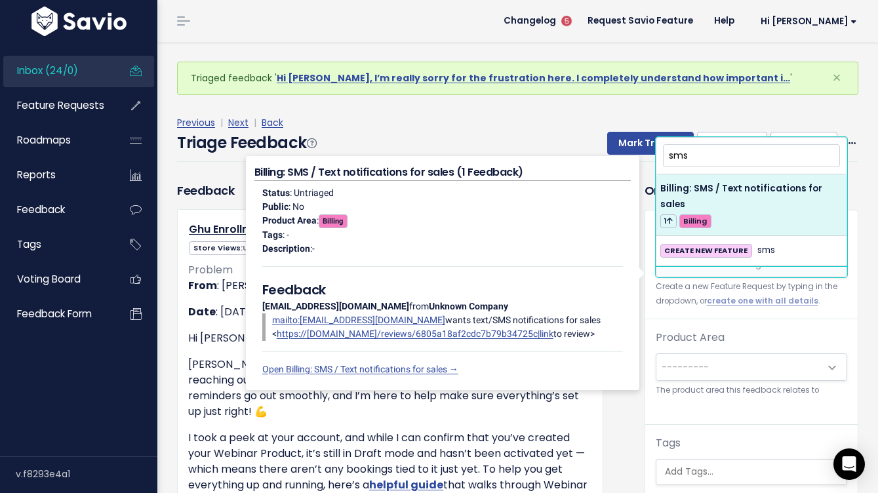
click at [673, 155] on input "sms" at bounding box center [751, 155] width 177 height 23
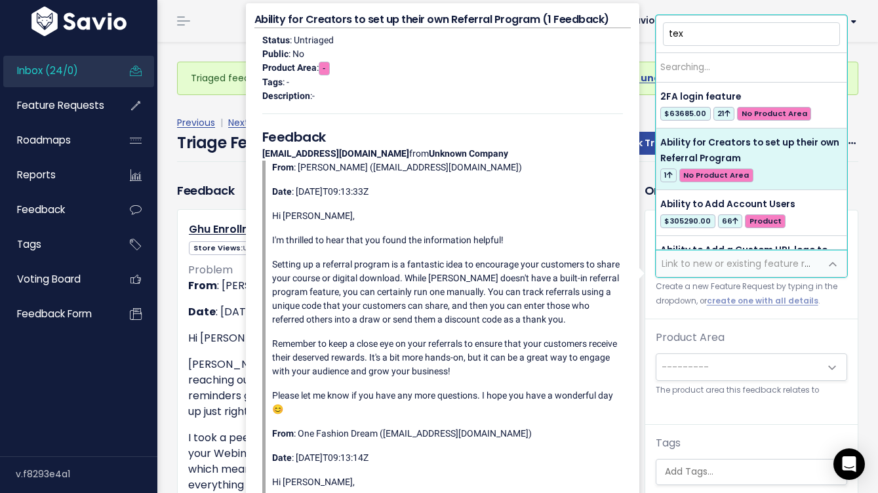
type input "text"
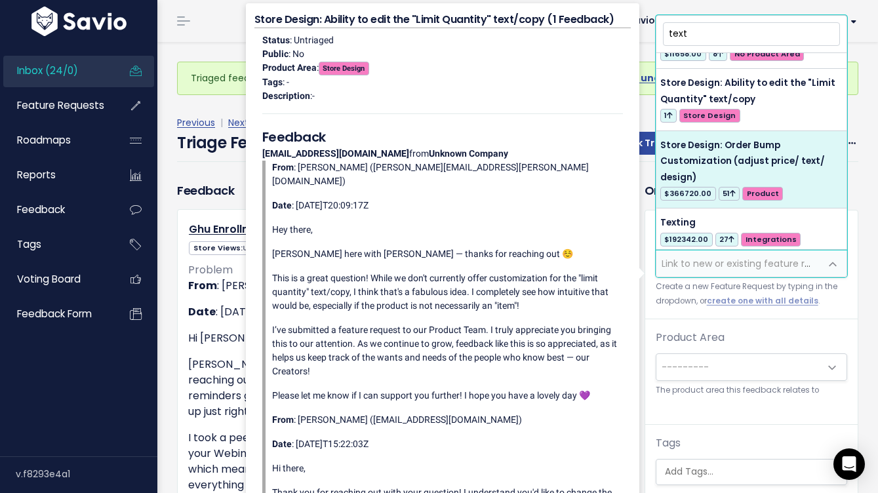
scroll to position [250, 0]
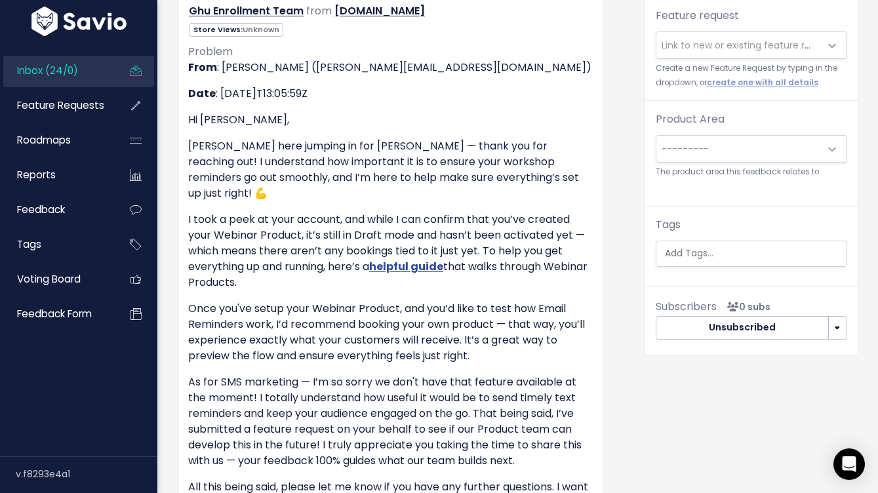
scroll to position [134, 0]
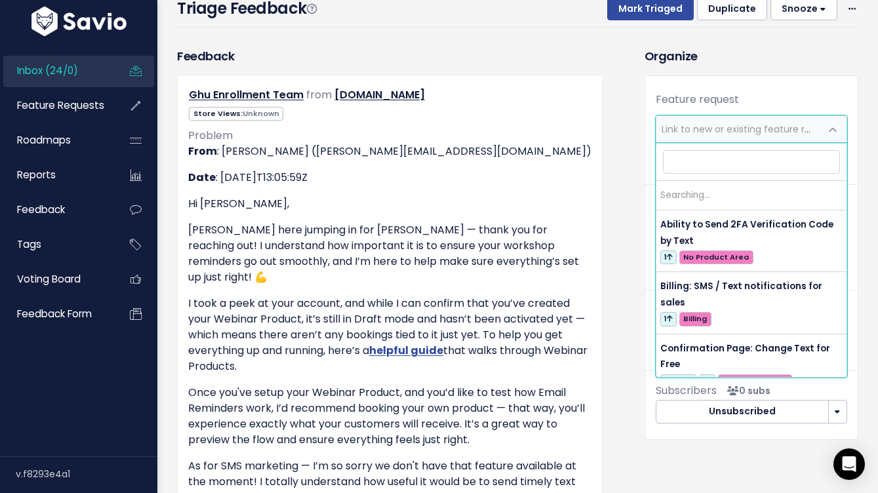
click at [689, 119] on span "Link to new or existing feature request..." at bounding box center [738, 129] width 164 height 26
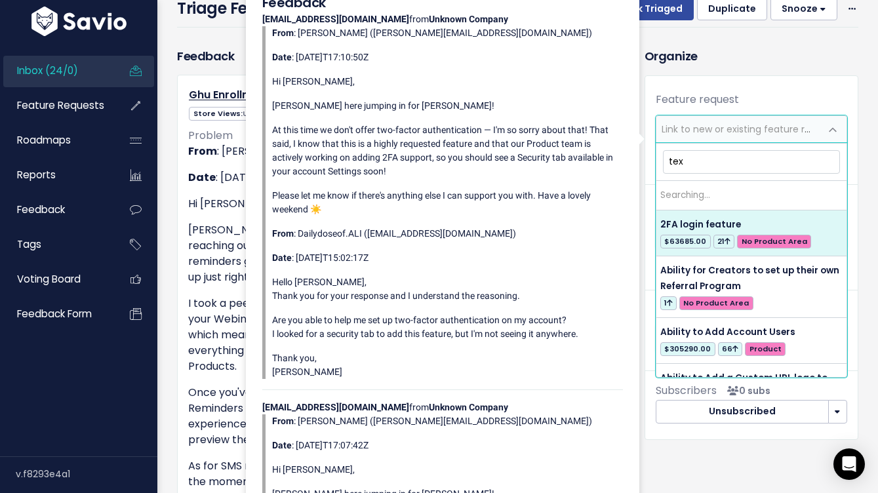
type input "text"
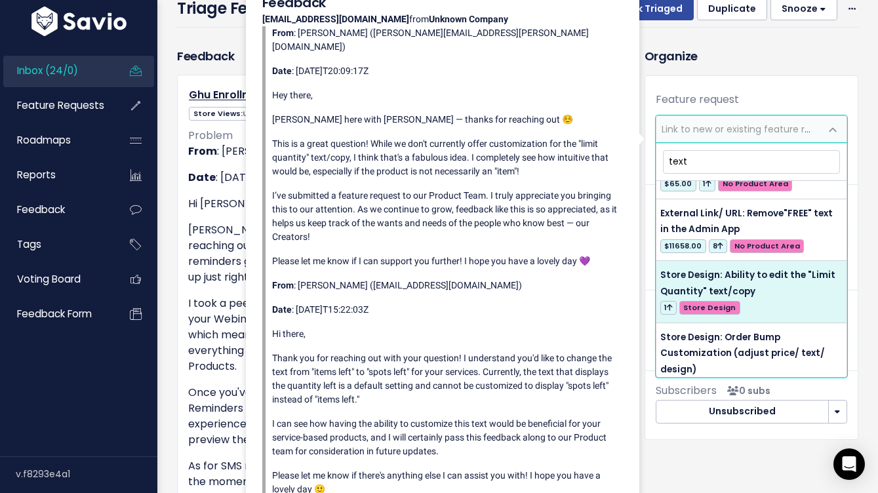
scroll to position [190, 0]
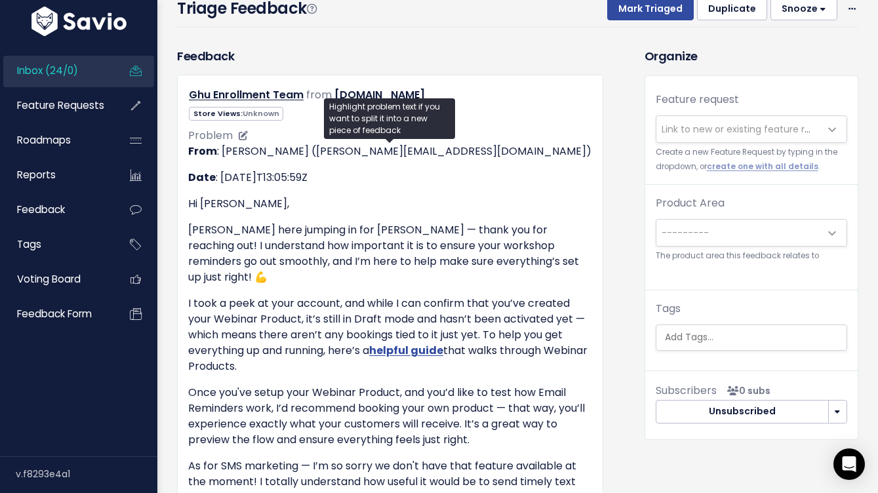
click at [199, 266] on p "Elvin here jumping in for Olivia — thank you for reaching out! I understand how…" at bounding box center [390, 253] width 404 height 63
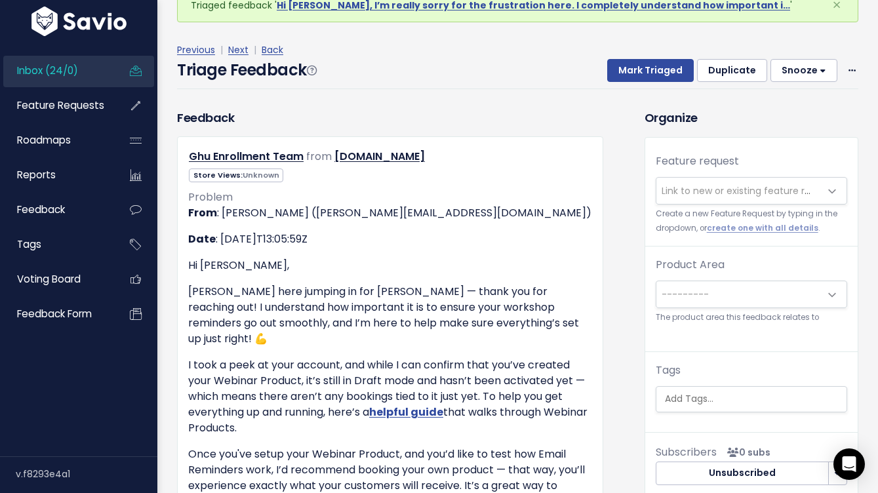
scroll to position [0, 0]
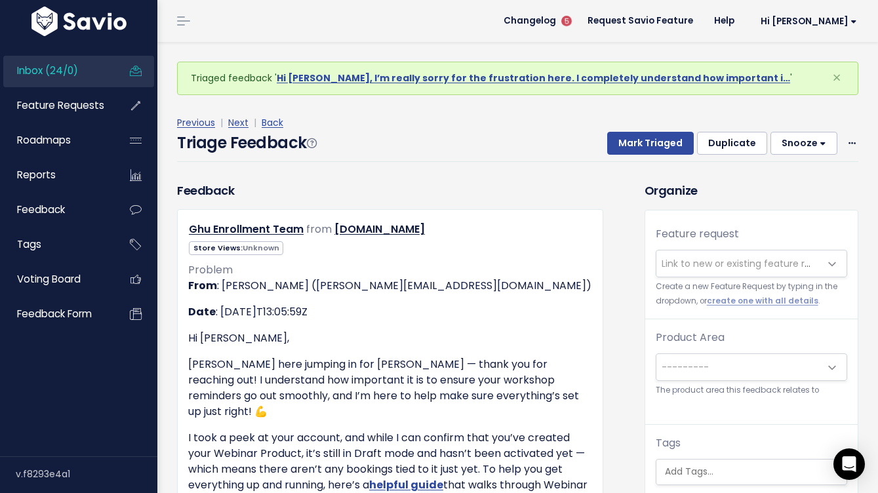
click at [721, 271] on span "Link to new or existing feature request..." at bounding box center [738, 263] width 164 height 26
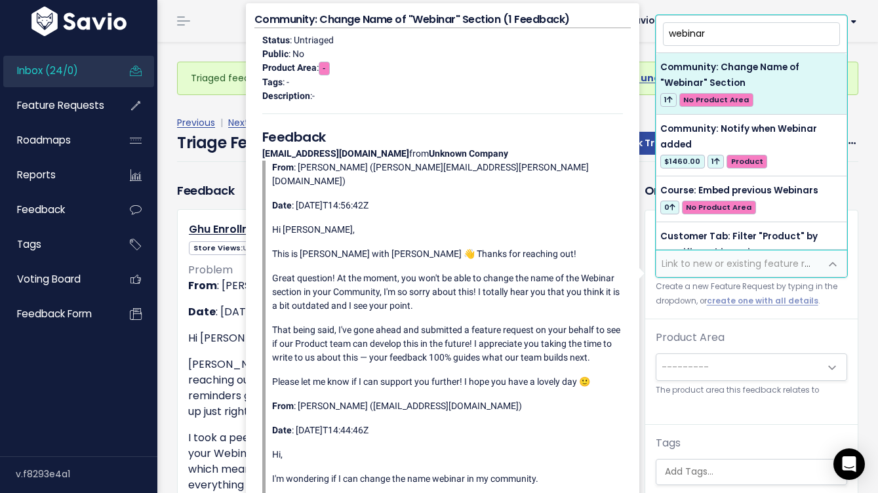
click at [716, 30] on input "webinar" at bounding box center [751, 33] width 177 height 23
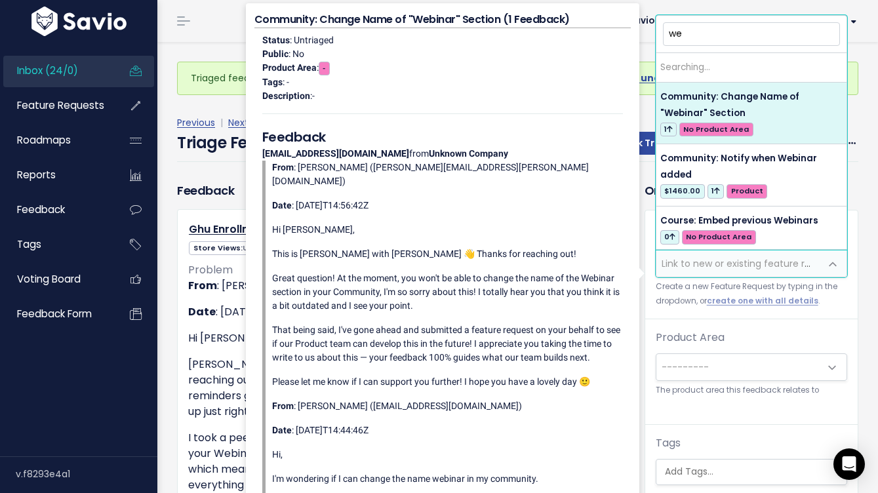
type input "w"
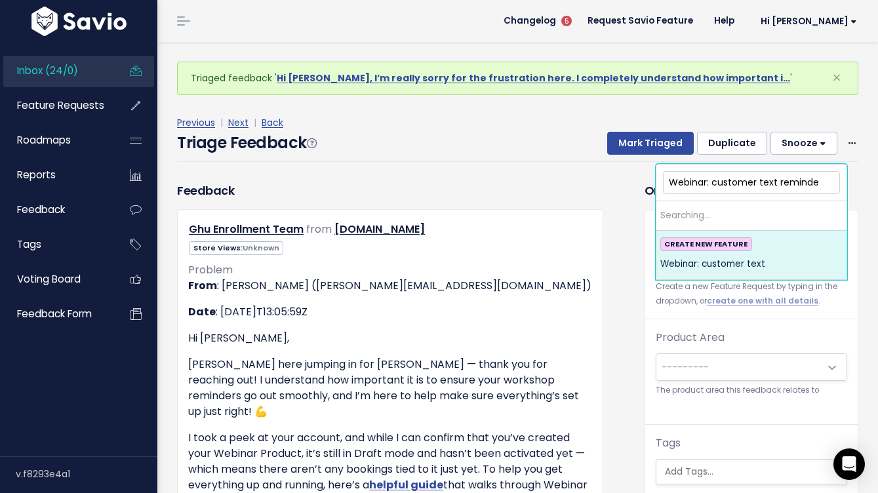
type input "Webinar: customer text reminder"
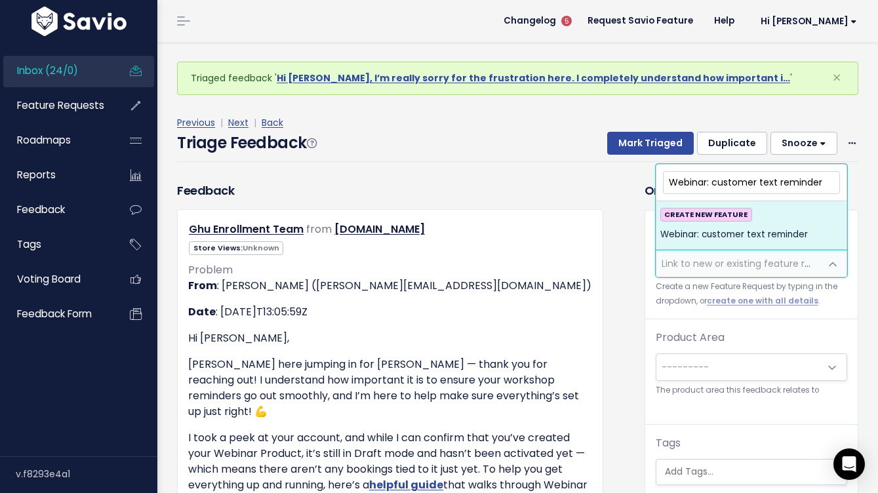
click at [713, 178] on input "Webinar: customer text reminder" at bounding box center [751, 182] width 177 height 23
click at [790, 184] on input "Webinar: customer text reminder" at bounding box center [751, 182] width 177 height 23
click at [816, 181] on input "Webinar: customer text reminder" at bounding box center [751, 182] width 177 height 23
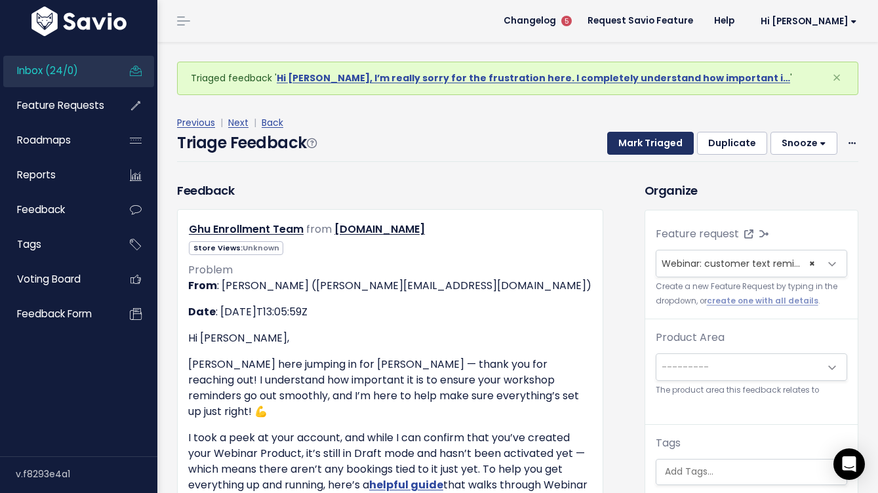
click at [662, 138] on button "Mark Triaged" at bounding box center [650, 144] width 87 height 24
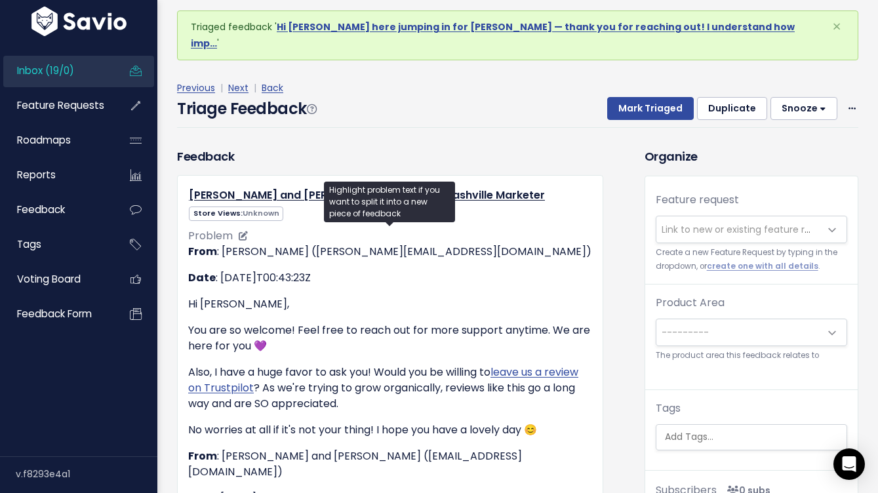
scroll to position [42, 0]
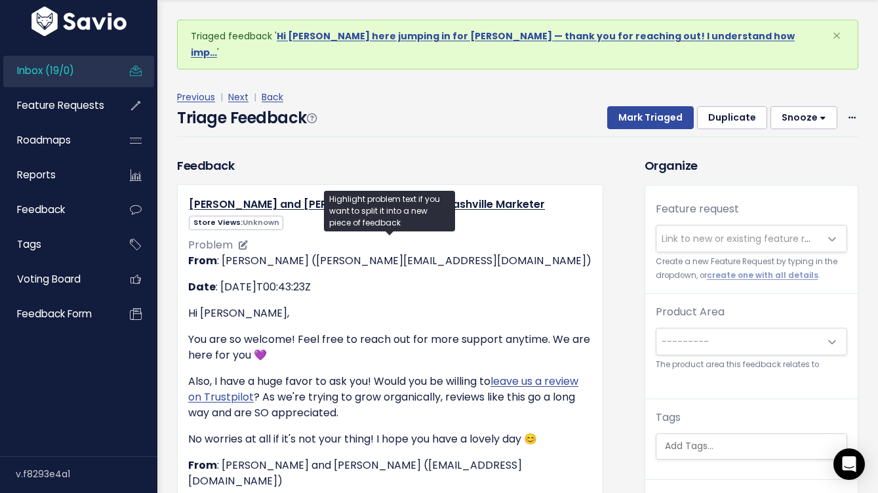
click at [519, 342] on p "You are so welcome! Feel free to reach out for more support anytime. We are her…" at bounding box center [390, 347] width 404 height 31
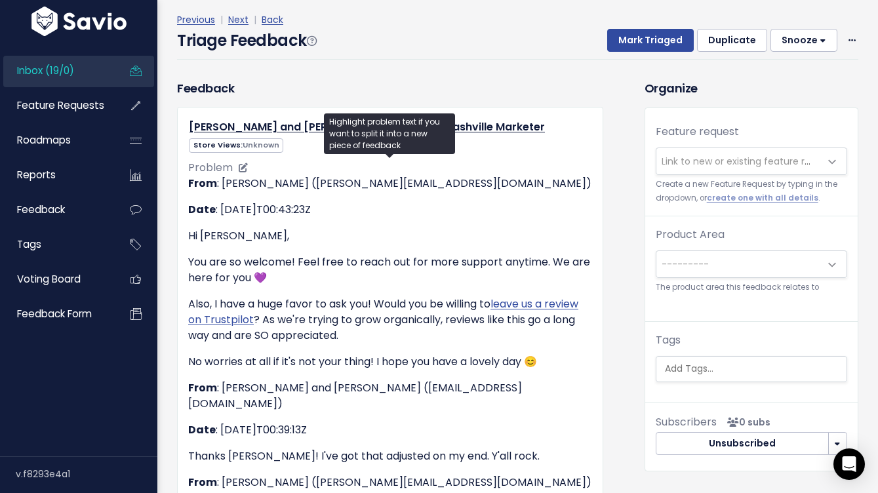
scroll to position [0, 0]
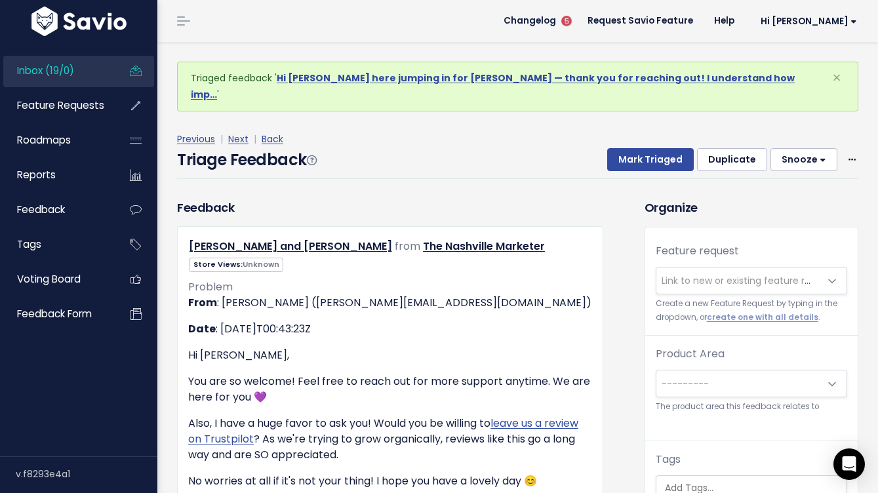
click at [528, 178] on div "Previous | Next | Back Triage Feedback Mark Triaged Duplicate [GEOGRAPHIC_DATA]…" at bounding box center [522, 154] width 691 height 87
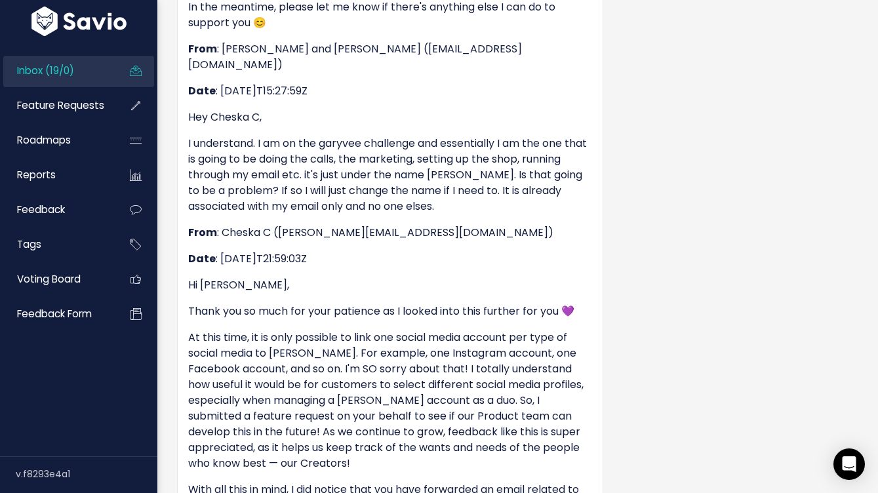
scroll to position [1439, 0]
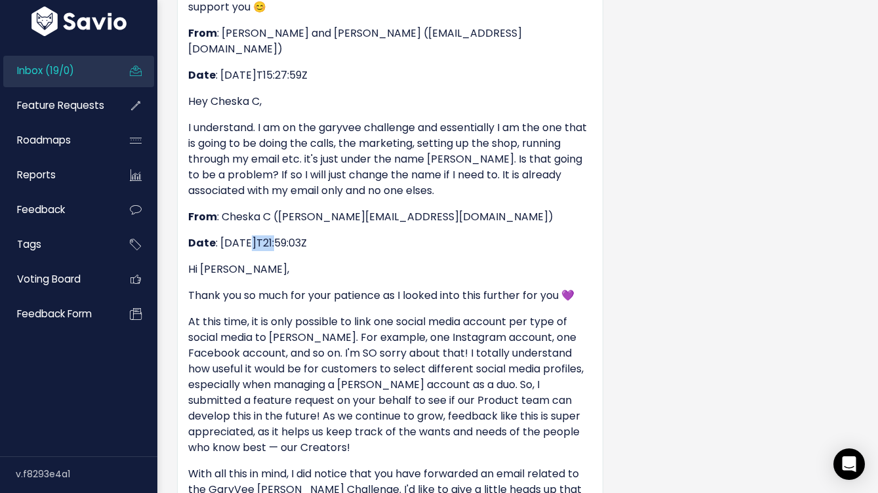
drag, startPoint x: 248, startPoint y: 167, endPoint x: 282, endPoint y: 163, distance: 33.6
click at [282, 235] on p "Date : [DATE]T21:59:03Z" at bounding box center [390, 243] width 404 height 16
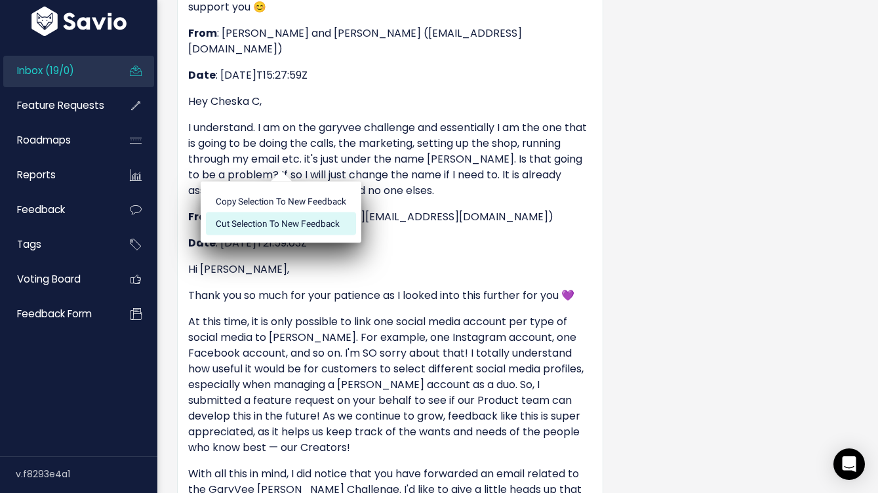
click at [286, 214] on li "Cut selection to new Feedback" at bounding box center [281, 223] width 150 height 22
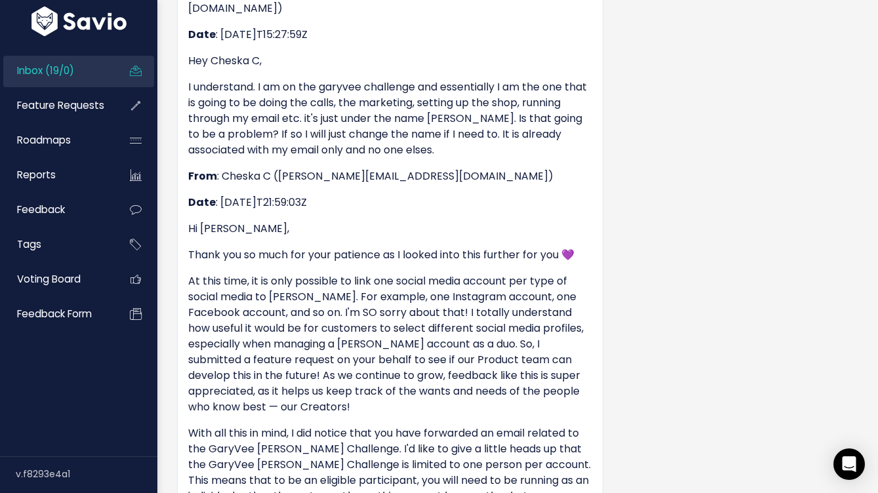
scroll to position [1498, 0]
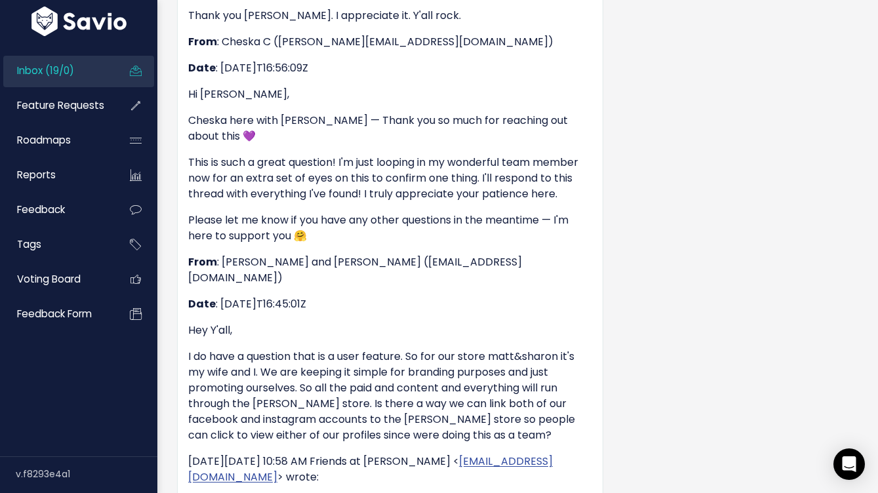
scroll to position [1444, 0]
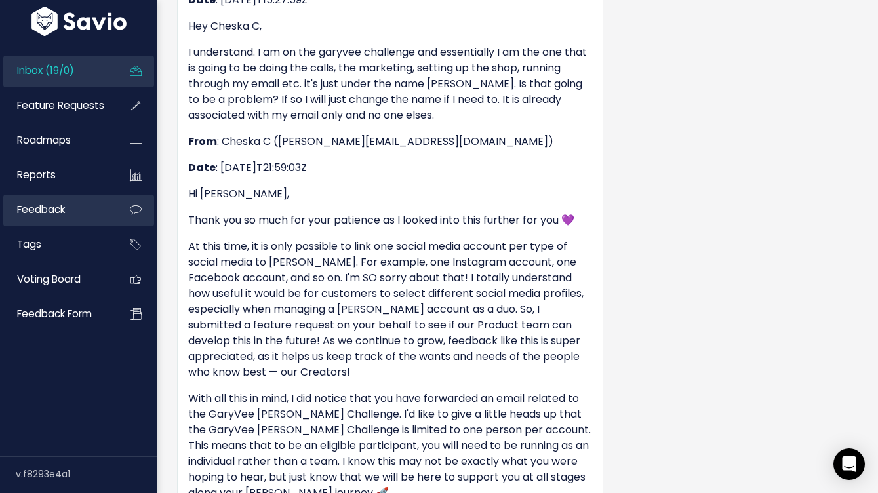
click at [81, 211] on link "Feedback" at bounding box center [56, 210] width 106 height 30
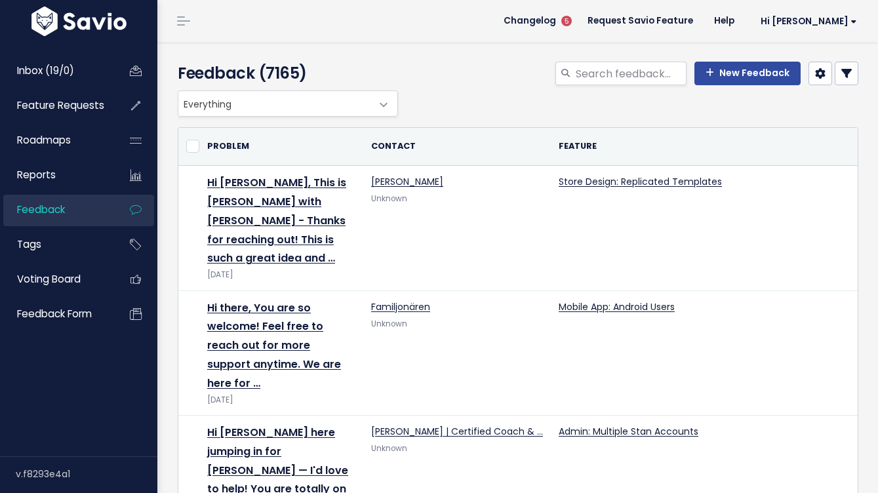
click at [862, 73] on div "New Feedback" at bounding box center [634, 76] width 467 height 29
click at [849, 73] on icon at bounding box center [846, 73] width 10 height 10
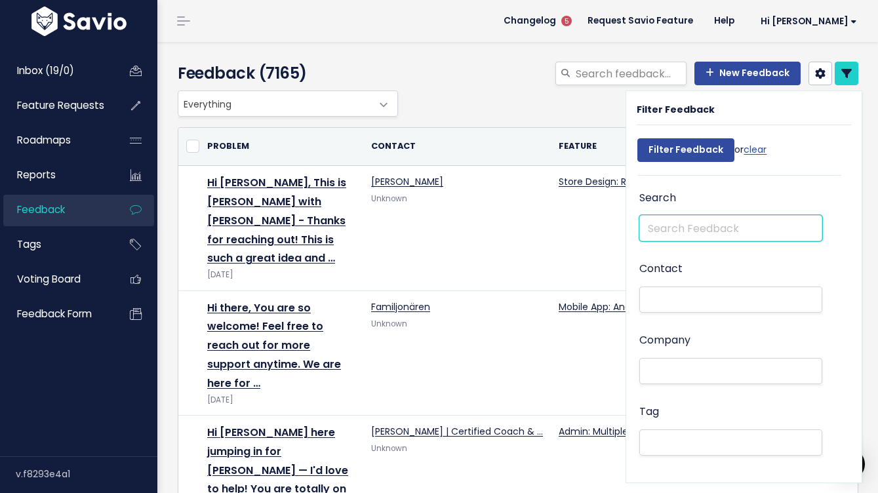
click at [670, 226] on input "text" at bounding box center [730, 228] width 183 height 26
click at [691, 291] on ul at bounding box center [731, 299] width 182 height 25
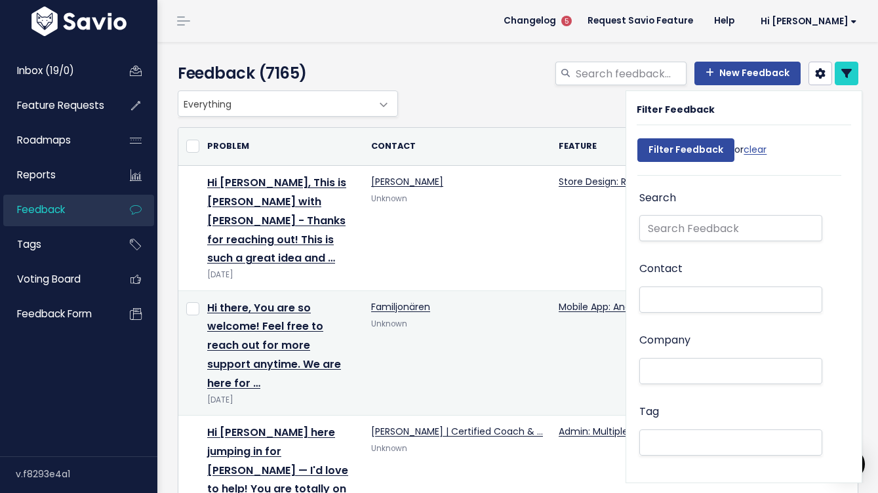
click at [559, 290] on td "Mobile App: Android Users" at bounding box center [714, 352] width 327 height 125
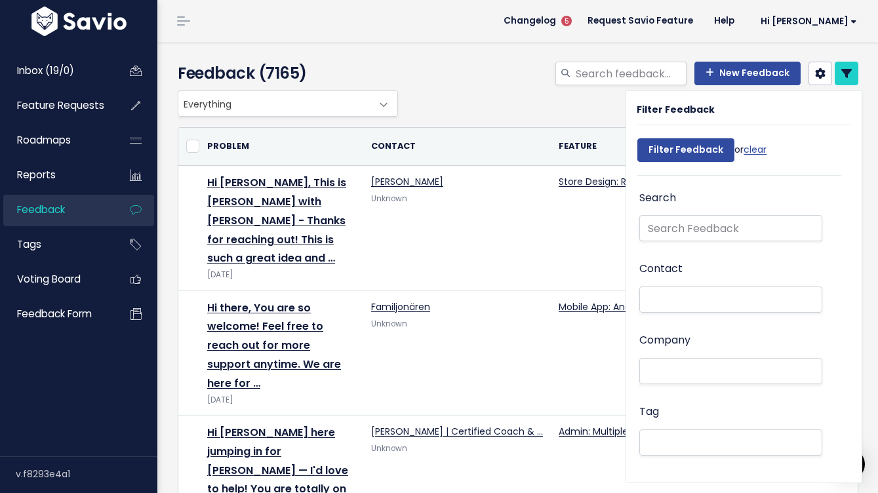
scroll to position [287, 0]
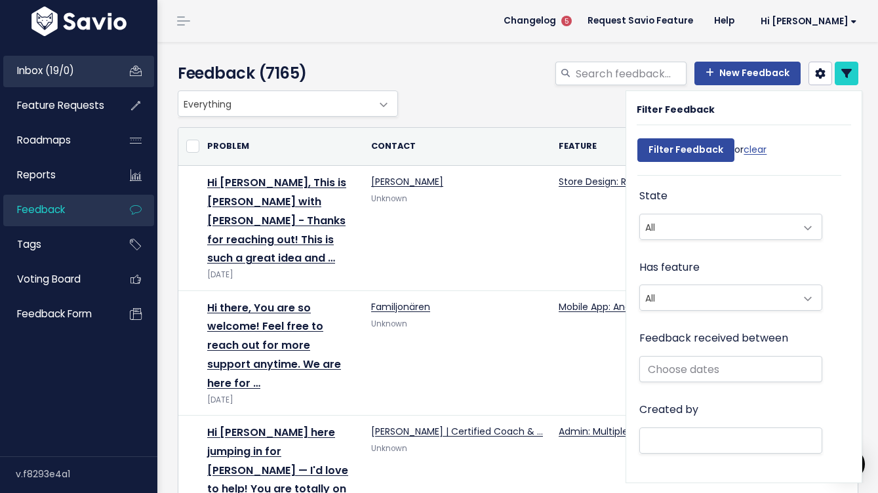
click at [85, 68] on link "Inbox (19/0)" at bounding box center [56, 71] width 106 height 30
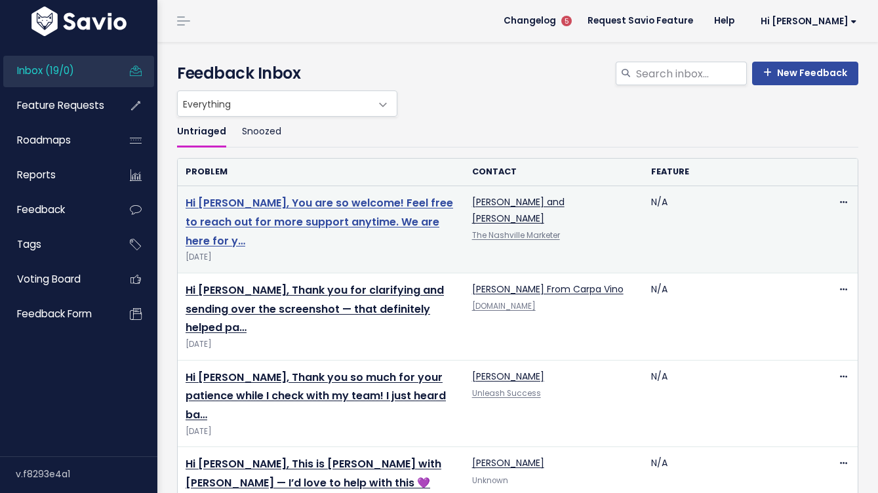
click at [315, 201] on link "Hi [PERSON_NAME], You are so welcome! Feel free to reach out for more support a…" at bounding box center [320, 221] width 268 height 53
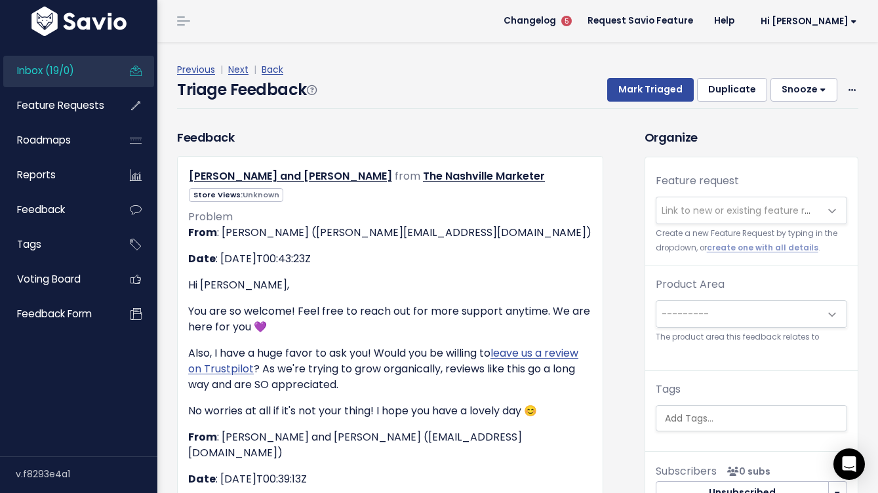
click at [704, 208] on span "Link to new or existing feature request..." at bounding box center [752, 210] width 181 height 13
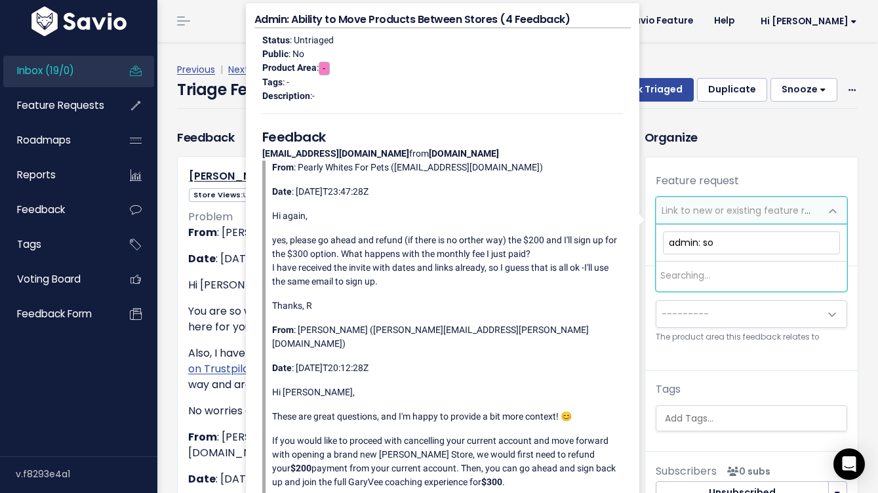
type input "admin: soc"
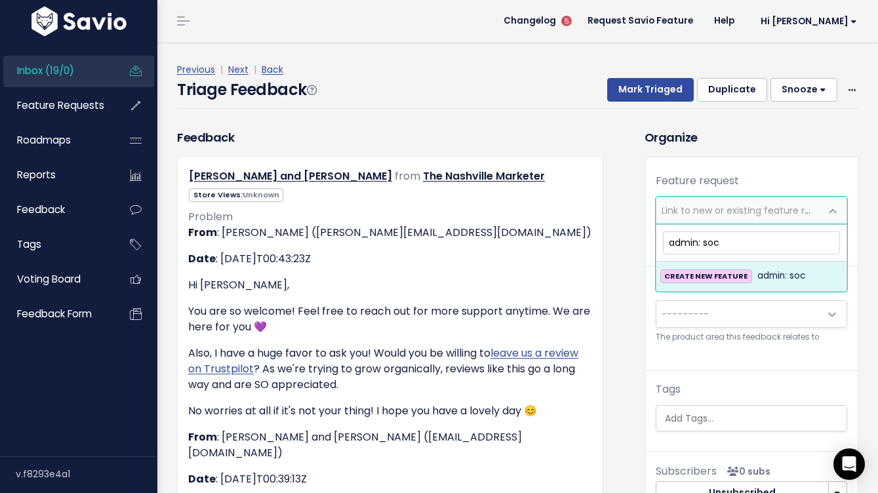
drag, startPoint x: 730, startPoint y: 244, endPoint x: 627, endPoint y: 237, distance: 102.5
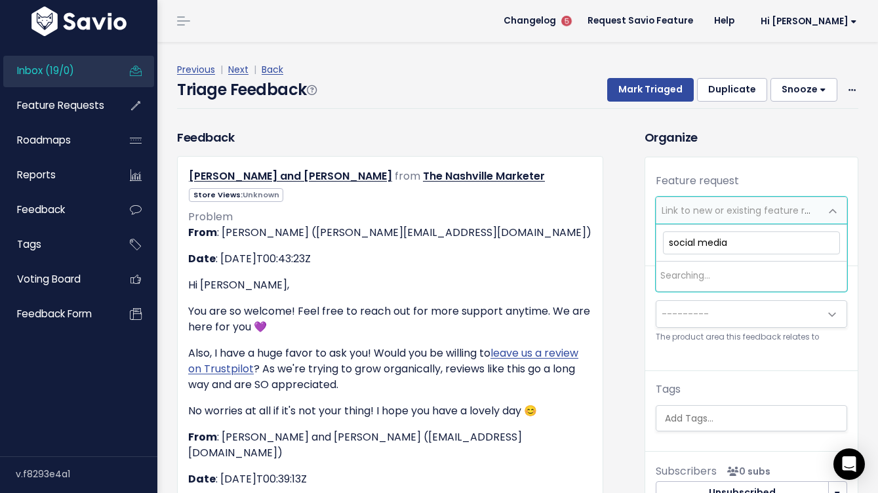
type input "social media"
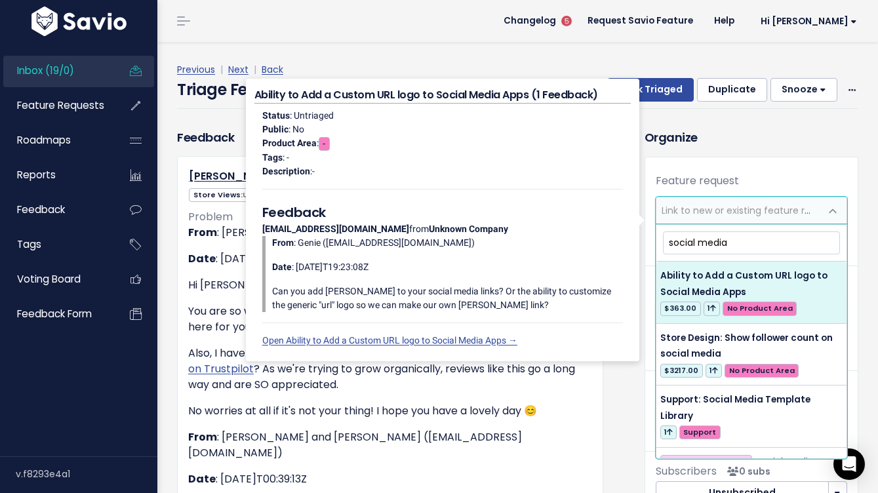
drag, startPoint x: 737, startPoint y: 243, endPoint x: 653, endPoint y: 227, distance: 85.5
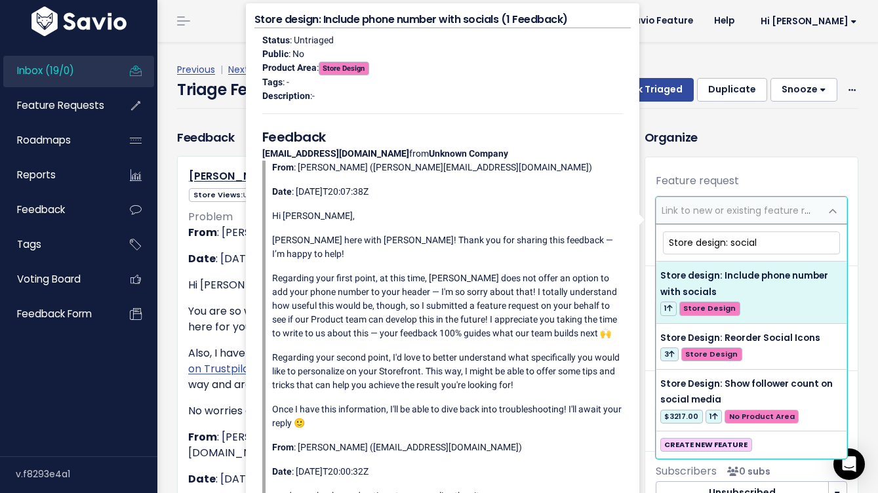
click at [749, 240] on input "Store design: social" at bounding box center [751, 242] width 177 height 23
click at [746, 253] on input "Store design: social" at bounding box center [751, 242] width 177 height 23
click at [746, 244] on input "Store design: social" at bounding box center [751, 242] width 177 height 23
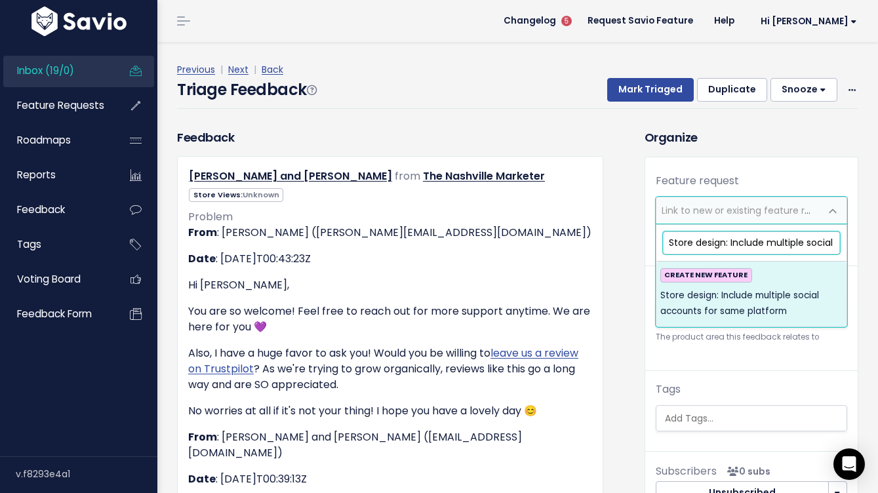
drag, startPoint x: 732, startPoint y: 243, endPoint x: 621, endPoint y: 237, distance: 111.6
click at [732, 243] on input "Store design: Include multiple social accounts for same platform" at bounding box center [751, 242] width 177 height 23
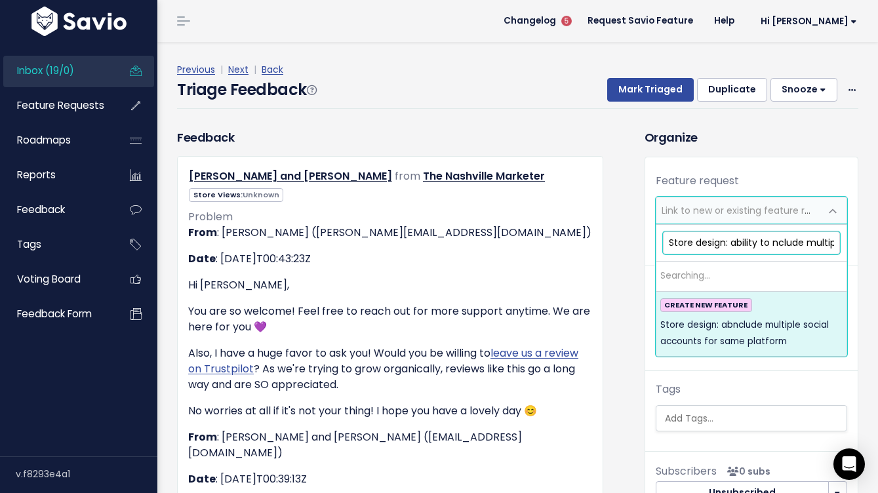
type input "Store design: ability to include multiple social accounts for same platform"
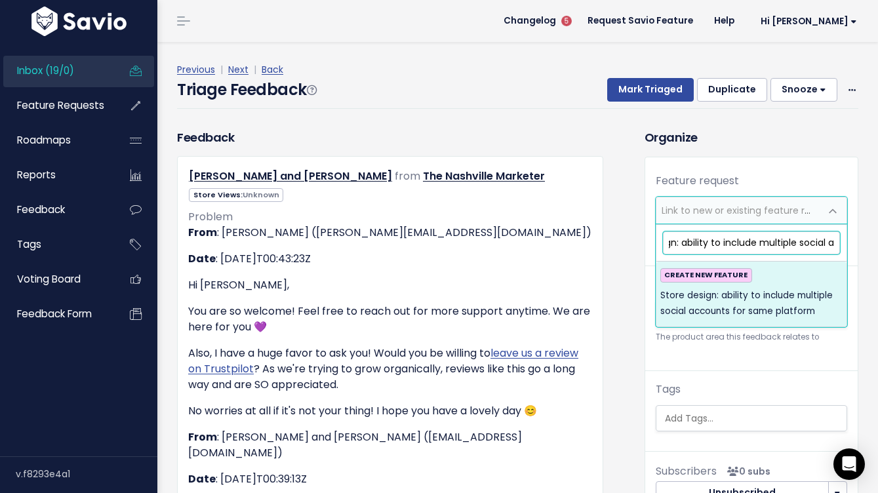
scroll to position [0, 172]
drag, startPoint x: 791, startPoint y: 239, endPoint x: 865, endPoint y: 235, distance: 74.2
click at [780, 243] on input "Store design: ability to include multiple social accounts for same platform" at bounding box center [751, 242] width 177 height 23
click at [702, 244] on input "Store design: ability to include multiple social accounts for same platform" at bounding box center [751, 242] width 177 height 23
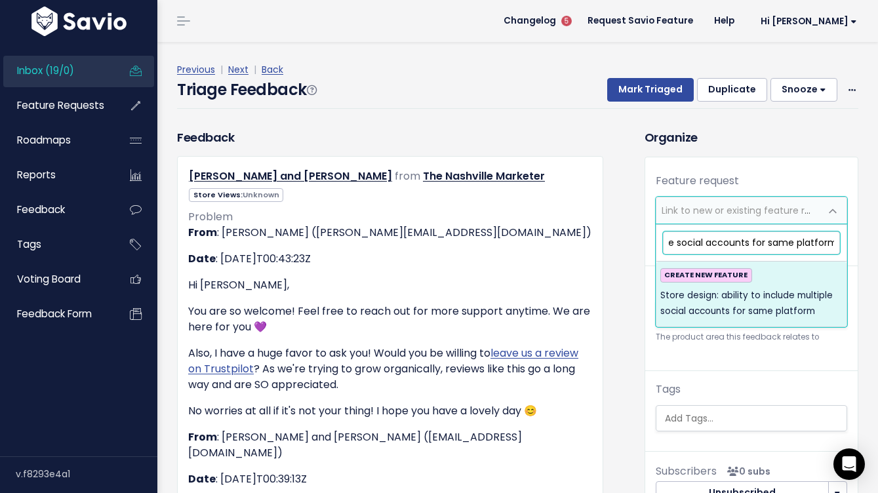
click at [832, 243] on input "Store design: ability to include multiple social accounts for same platform" at bounding box center [751, 242] width 177 height 23
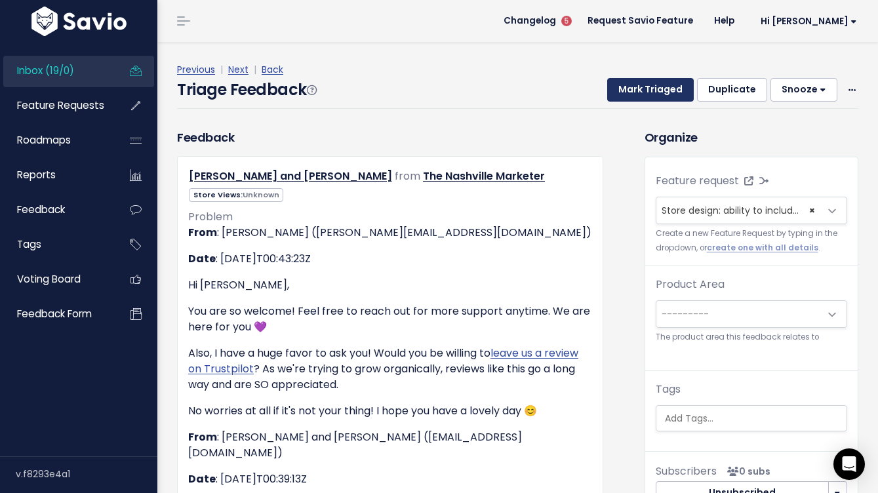
click at [658, 88] on button "Mark Triaged" at bounding box center [650, 90] width 87 height 24
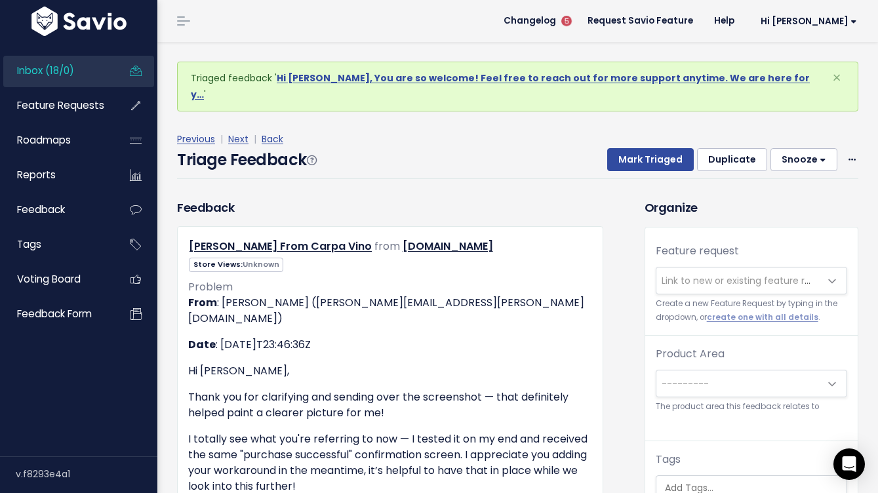
click at [696, 274] on span "Link to new or existing feature request..." at bounding box center [752, 280] width 181 height 13
click at [689, 274] on span "Link to new or existing feature request..." at bounding box center [752, 280] width 181 height 13
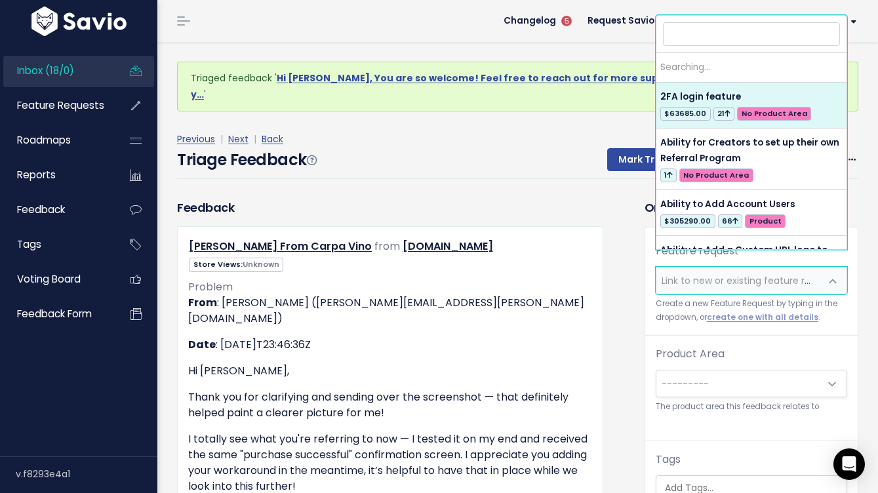
click at [681, 274] on span "Link to new or existing feature request..." at bounding box center [752, 280] width 181 height 13
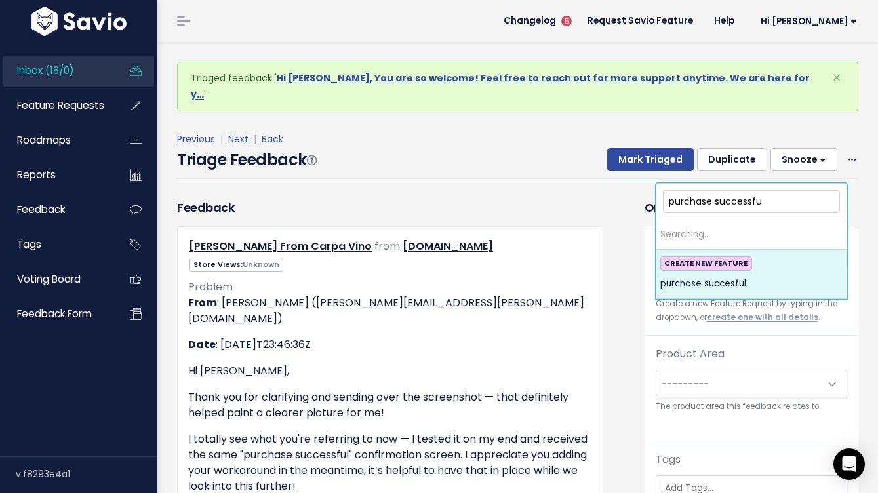
type input "purchase successful"
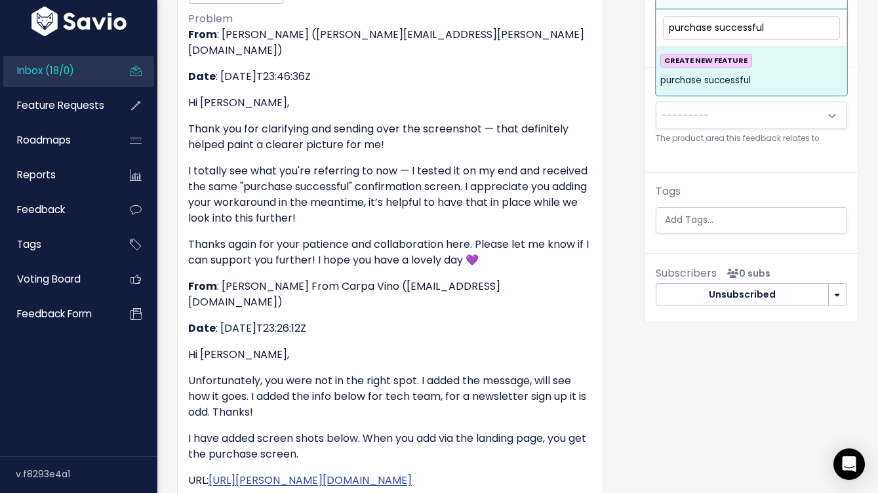
scroll to position [109, 0]
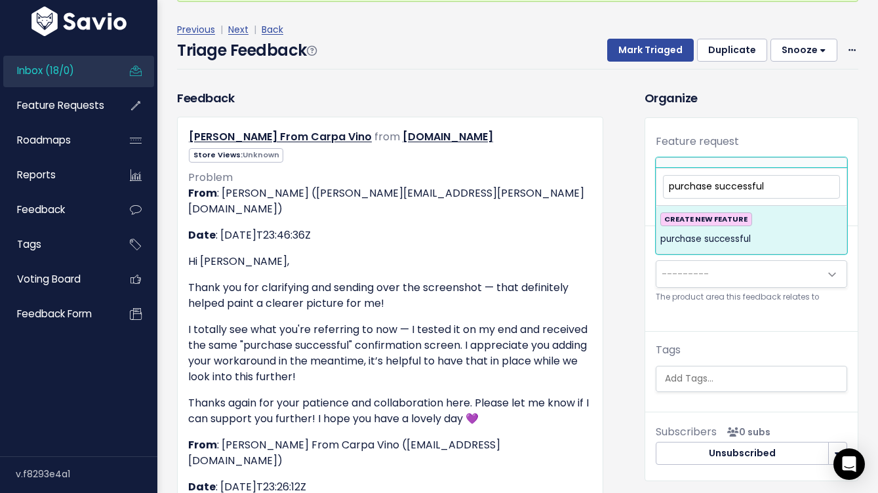
drag, startPoint x: 776, startPoint y: 189, endPoint x: 649, endPoint y: 145, distance: 134.6
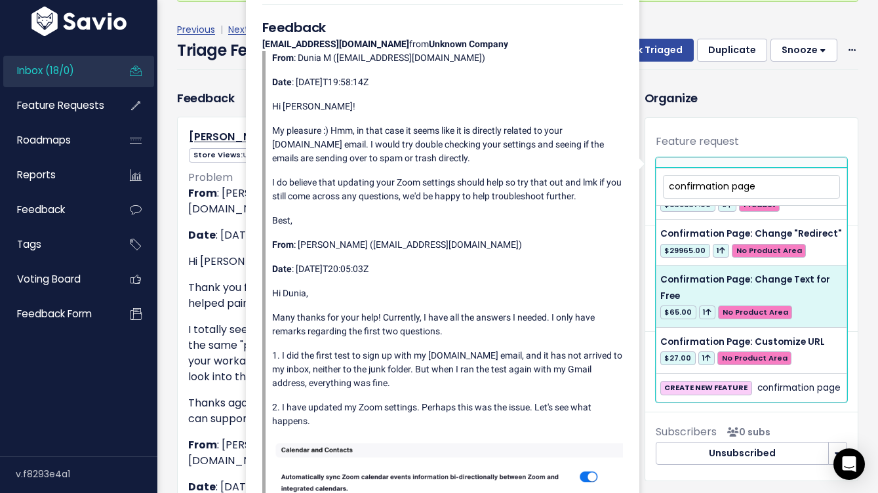
type input "confirmation page"
select select "40816"
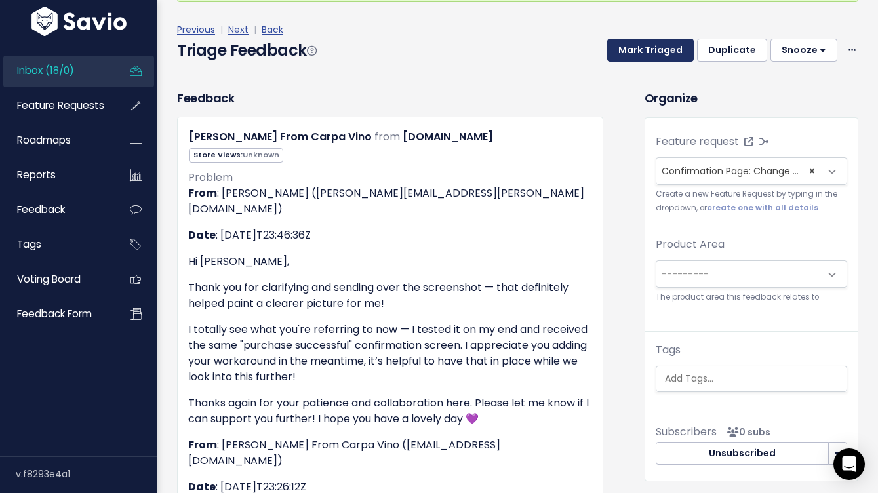
click at [652, 39] on button "Mark Triaged" at bounding box center [650, 51] width 87 height 24
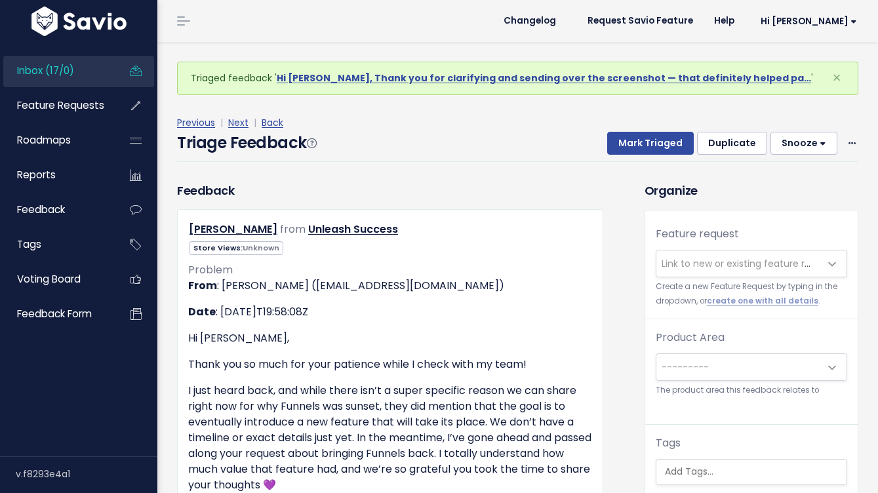
click at [111, 67] on li "Inbox (17/0)" at bounding box center [78, 71] width 151 height 31
click at [144, 69] on icon at bounding box center [136, 71] width 24 height 30
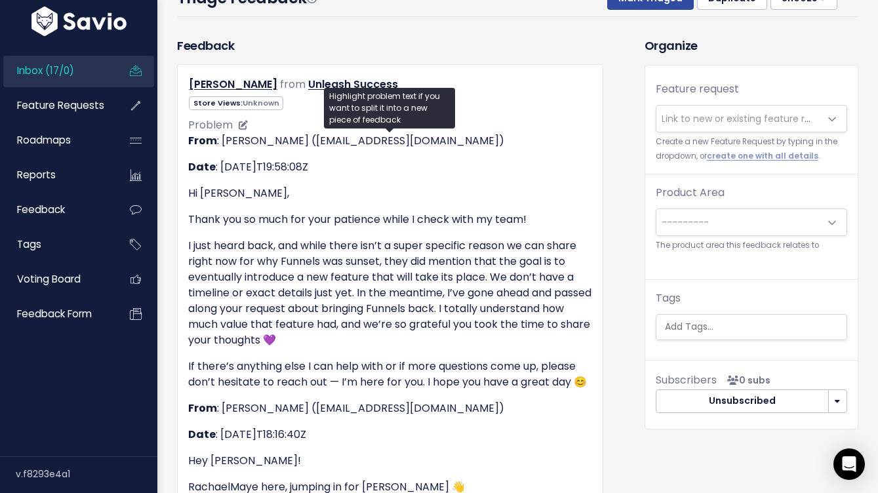
scroll to position [515, 0]
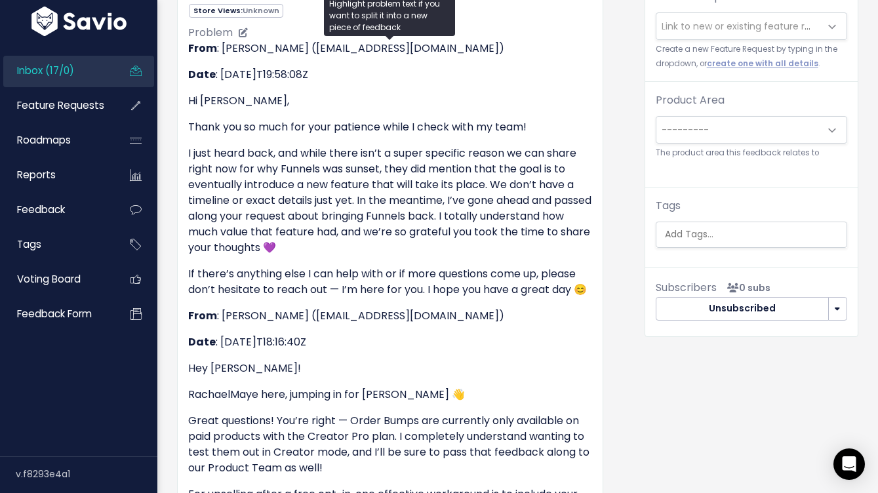
scroll to position [0, 0]
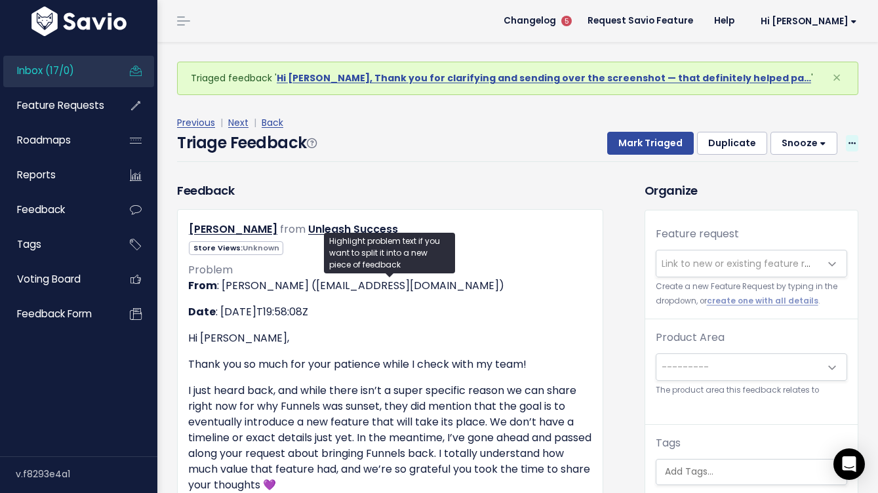
click at [852, 136] on span at bounding box center [852, 143] width 12 height 16
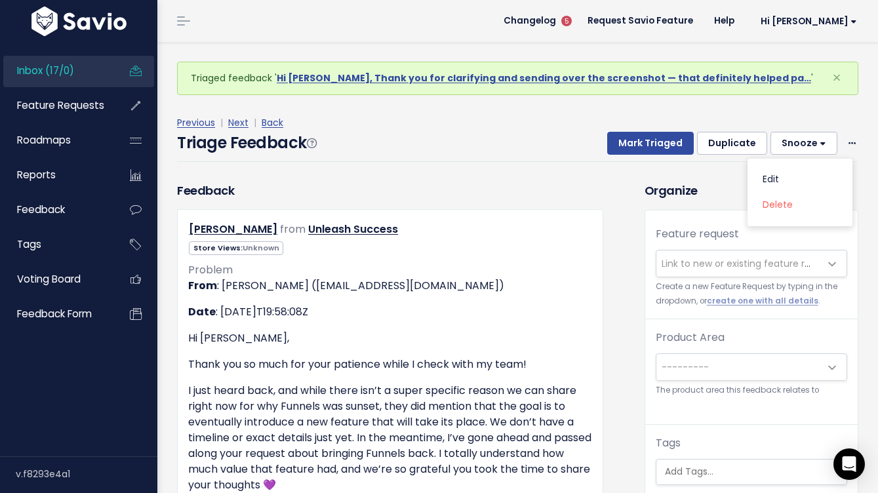
click at [75, 68] on link "Inbox (17/0)" at bounding box center [56, 71] width 106 height 30
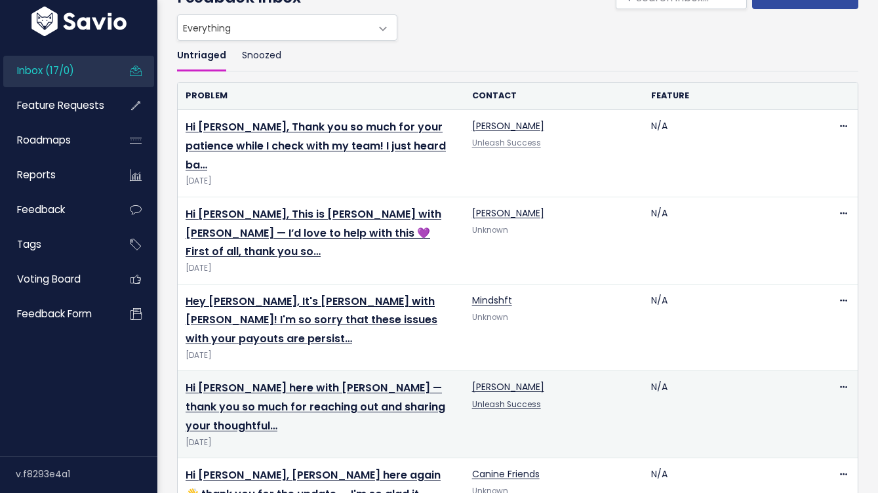
scroll to position [77, 0]
click at [379, 370] on td "Hi [PERSON_NAME] here with [PERSON_NAME] — thank you so much for reaching out a…" at bounding box center [321, 413] width 287 height 87
click at [387, 370] on td "Hi [PERSON_NAME] here with [PERSON_NAME] — thank you so much for reaching out a…" at bounding box center [321, 413] width 287 height 87
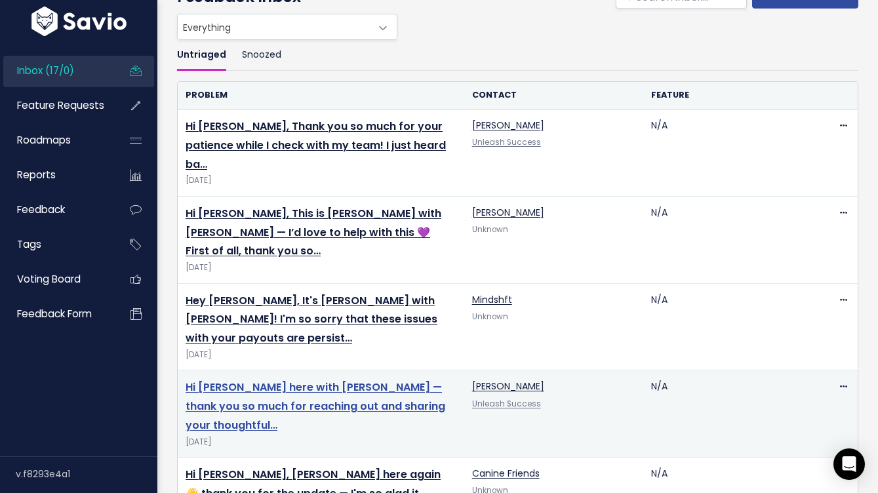
click at [376, 380] on link "Hi [PERSON_NAME] here with [PERSON_NAME] — thank you so much for reaching out a…" at bounding box center [316, 406] width 260 height 53
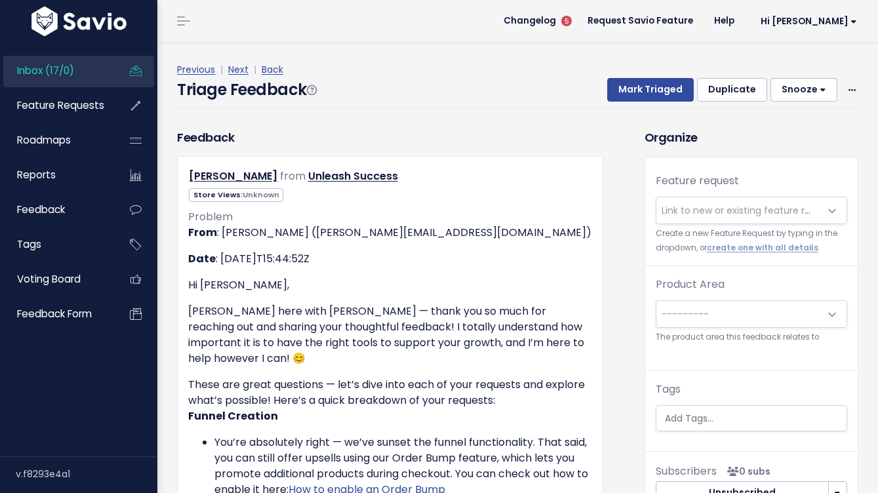
click at [79, 73] on link "Inbox (17/0)" at bounding box center [56, 71] width 106 height 30
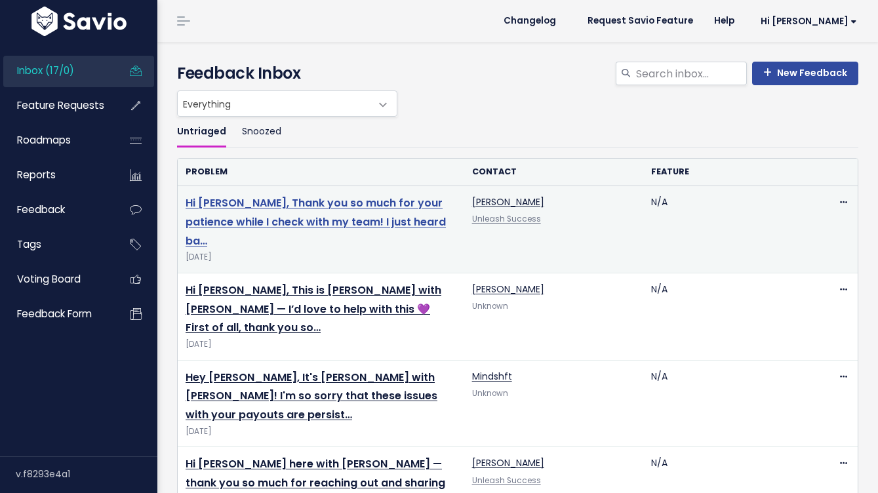
click at [268, 216] on link "Hi [PERSON_NAME], Thank you so much for your patience while I check with my tea…" at bounding box center [316, 221] width 260 height 53
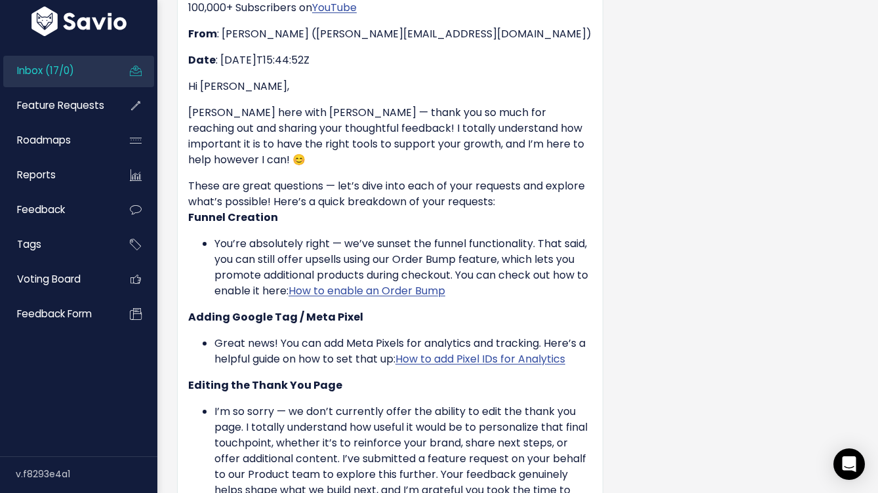
scroll to position [1203, 0]
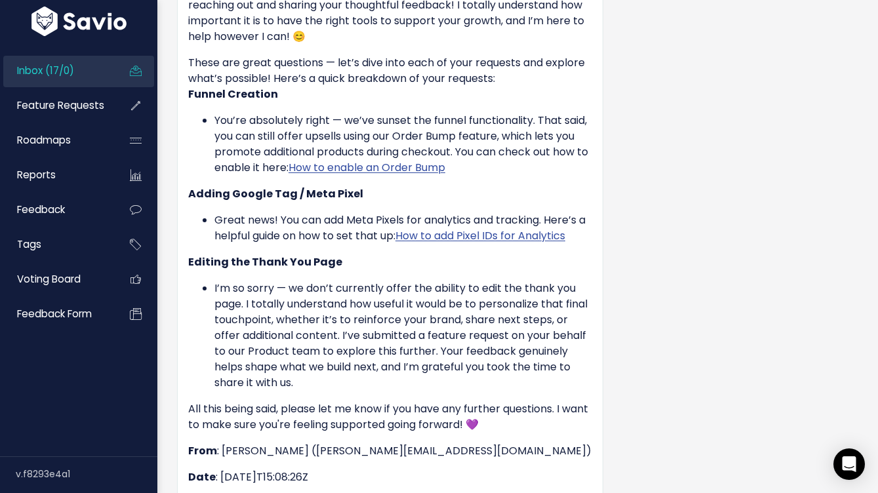
click at [101, 78] on link "Inbox (17/0)" at bounding box center [56, 71] width 106 height 30
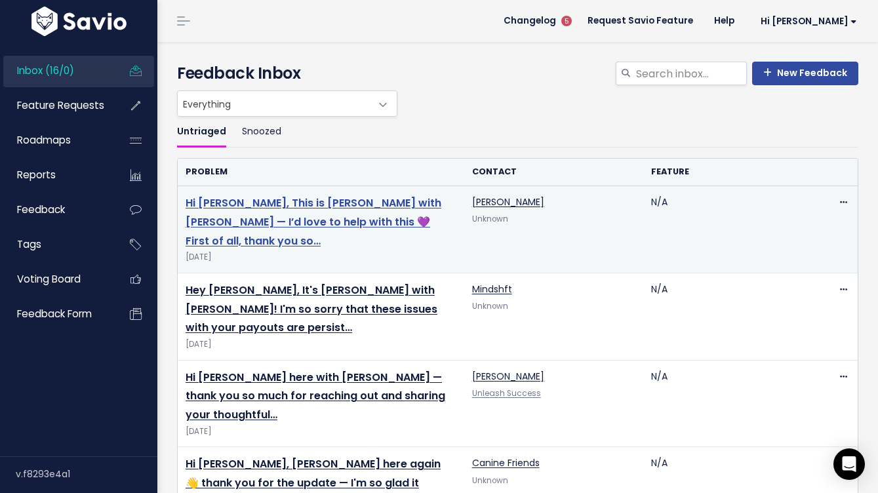
click at [269, 206] on link "Hi [PERSON_NAME], This is [PERSON_NAME] with [PERSON_NAME] — I’d love to help w…" at bounding box center [314, 221] width 256 height 53
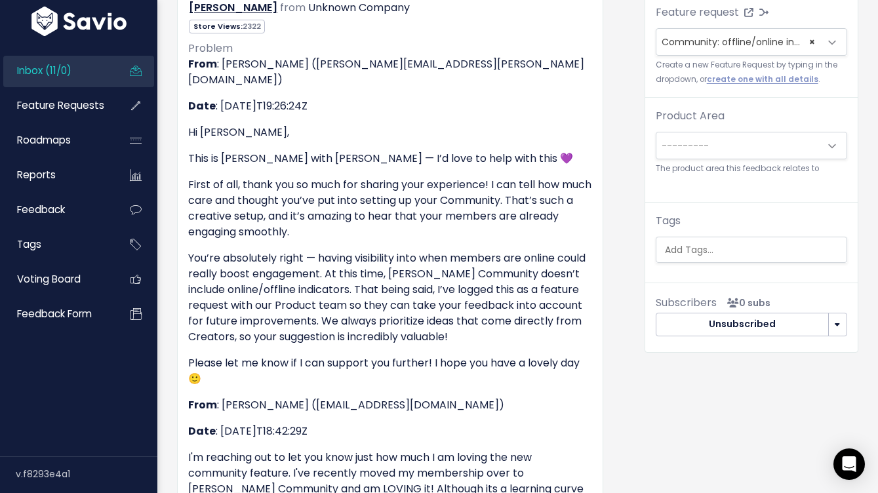
scroll to position [66, 0]
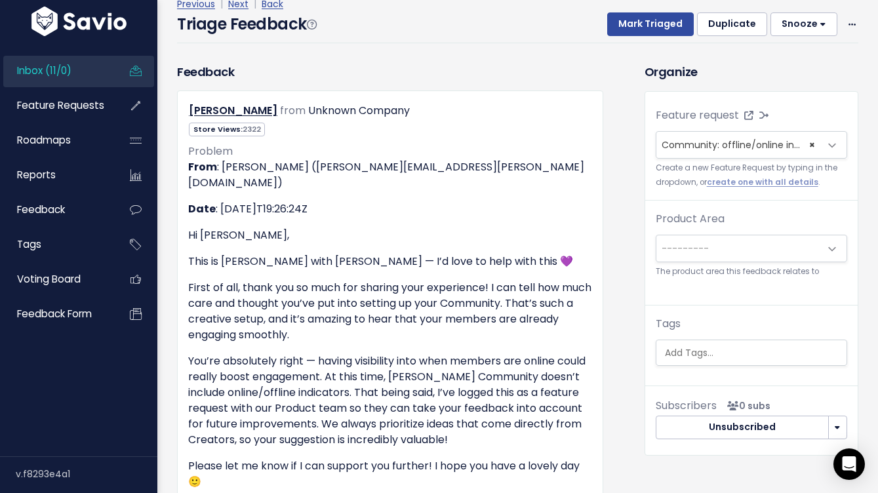
click at [47, 66] on span "Inbox (11/0)" at bounding box center [44, 71] width 54 height 14
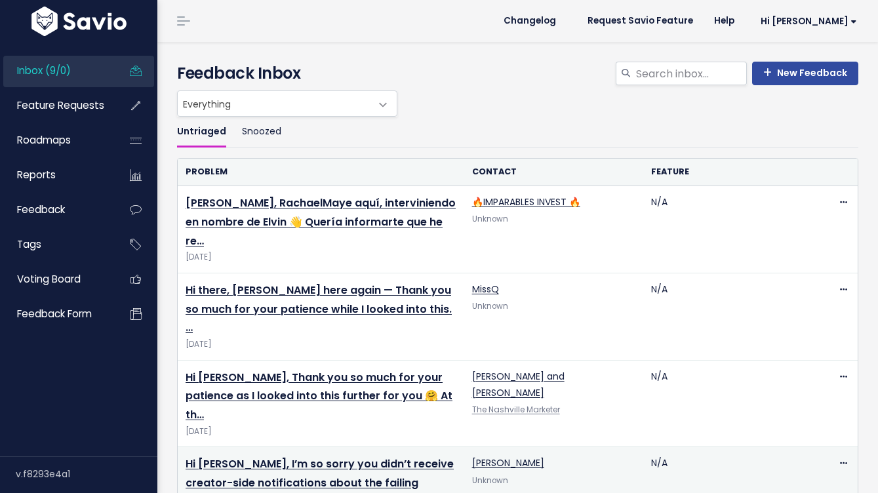
scroll to position [328, 0]
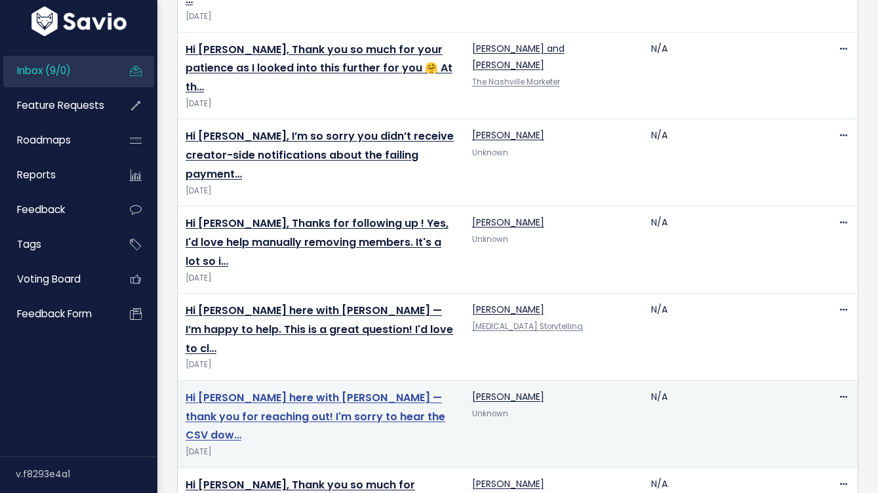
click at [283, 390] on link "Hi [PERSON_NAME] here with [PERSON_NAME] — thank you for reaching out! I'm sorr…" at bounding box center [316, 416] width 260 height 53
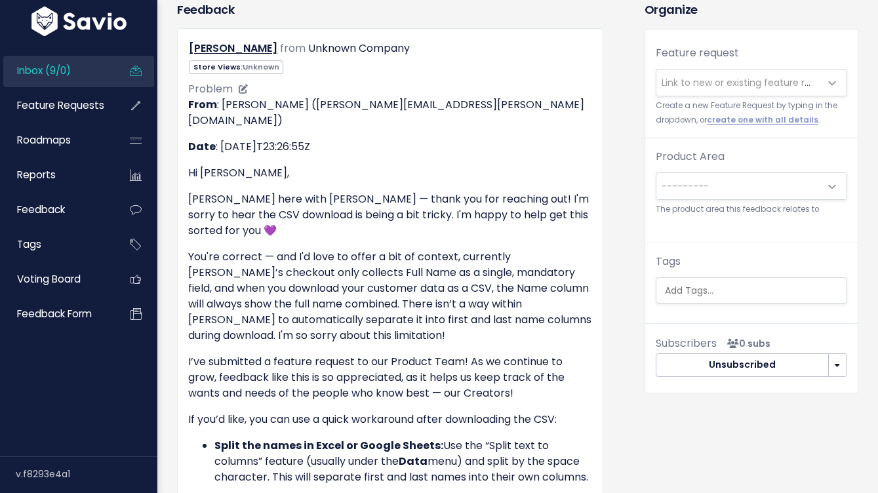
scroll to position [170, 0]
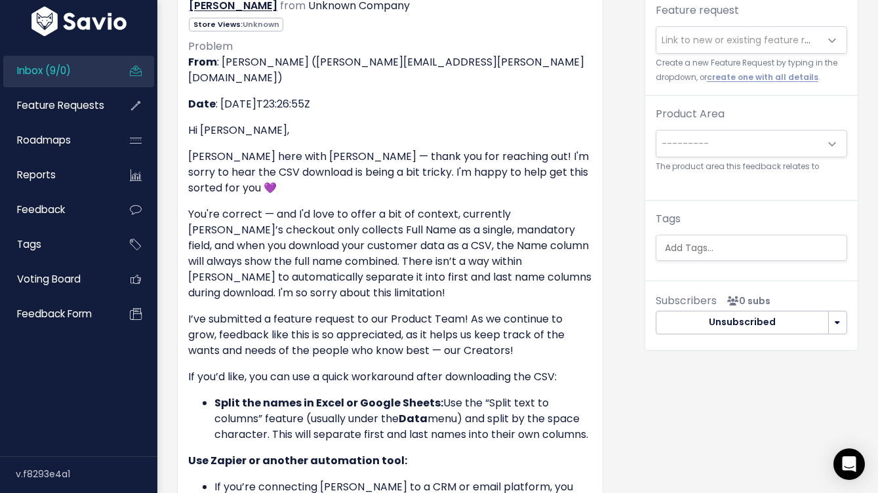
click at [79, 74] on link "Inbox (9/0)" at bounding box center [56, 71] width 106 height 30
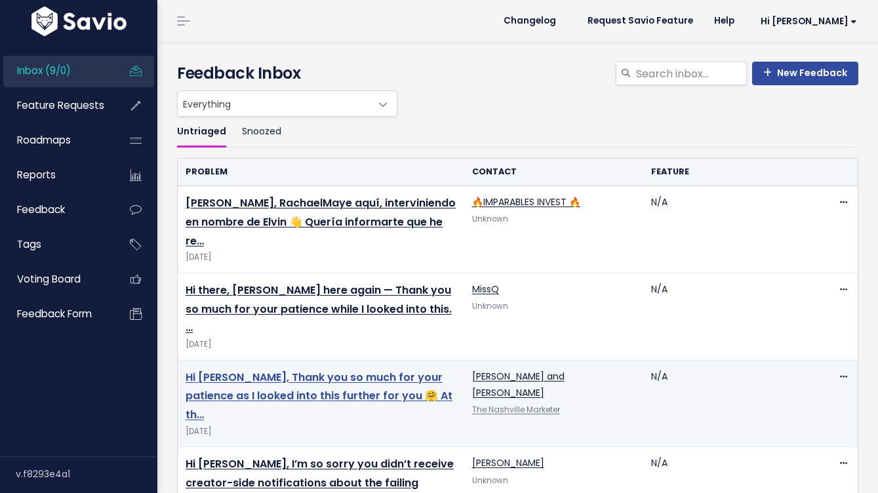
scroll to position [328, 0]
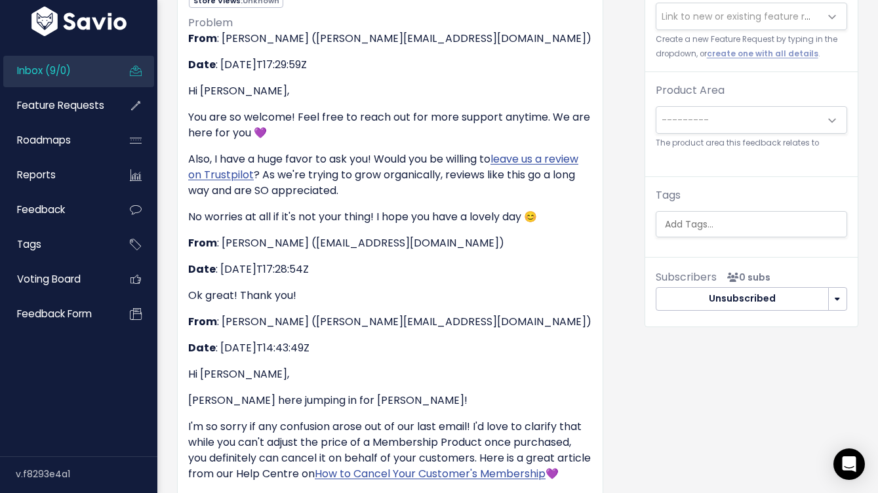
scroll to position [24, 0]
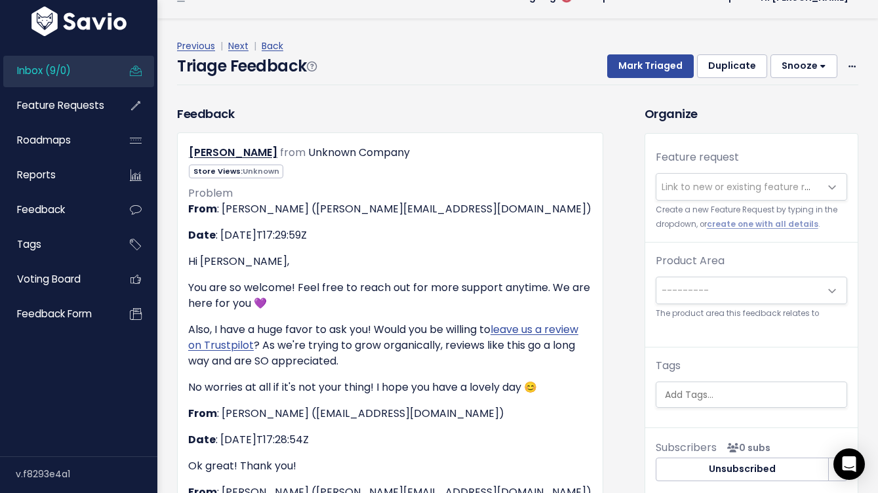
click at [677, 189] on span "Link to new or existing feature request..." at bounding box center [752, 186] width 181 height 13
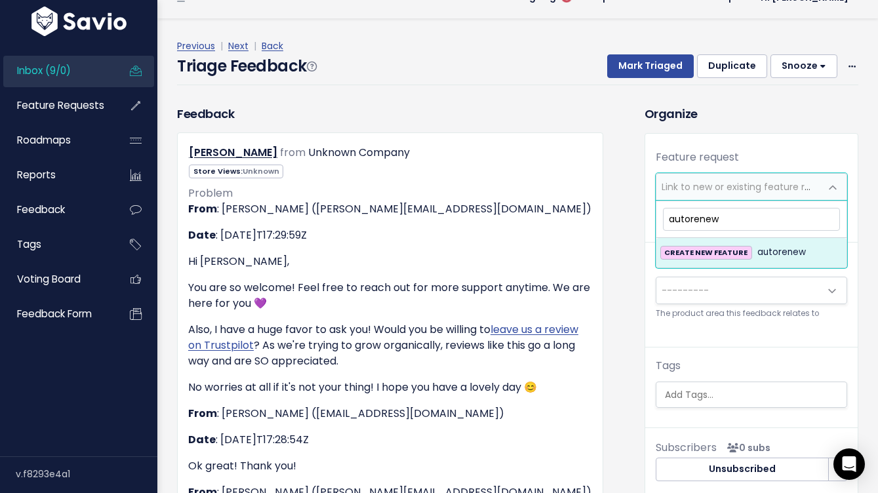
click at [692, 221] on input "autorenew" at bounding box center [751, 219] width 177 height 23
type input "auto-renew"
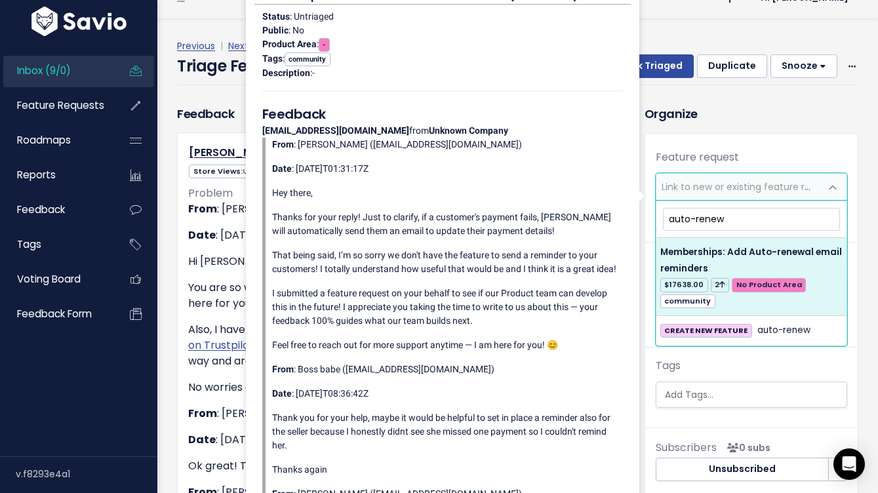
click at [733, 218] on input "auto-renew" at bounding box center [751, 219] width 177 height 23
drag, startPoint x: 733, startPoint y: 218, endPoint x: 654, endPoint y: 209, distance: 79.2
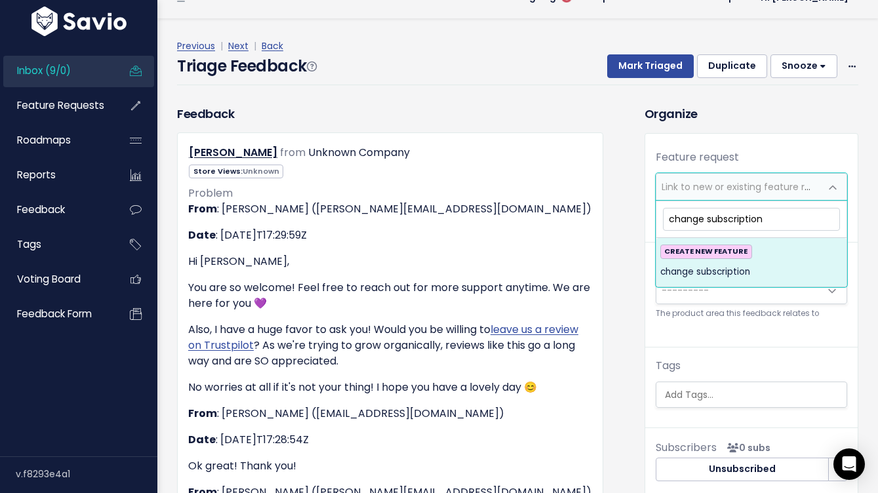
click at [691, 220] on input "change subscription" at bounding box center [751, 219] width 177 height 23
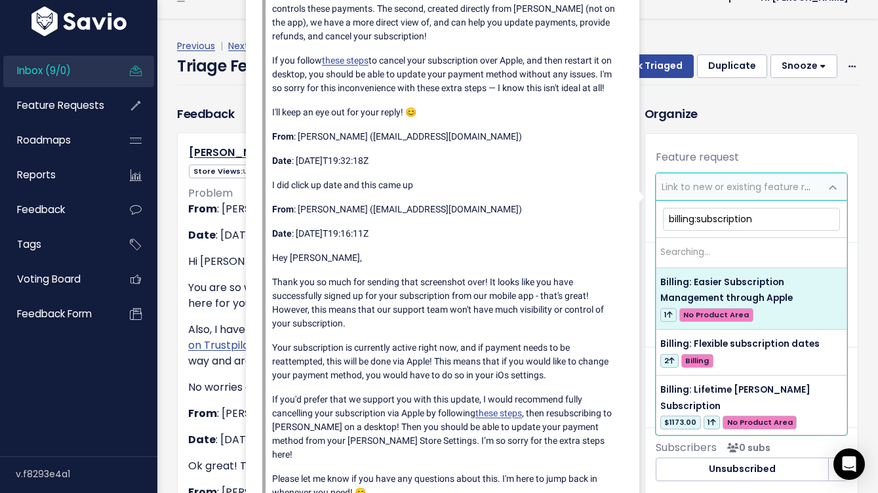
type input "billing: subscription"
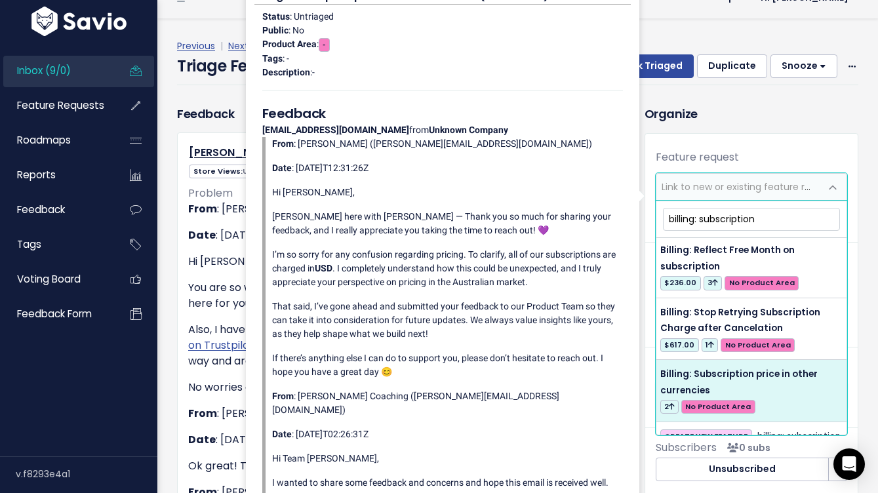
scroll to position [311, 0]
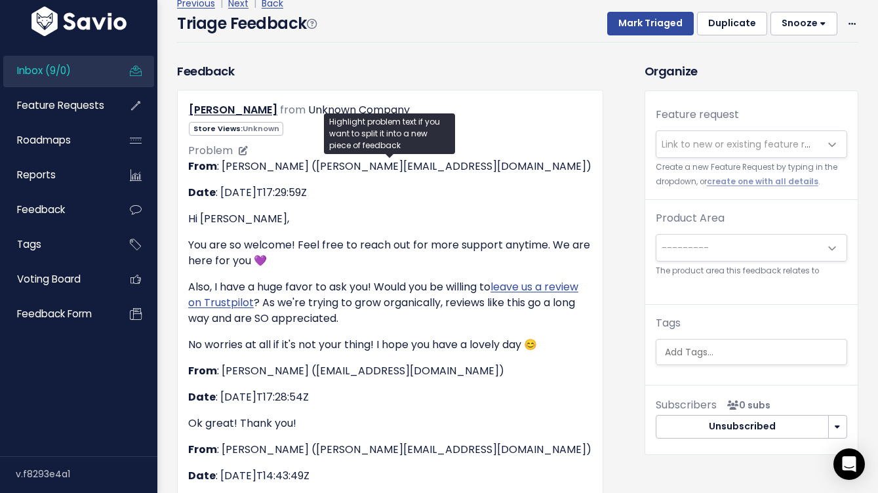
scroll to position [0, 0]
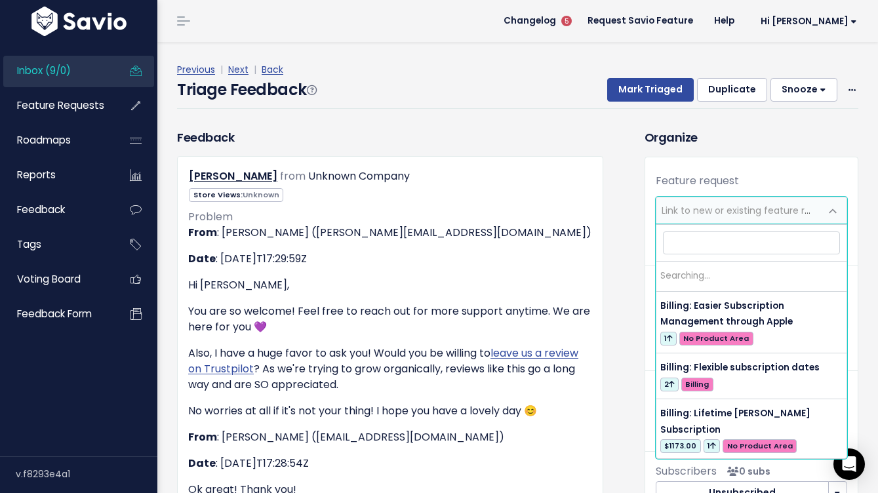
click at [674, 209] on span "Link to new or existing feature request..." at bounding box center [752, 210] width 181 height 13
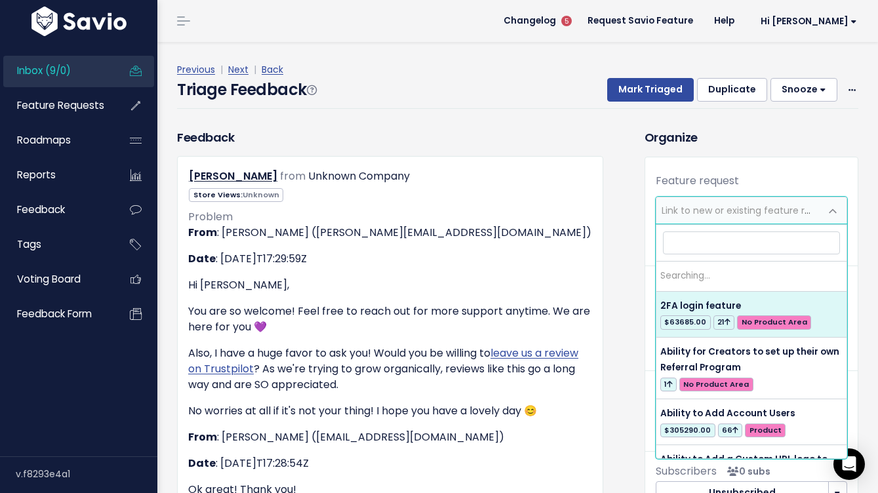
click at [685, 210] on span "Link to new or existing feature request..." at bounding box center [752, 210] width 181 height 13
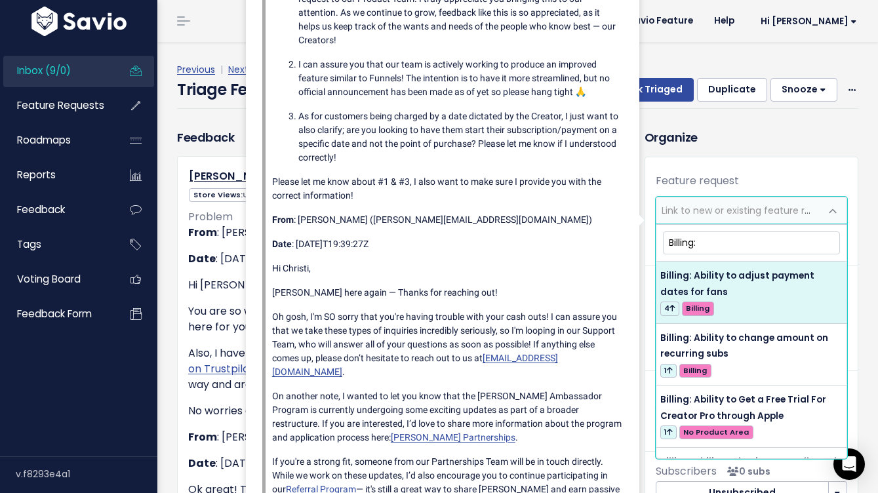
click at [802, 247] on input "Billing:" at bounding box center [751, 242] width 177 height 23
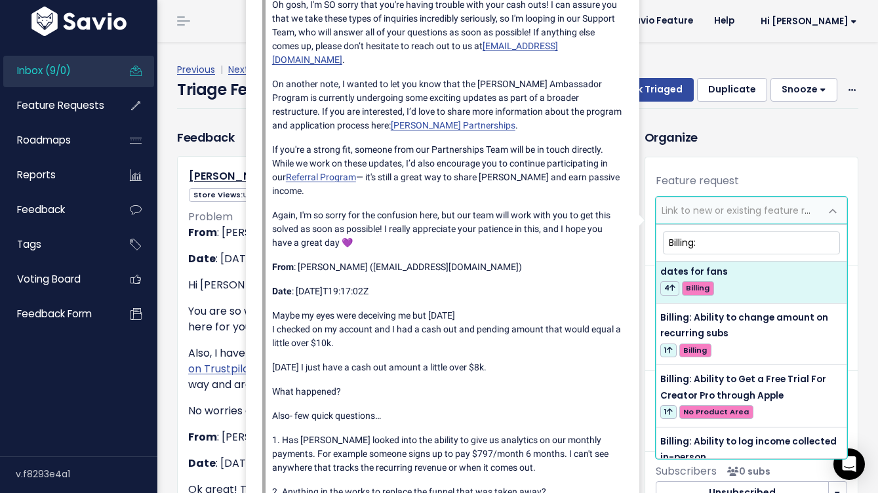
scroll to position [22, 0]
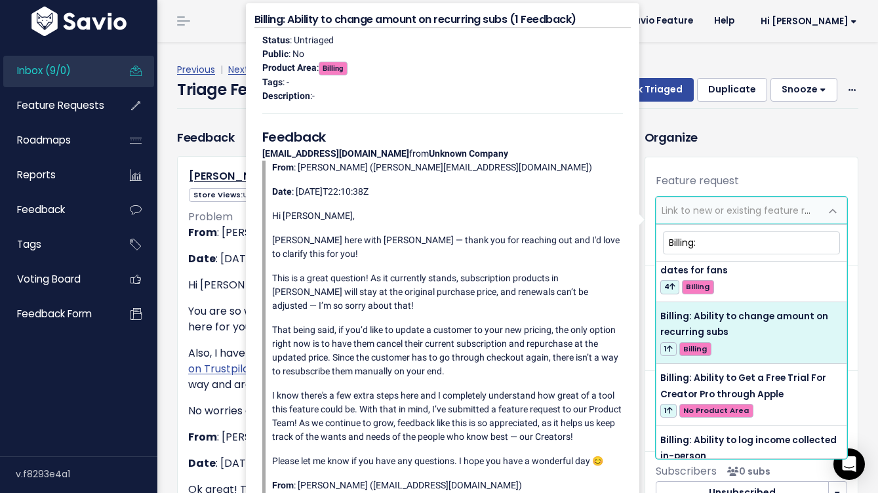
type input "Billing:"
select select "64161"
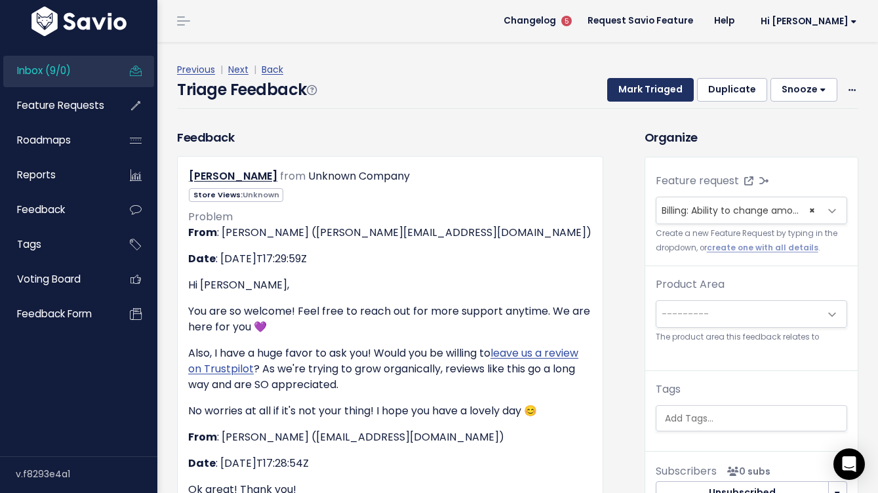
click at [672, 96] on button "Mark Triaged" at bounding box center [650, 90] width 87 height 24
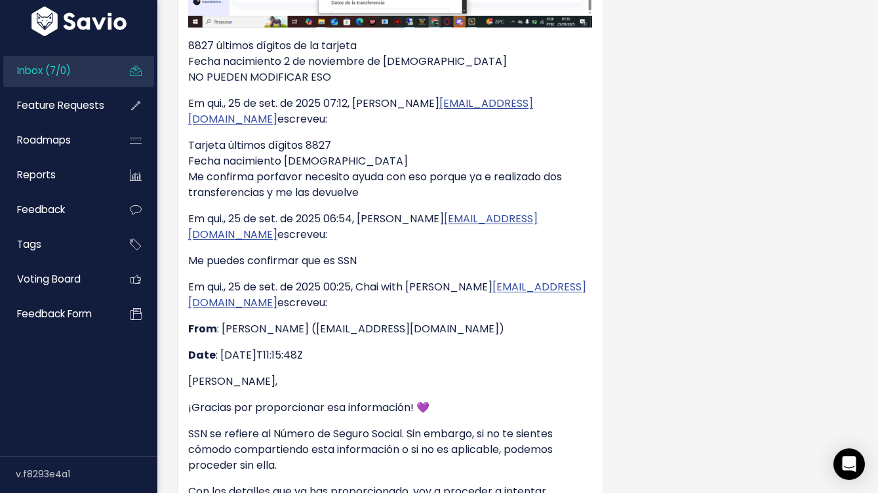
scroll to position [2510, 0]
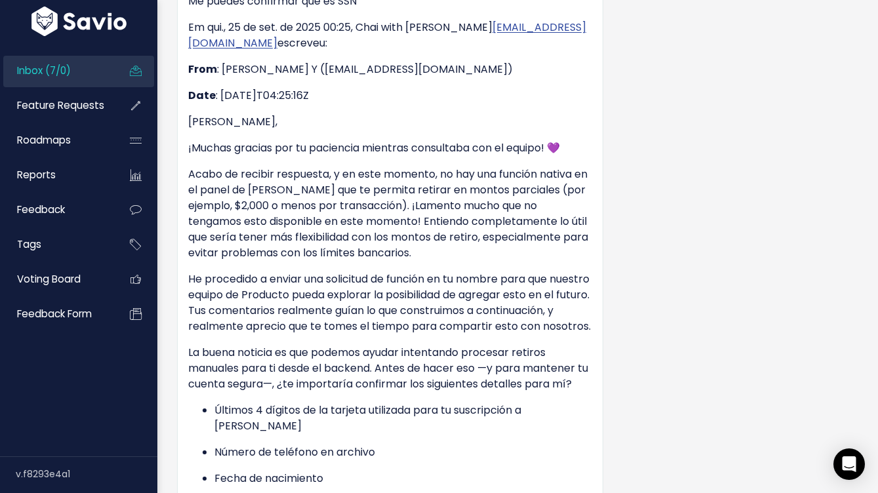
click at [260, 180] on p "Acabo de recibir respuesta, y en este momento, no hay una función nativa en el …" at bounding box center [390, 214] width 404 height 94
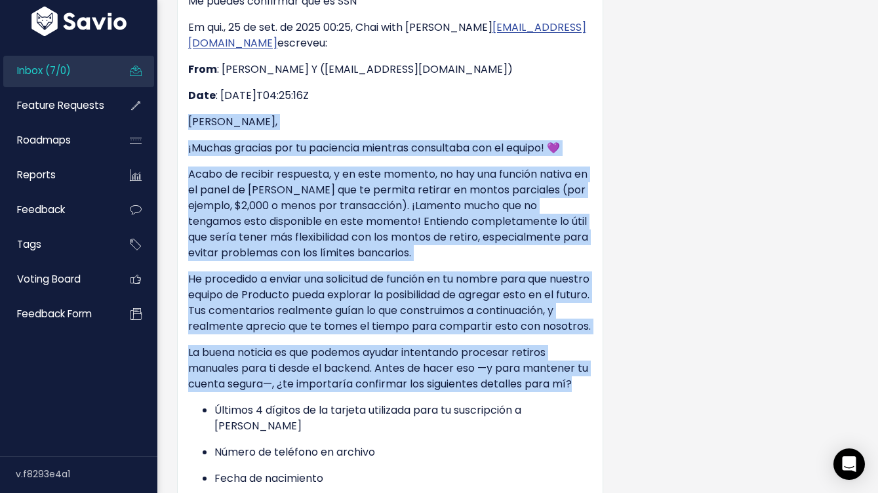
drag, startPoint x: 186, startPoint y: 58, endPoint x: 597, endPoint y: 340, distance: 498.1
copy div "Lore Ipsu, ¡Dolors ametcon adi el seddoeius temporin utlaboreet dol ma aliqua! …"
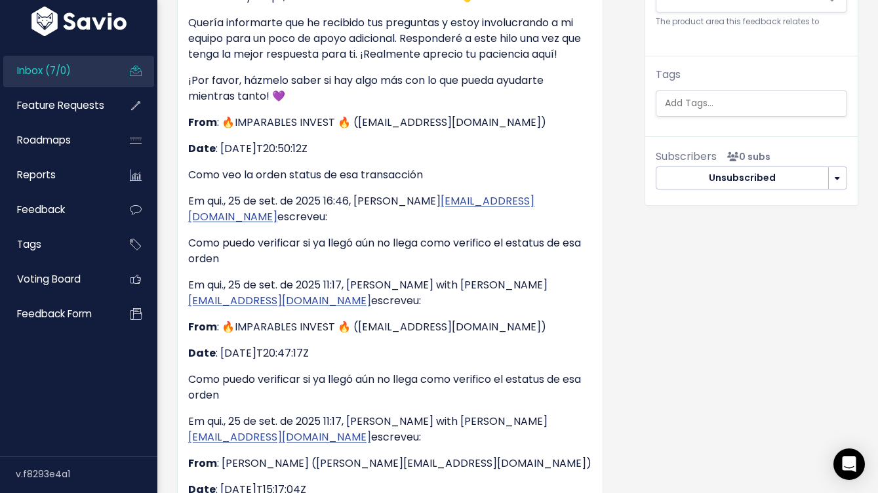
scroll to position [0, 0]
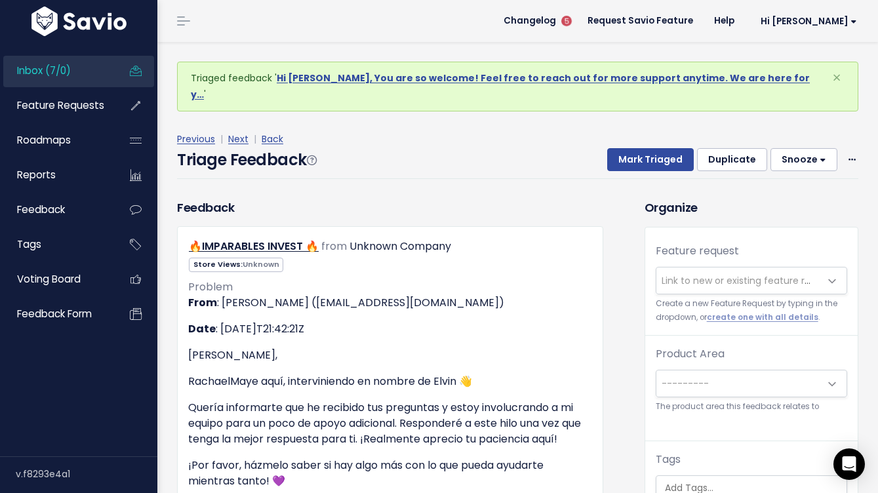
click at [715, 274] on span "Link to new or existing feature request..." at bounding box center [752, 280] width 181 height 13
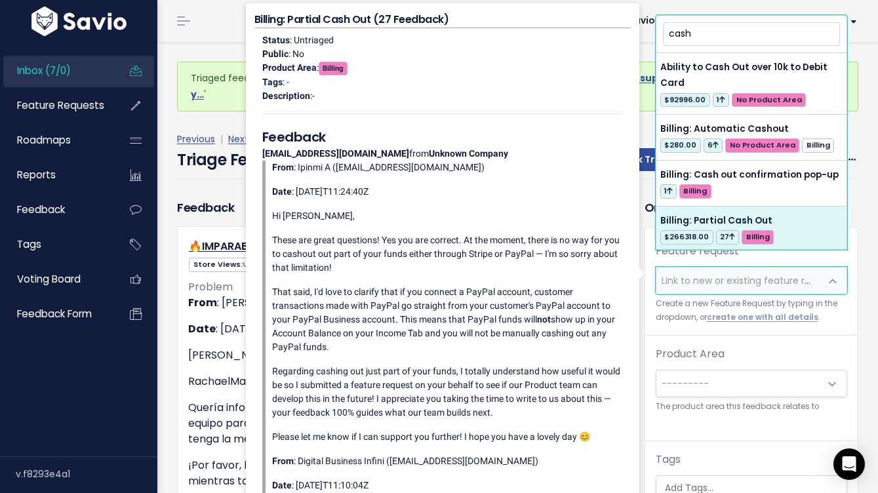
type input "cash"
select select "31780"
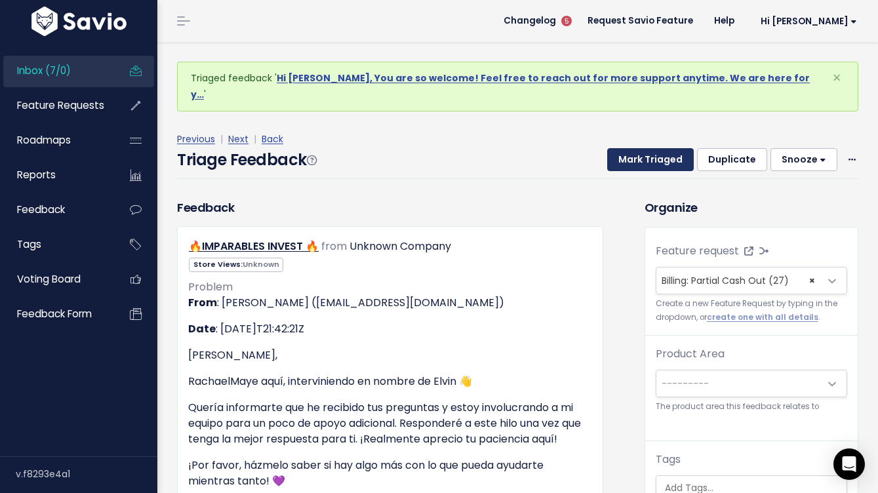
click at [654, 150] on button "Mark Triaged" at bounding box center [650, 160] width 87 height 24
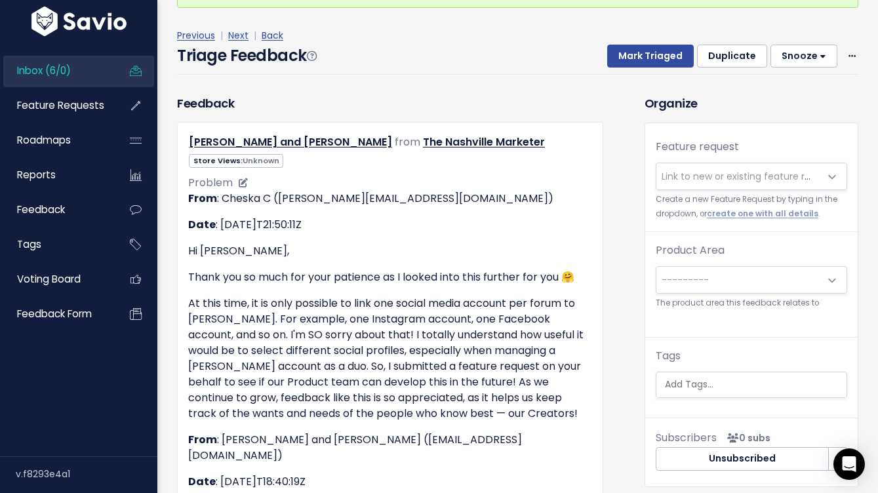
scroll to position [43, 0]
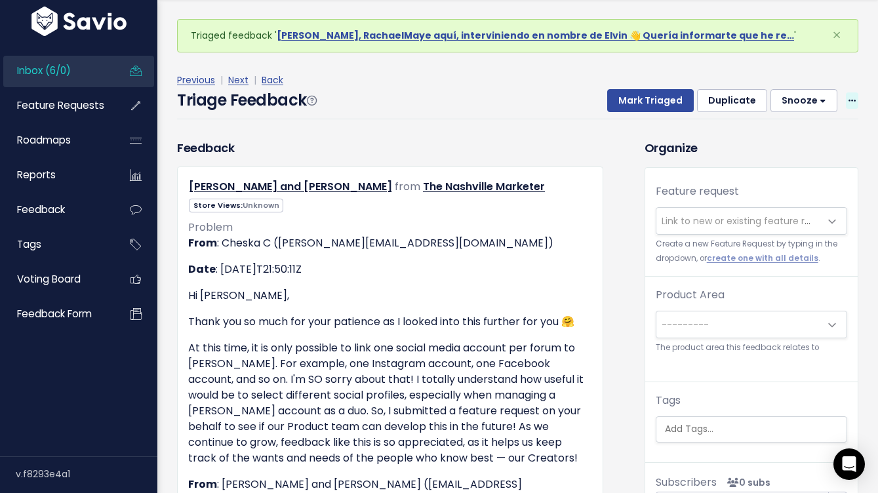
click at [856, 102] on span at bounding box center [852, 100] width 12 height 16
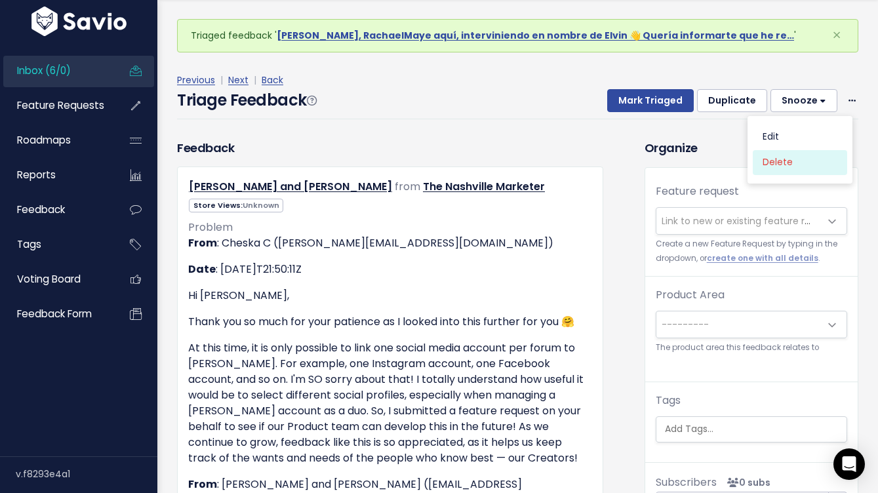
click at [800, 165] on link "Delete" at bounding box center [800, 162] width 94 height 26
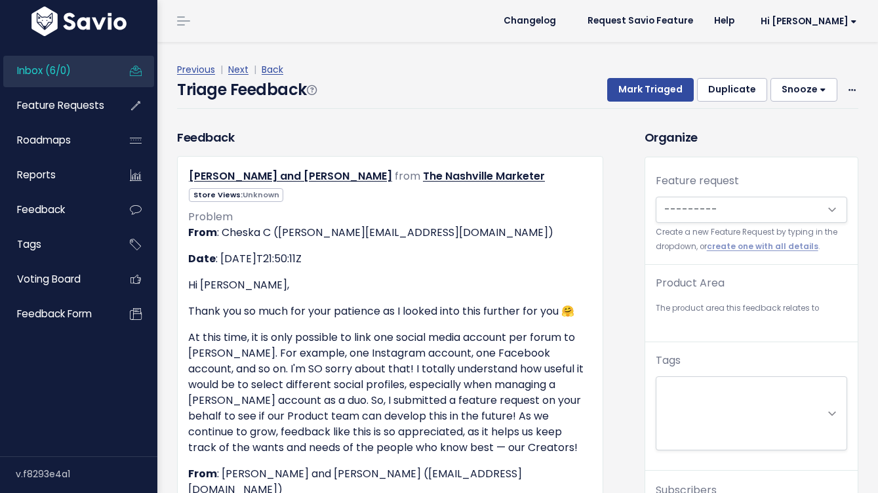
scroll to position [43, 0]
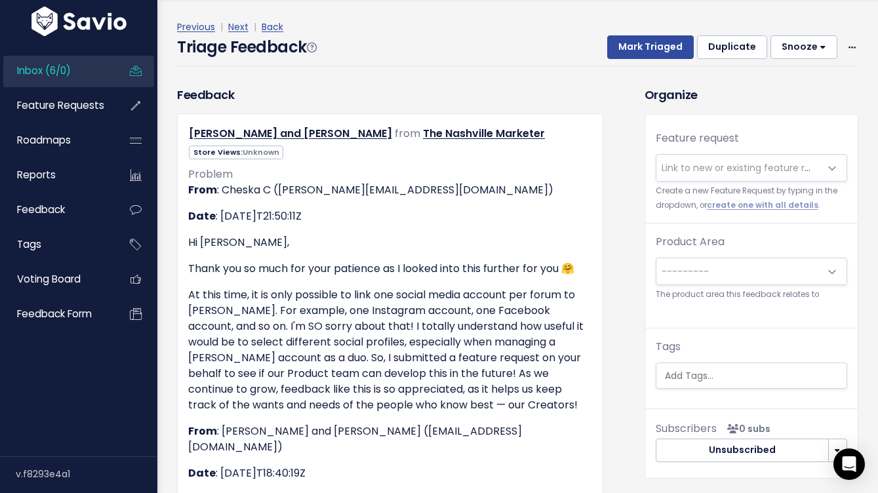
click at [86, 77] on link "Inbox (6/0)" at bounding box center [56, 71] width 106 height 30
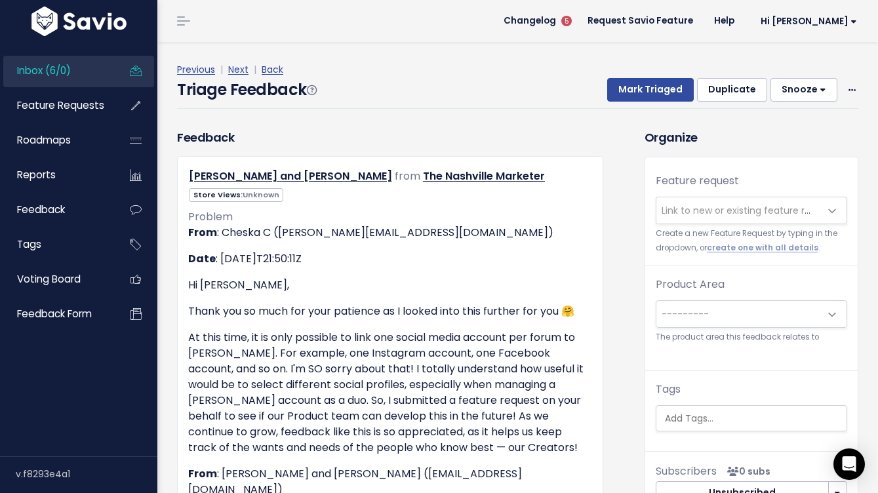
click at [744, 210] on span "Link to new or existing feature request..." at bounding box center [752, 210] width 181 height 13
click at [182, 199] on div "Store Views: Unknown" at bounding box center [390, 194] width 424 height 16
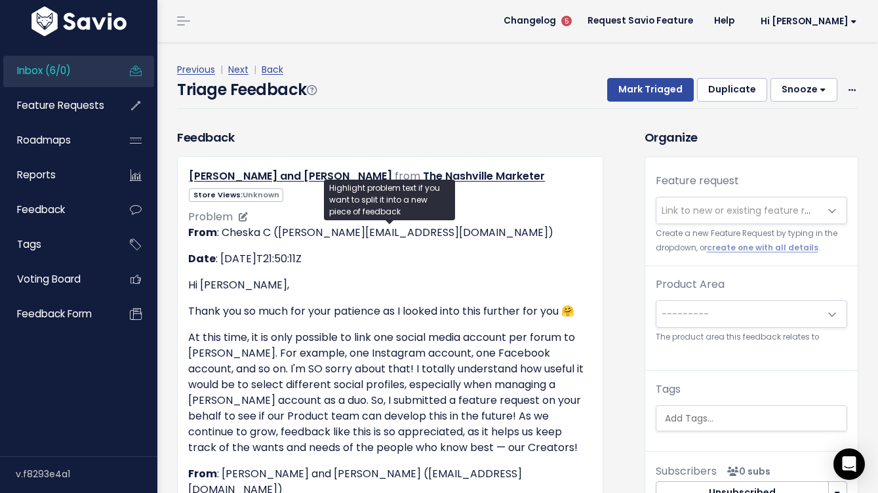
click at [458, 330] on p "At this time, it is only possible to link one social media account per forum to…" at bounding box center [390, 393] width 404 height 126
click at [852, 87] on icon at bounding box center [851, 91] width 7 height 9
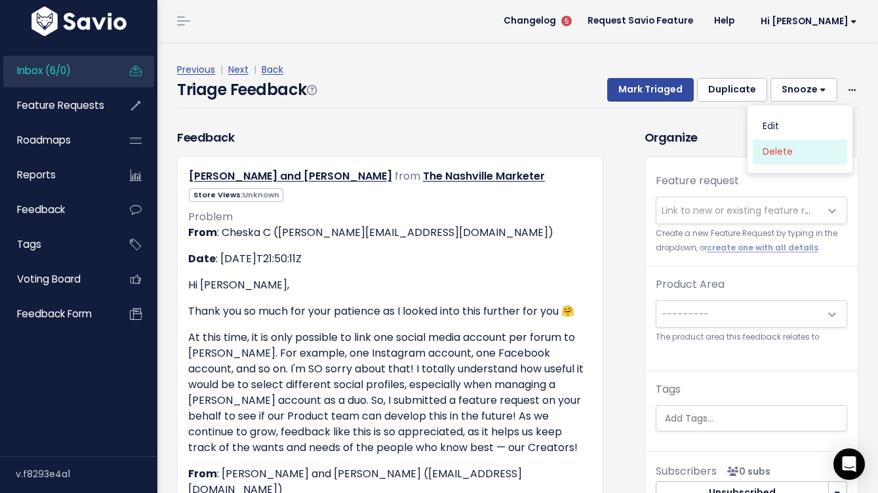
click at [801, 148] on link "Delete" at bounding box center [800, 152] width 94 height 26
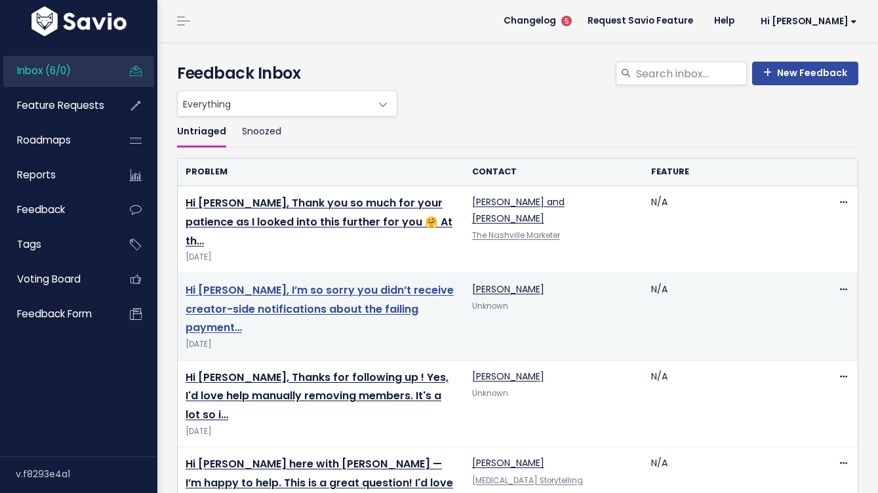
click at [308, 287] on link "Hi Hannah, I’m so sorry you didn’t receive creator-side notifications about the…" at bounding box center [320, 309] width 268 height 53
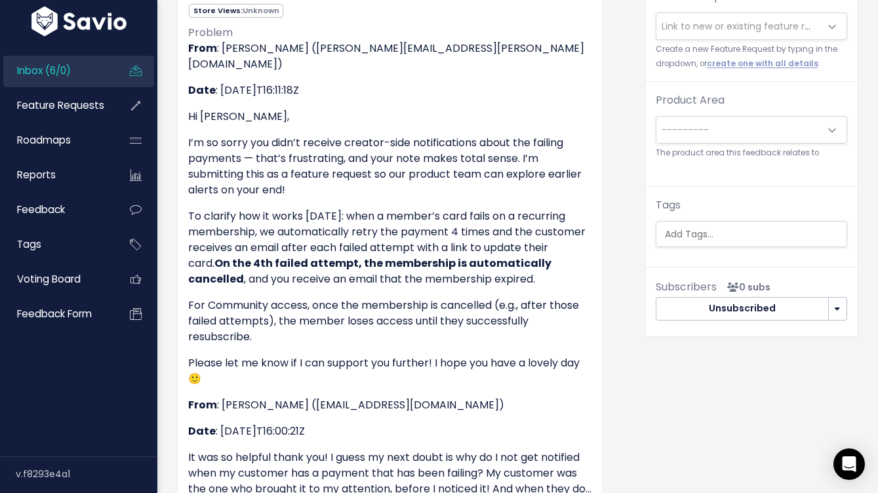
scroll to position [60, 0]
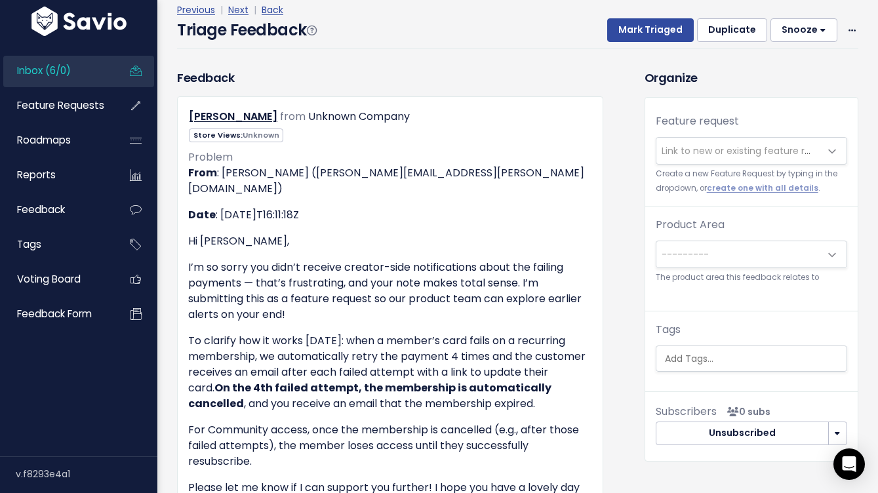
click at [693, 149] on span "Link to new or existing feature request..." at bounding box center [752, 150] width 181 height 13
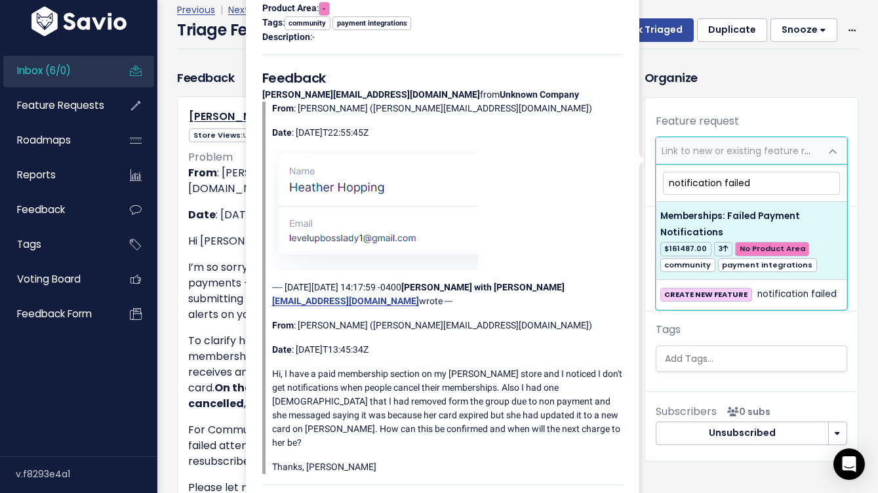
type input "notification failed"
select select "27539"
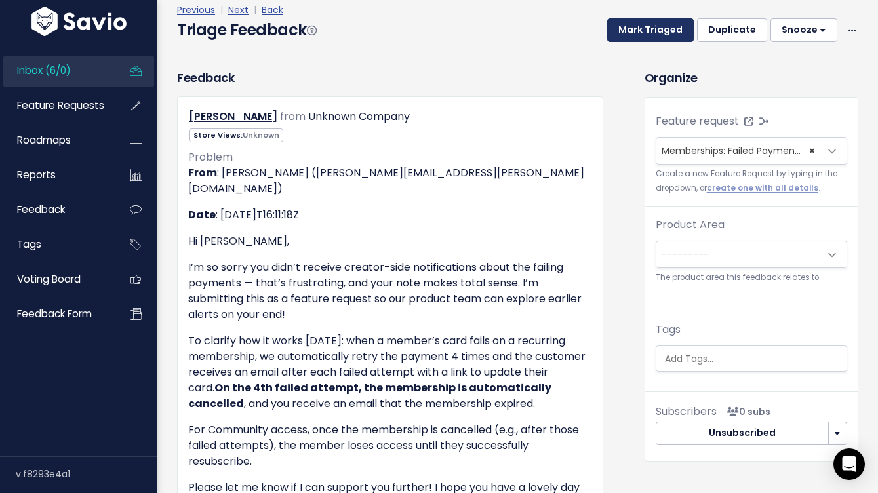
click at [680, 31] on button "Mark Triaged" at bounding box center [650, 30] width 87 height 24
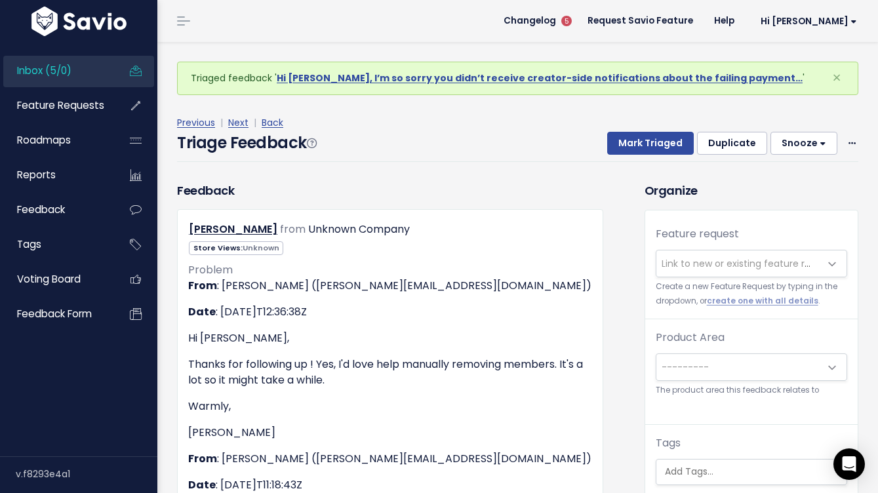
click at [726, 142] on button "Duplicate" at bounding box center [732, 144] width 70 height 24
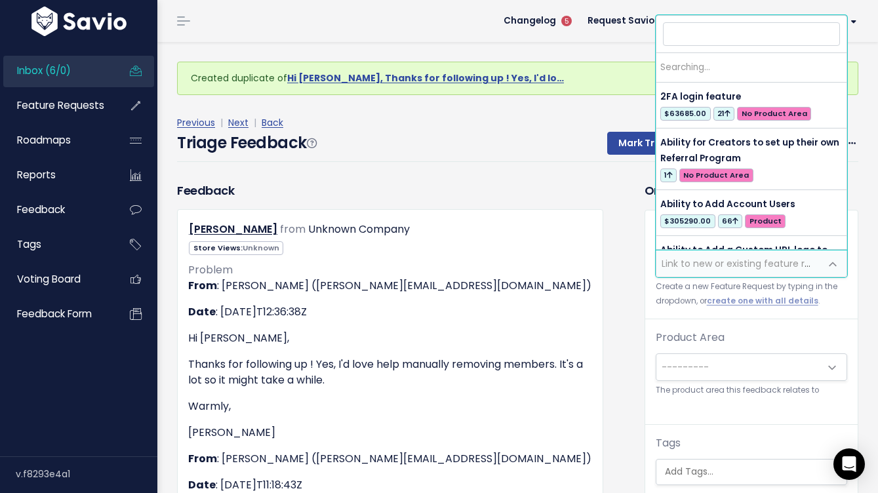
click at [759, 261] on span "Link to new or existing feature request..." at bounding box center [752, 263] width 181 height 13
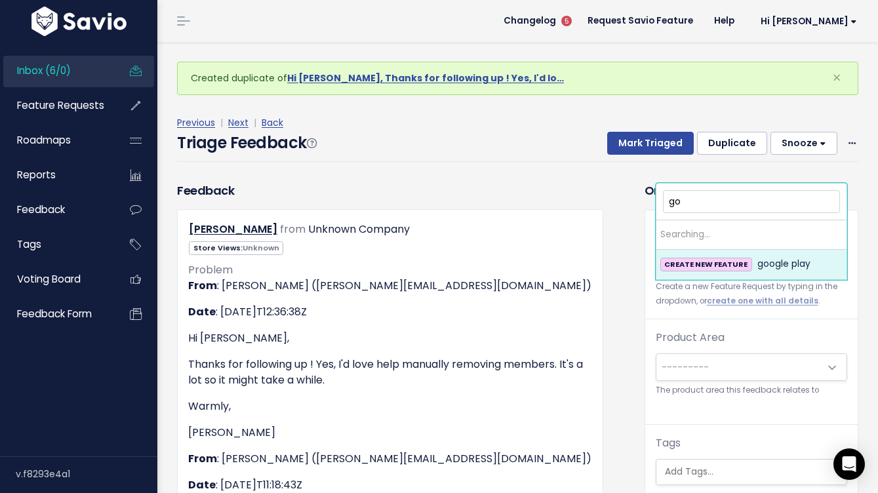
type input "g"
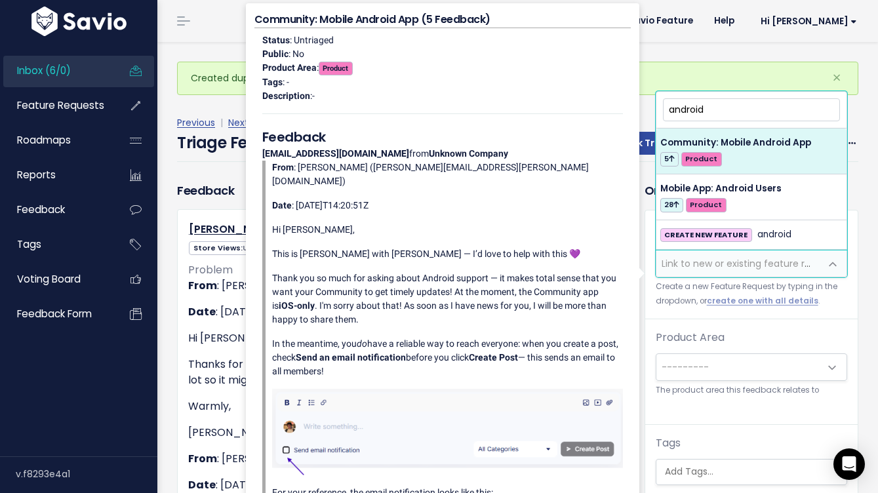
type input "android"
select select "57882"
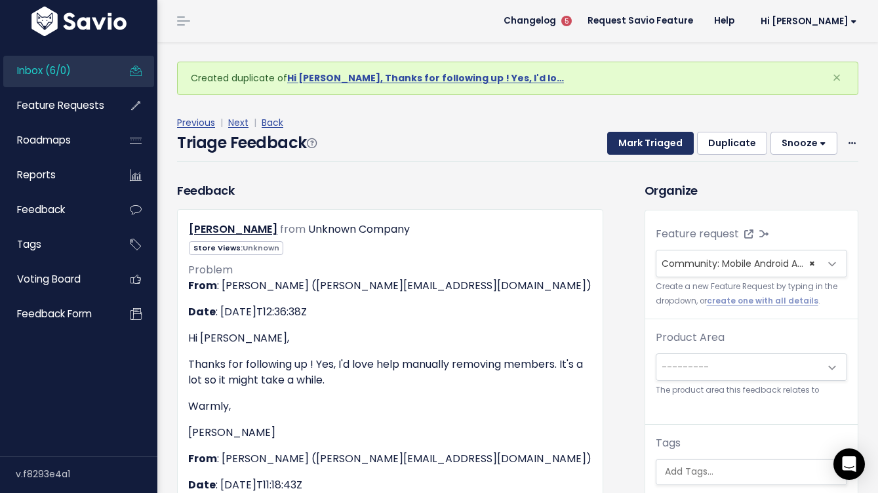
click at [650, 148] on button "Mark Triaged" at bounding box center [650, 144] width 87 height 24
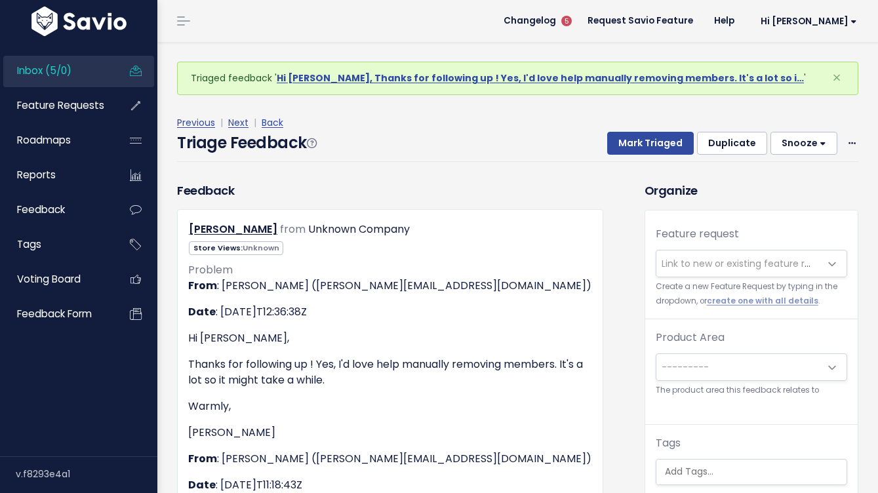
click at [85, 72] on link "Inbox (5/0)" at bounding box center [56, 71] width 106 height 30
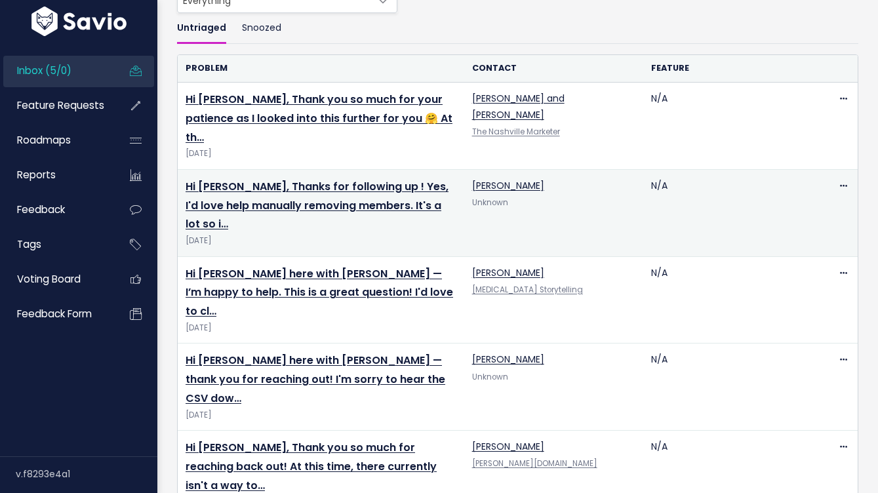
scroll to position [106, 0]
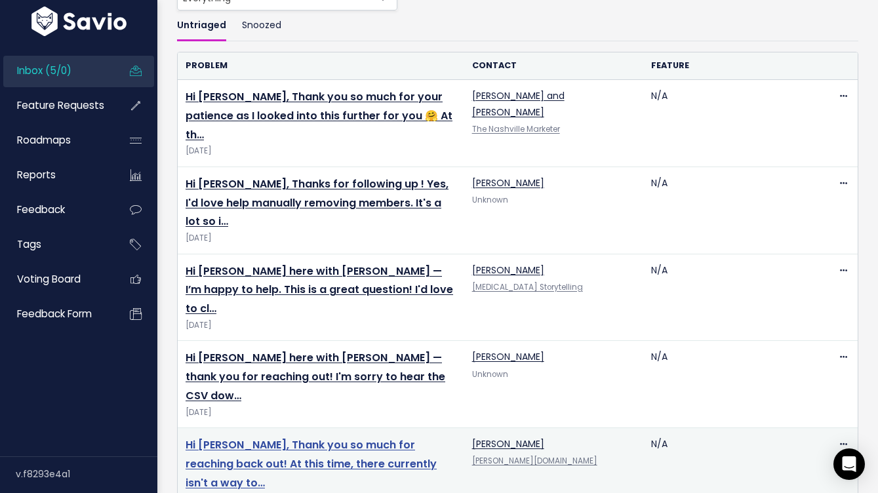
click at [369, 437] on link "Hi Edsel, Thank you so much for reaching back out! At this time, there currentl…" at bounding box center [311, 463] width 251 height 53
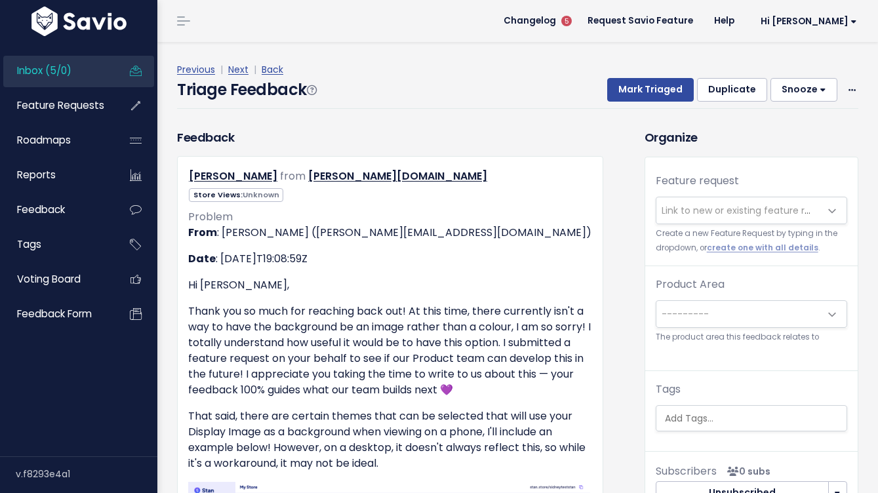
click at [87, 73] on link "Inbox (5/0)" at bounding box center [56, 71] width 106 height 30
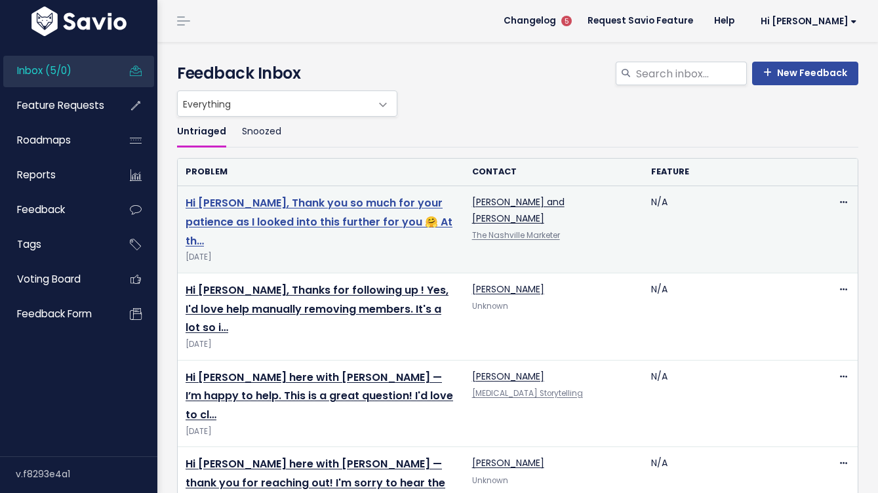
click at [304, 218] on link "Hi [PERSON_NAME], Thank you so much for your patience as I looked into this fur…" at bounding box center [319, 221] width 267 height 53
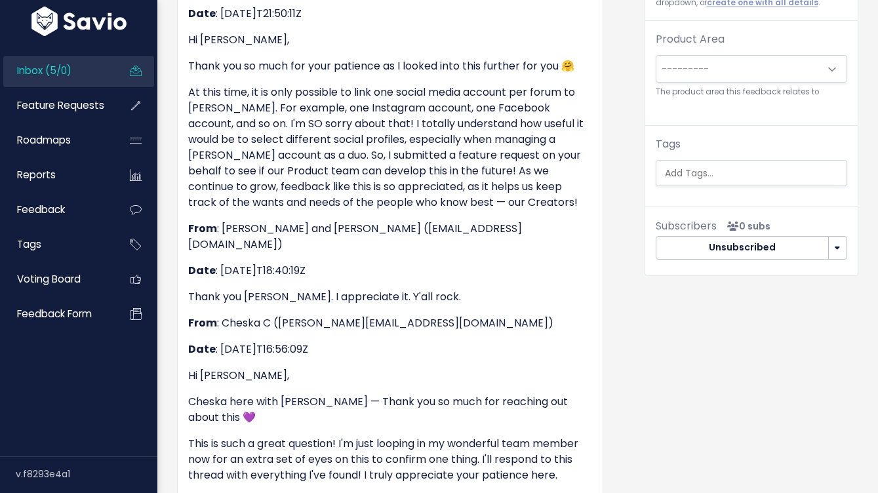
scroll to position [178, 0]
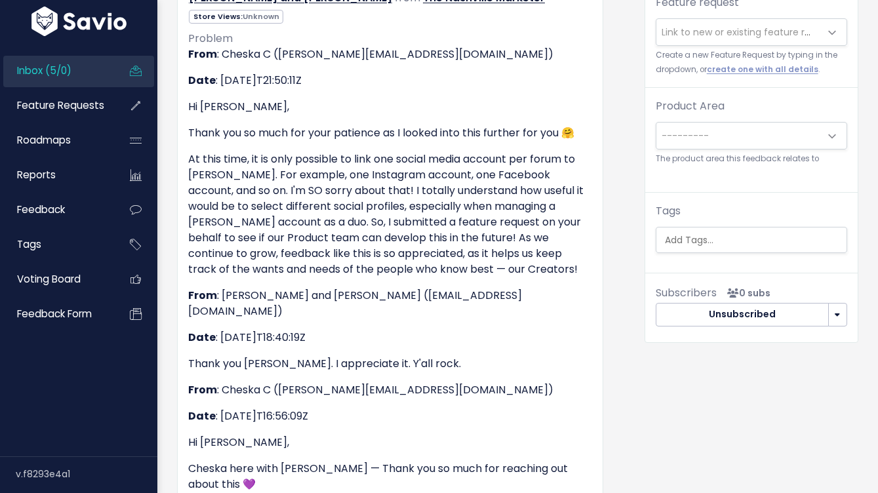
click at [25, 75] on span "Inbox (5/0)" at bounding box center [44, 71] width 54 height 14
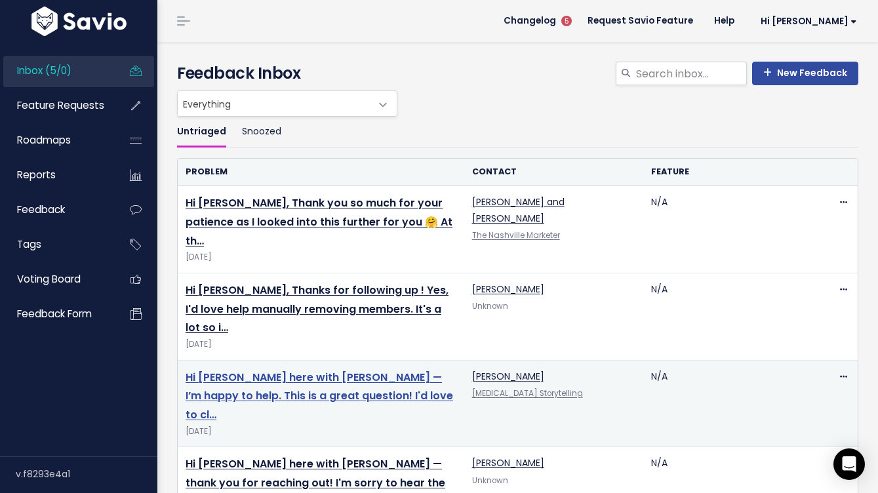
click at [363, 370] on link "Hi [PERSON_NAME] here with [PERSON_NAME] — I’m happy to help. This is a great q…" at bounding box center [320, 396] width 268 height 53
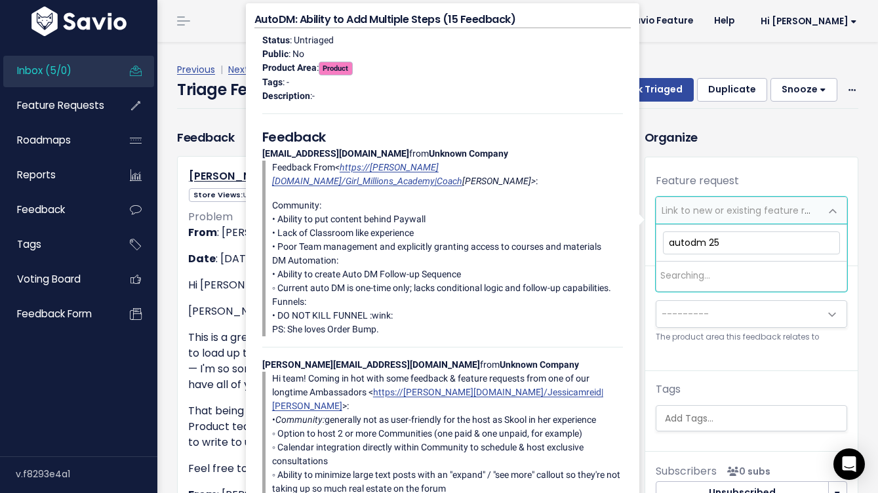
click at [705, 207] on span "Link to new or existing feature request..." at bounding box center [752, 210] width 181 height 13
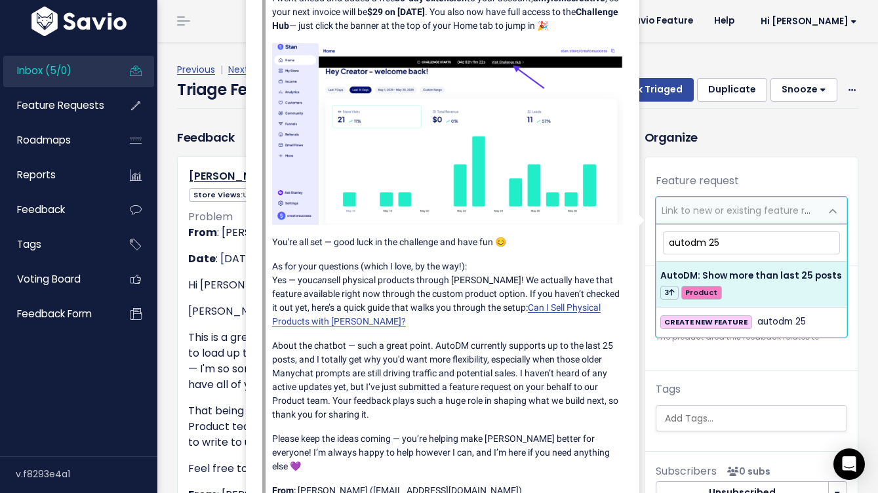
type input "autodm 25"
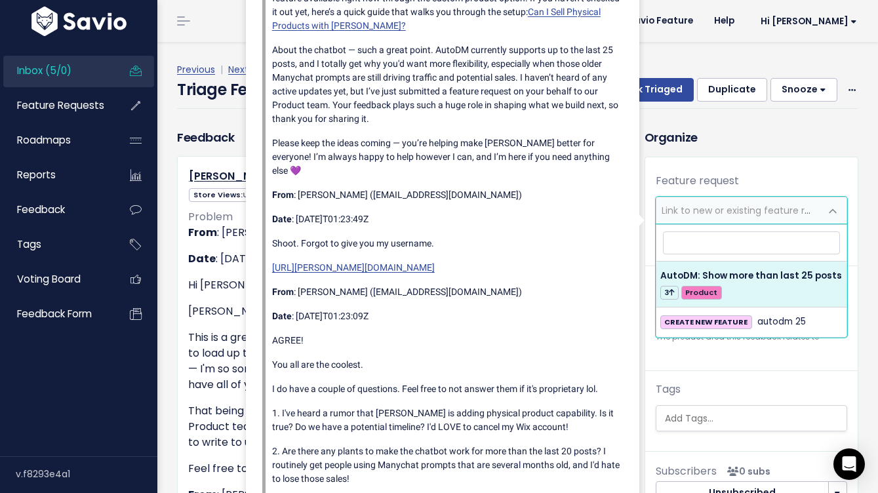
select select "61703"
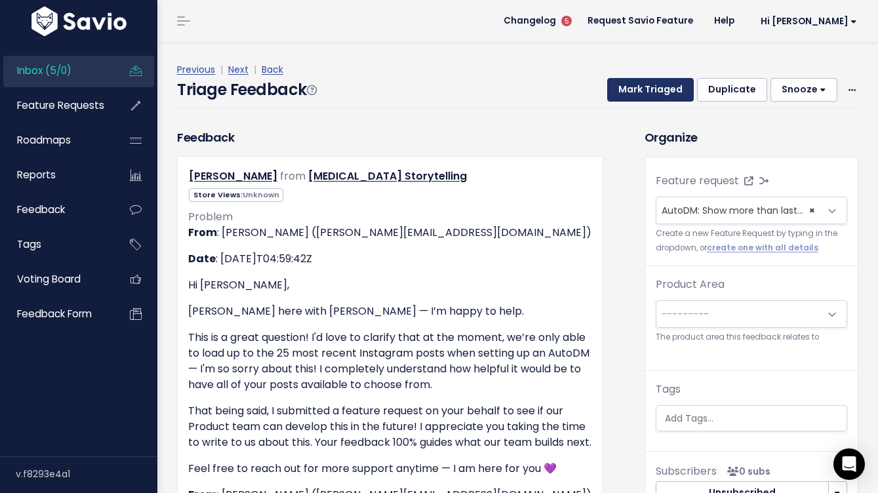
click at [662, 90] on button "Mark Triaged" at bounding box center [650, 90] width 87 height 24
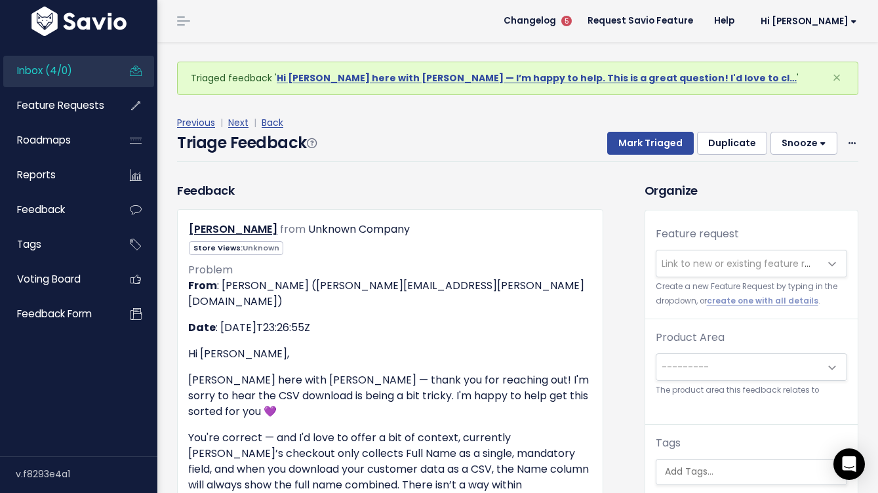
click at [99, 74] on link "Inbox (4/0)" at bounding box center [56, 71] width 106 height 30
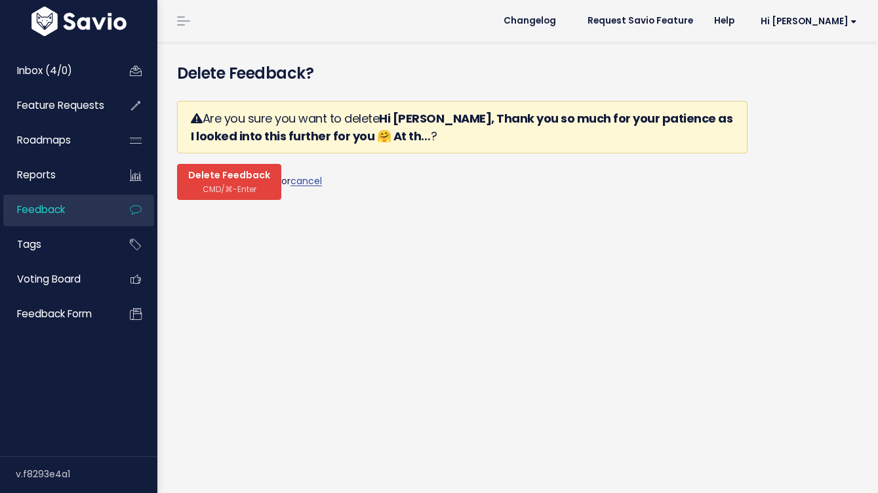
click at [259, 176] on span "Delete Feedback" at bounding box center [229, 176] width 82 height 12
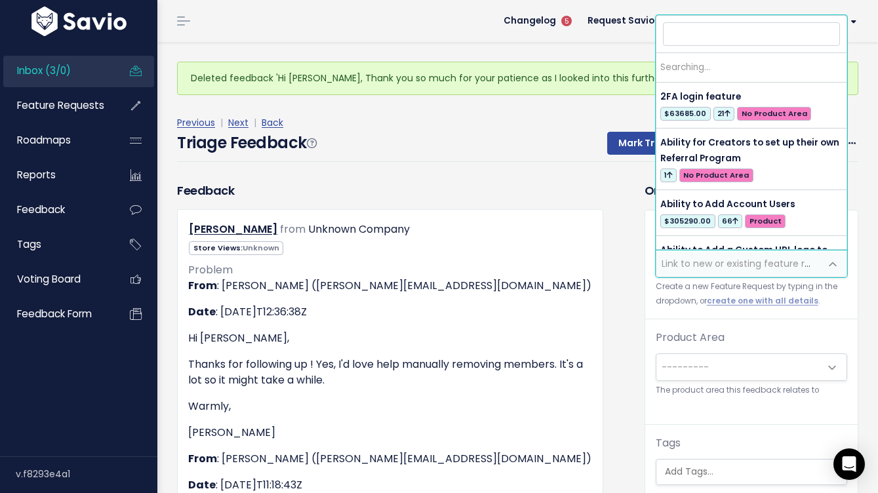
click at [687, 253] on span "Link to new or existing feature request..." at bounding box center [738, 263] width 164 height 26
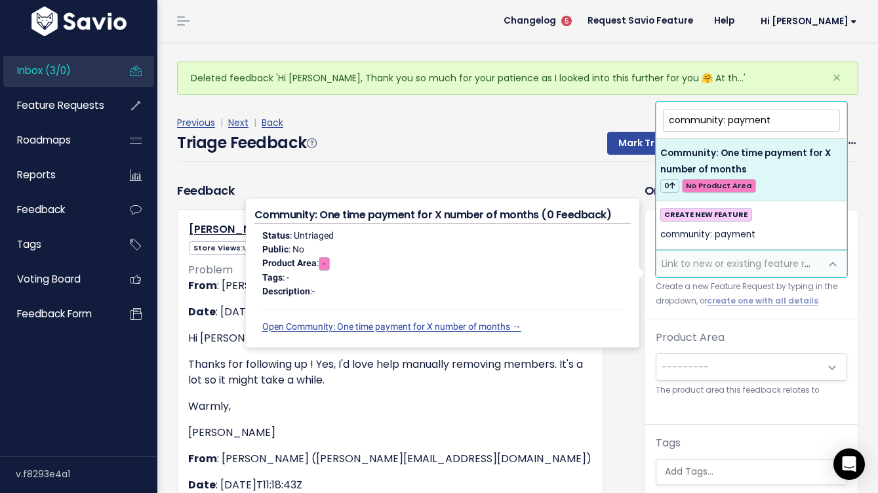
click at [753, 121] on input "community: payment" at bounding box center [751, 120] width 177 height 23
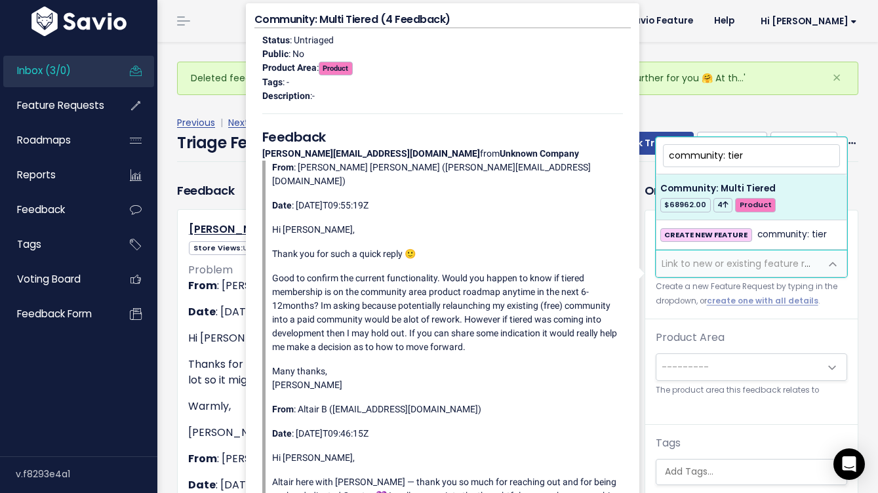
type input "community: tier"
select select "57103"
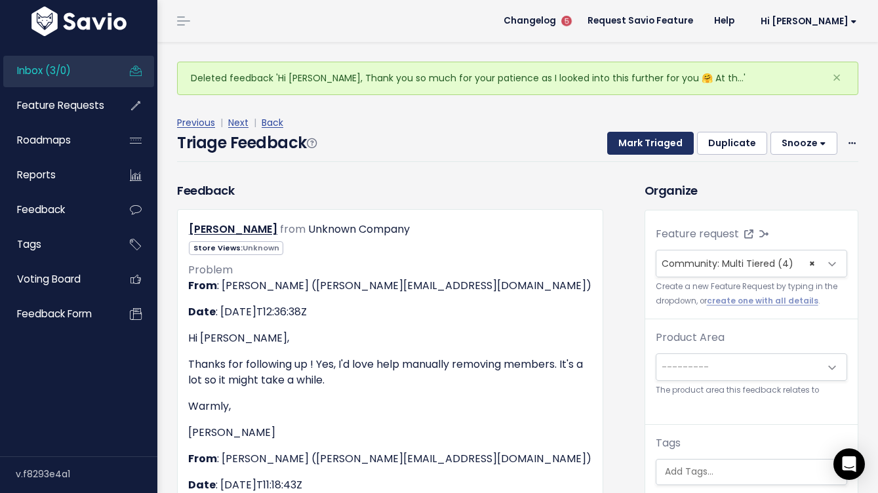
click at [635, 145] on button "Mark Triaged" at bounding box center [650, 144] width 87 height 24
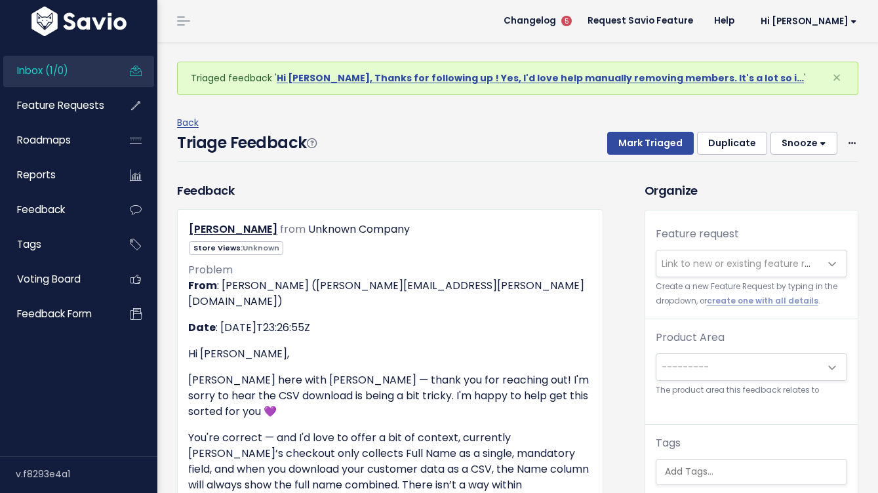
click at [50, 74] on span "Inbox (1/0)" at bounding box center [42, 71] width 51 height 14
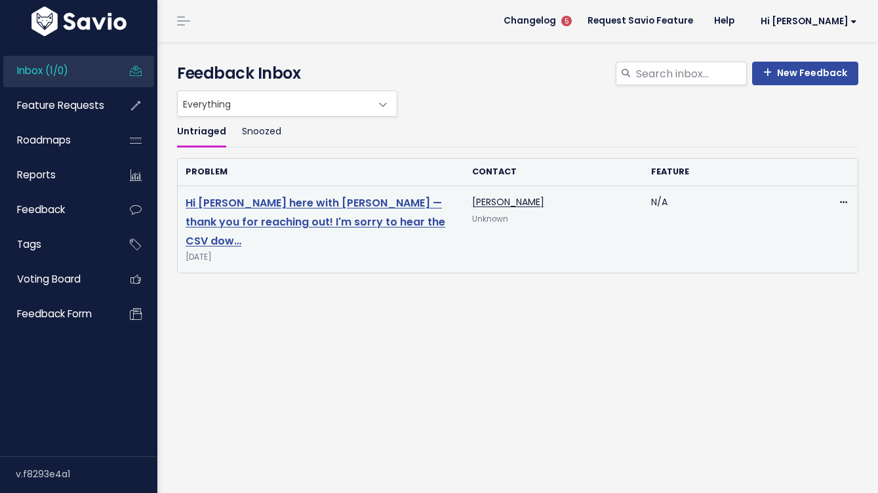
click at [327, 215] on link "Hi [PERSON_NAME] here with [PERSON_NAME] — thank you for reaching out! I'm sorr…" at bounding box center [316, 221] width 260 height 53
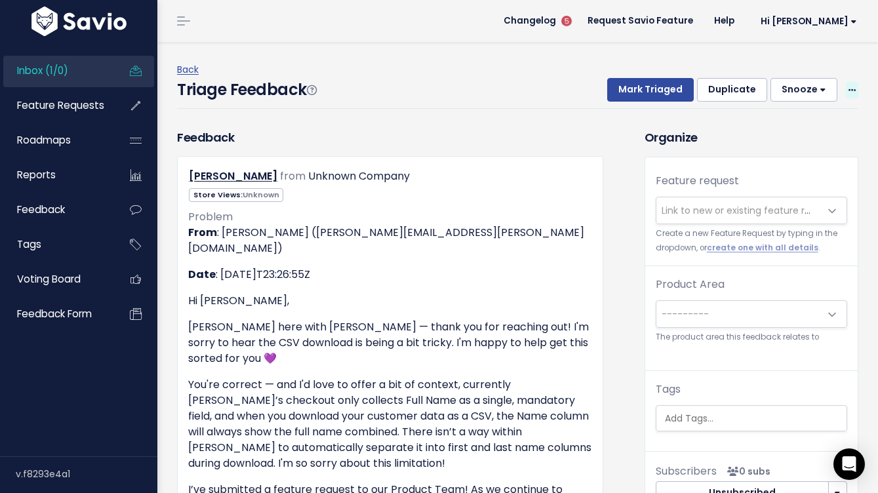
click at [851, 92] on icon at bounding box center [851, 91] width 7 height 9
click at [772, 155] on link "Delete" at bounding box center [800, 152] width 94 height 26
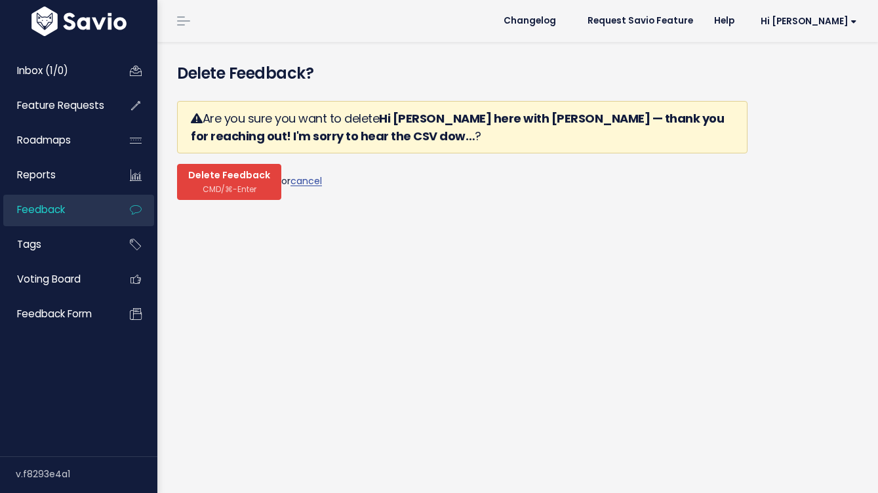
click at [250, 176] on span "Delete Feedback" at bounding box center [229, 176] width 82 height 12
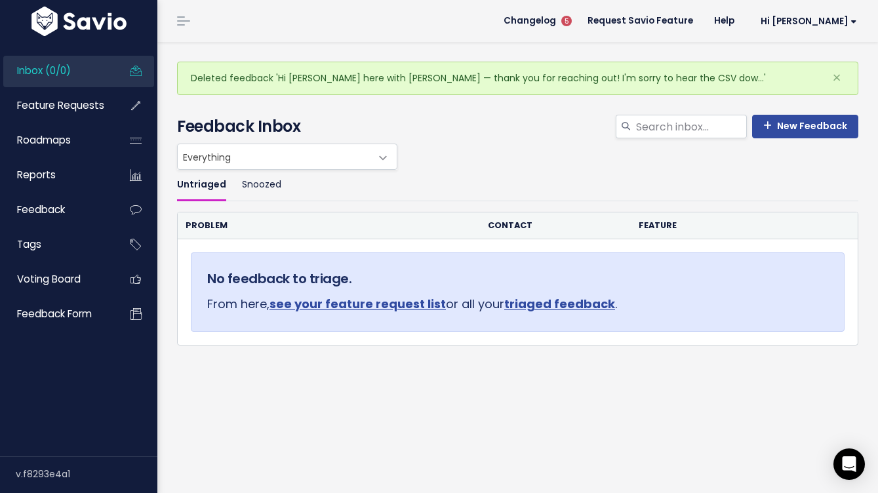
click at [102, 77] on link "Inbox (0/0)" at bounding box center [56, 71] width 106 height 30
